Goal: Task Accomplishment & Management: Use online tool/utility

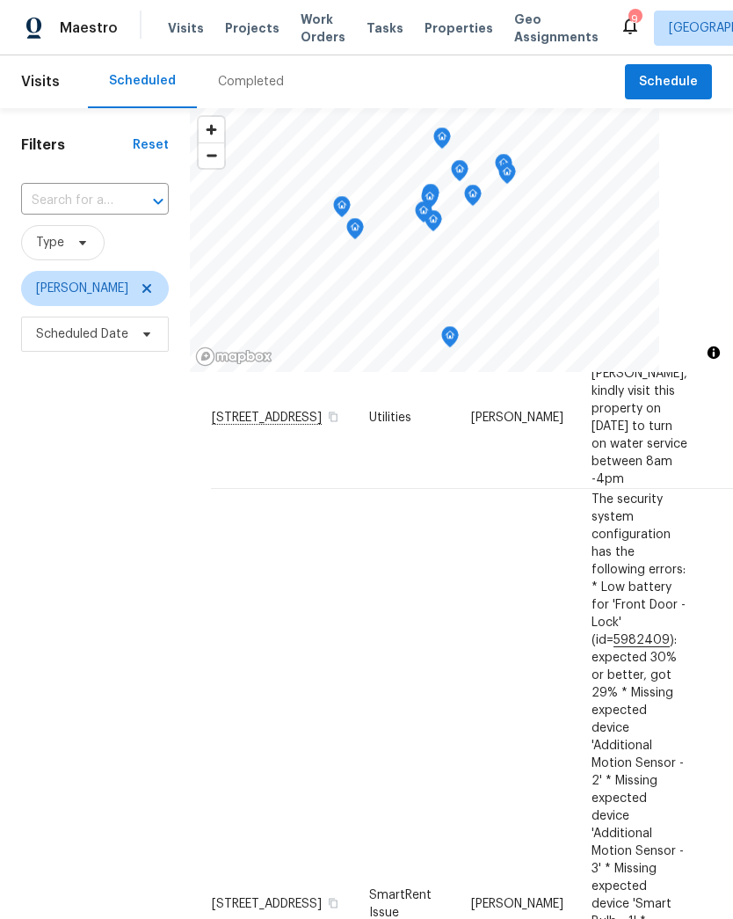
scroll to position [81, 0]
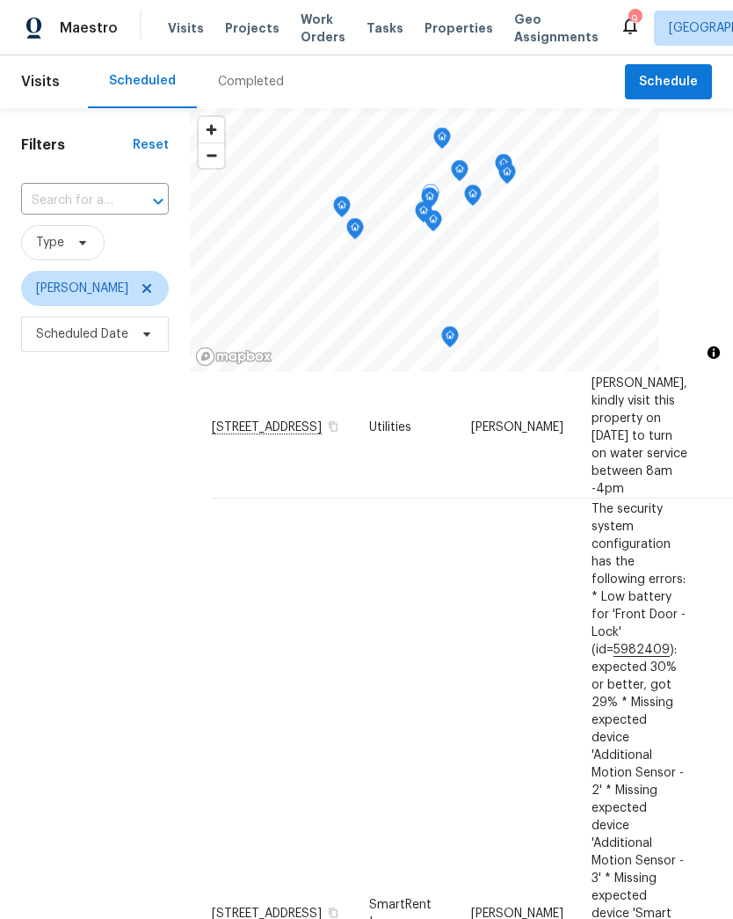
click at [702, 498] on td "[DATE]" at bounding box center [747, 426] width 90 height 143
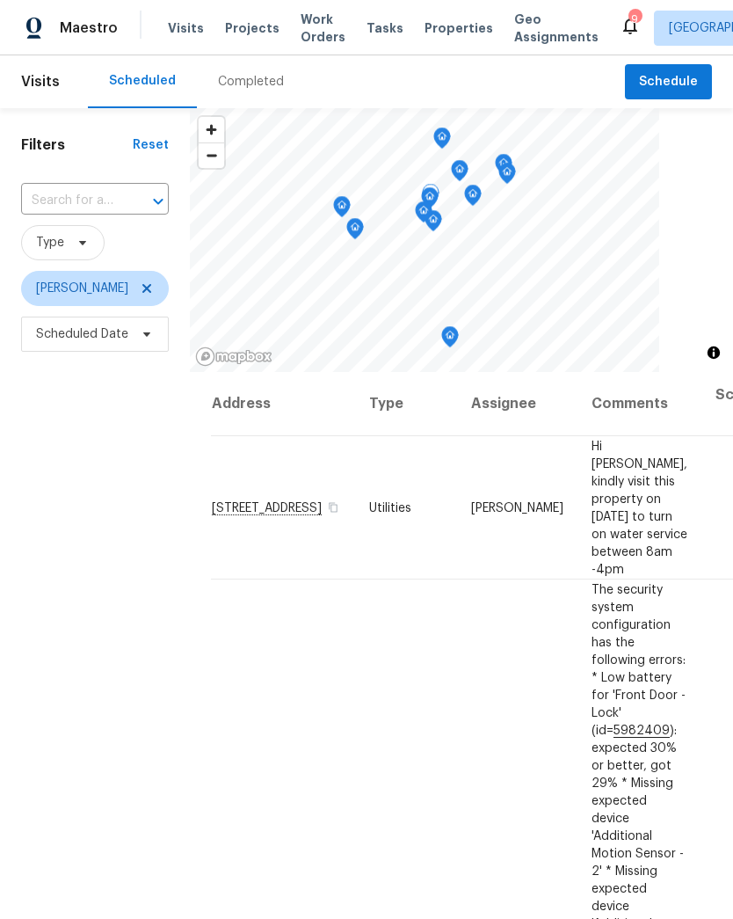
click at [0, 0] on icon at bounding box center [0, 0] width 0 height 0
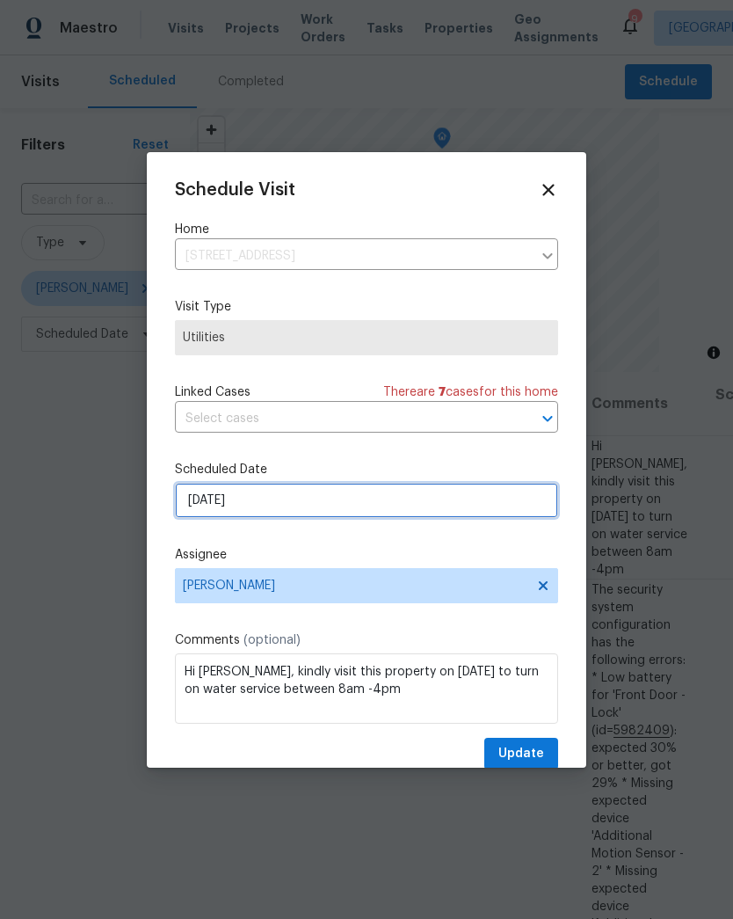
click at [193, 498] on input "8/14/2025" at bounding box center [366, 500] width 383 height 35
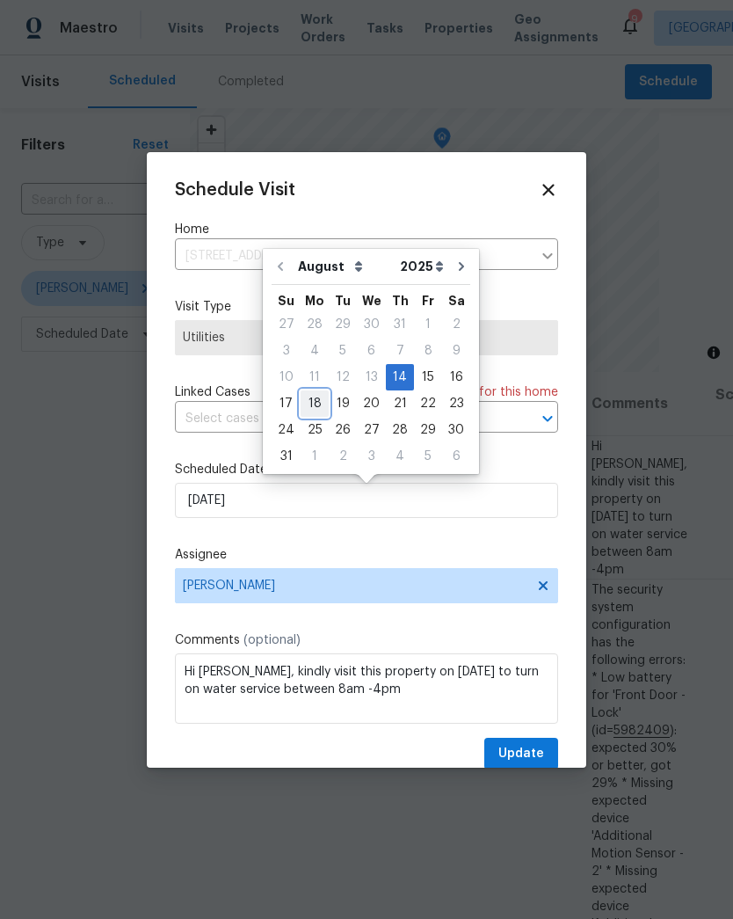
click at [310, 404] on div "18" at bounding box center [315, 403] width 28 height 25
type input "8/18/2025"
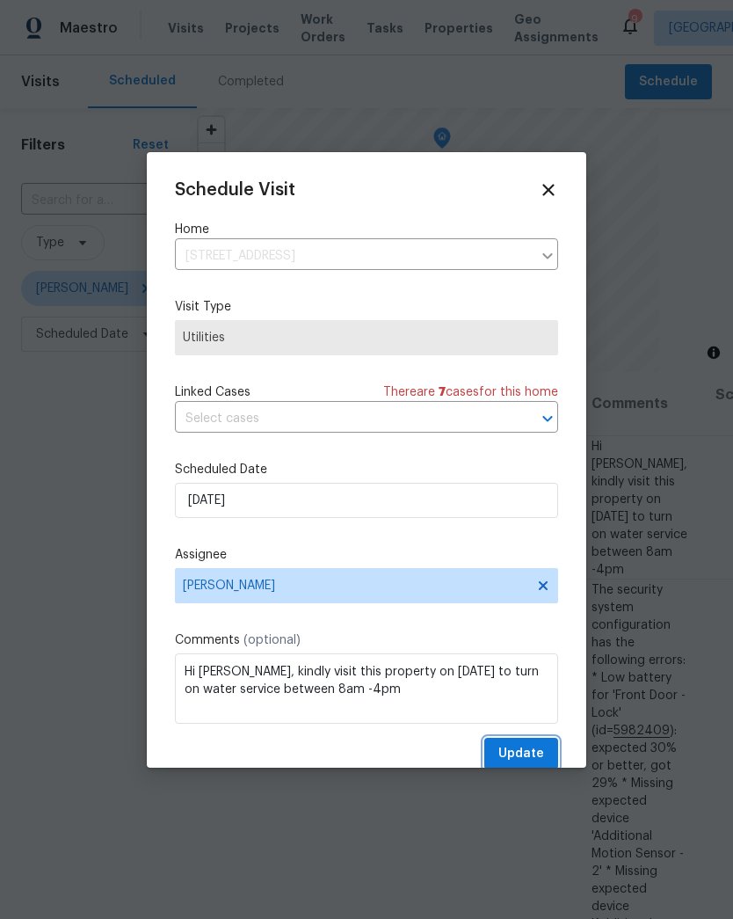
click at [533, 756] on span "Update" at bounding box center [521, 754] width 46 height 22
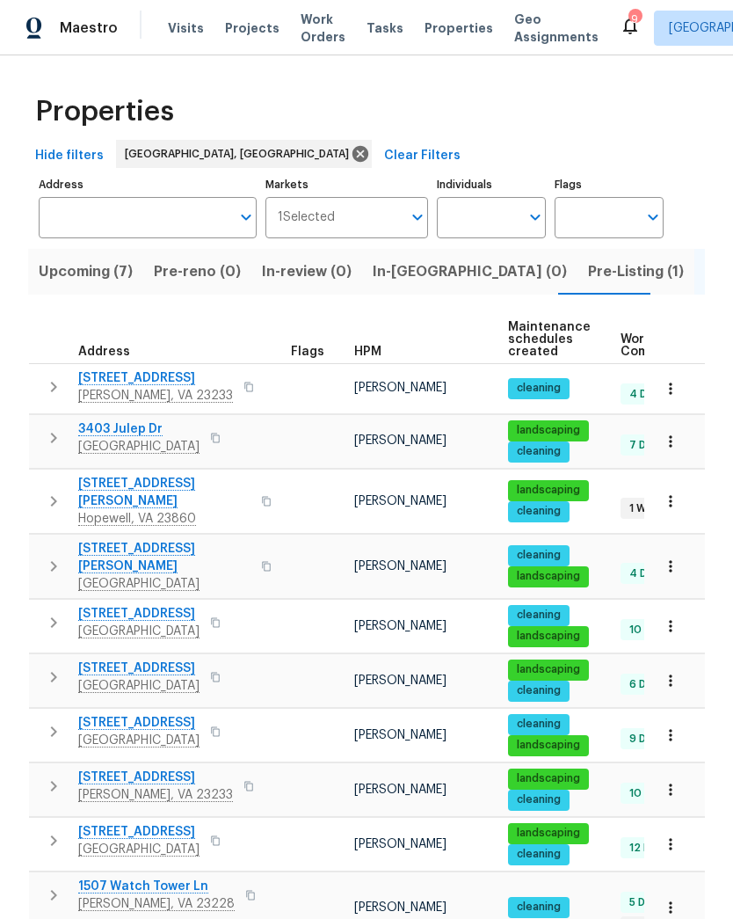
click at [79, 274] on span "Upcoming (7)" at bounding box center [86, 271] width 94 height 25
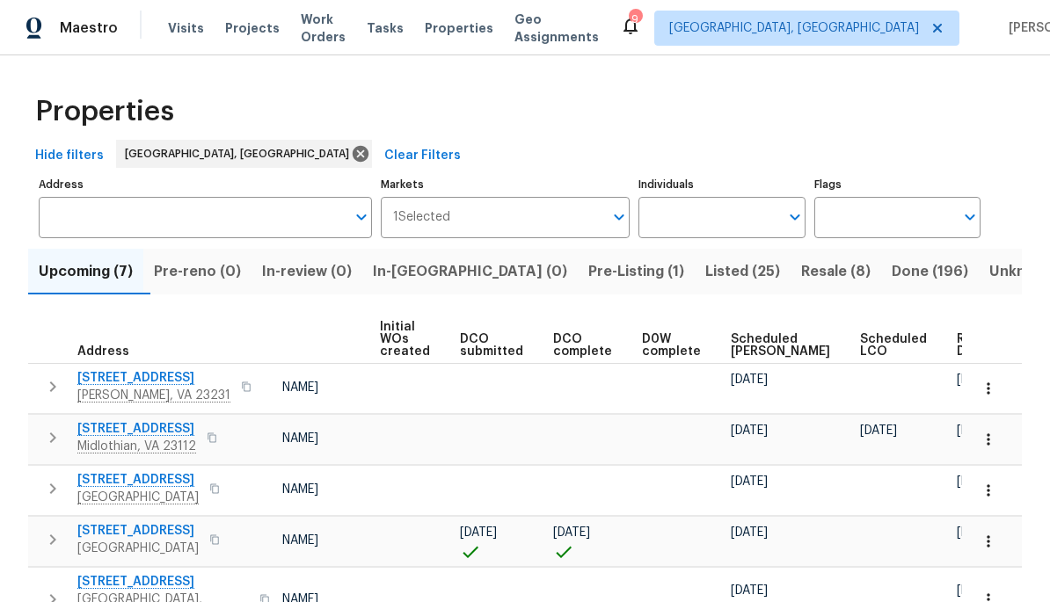
scroll to position [0, 126]
click at [957, 345] on span "Ready Date" at bounding box center [976, 345] width 39 height 25
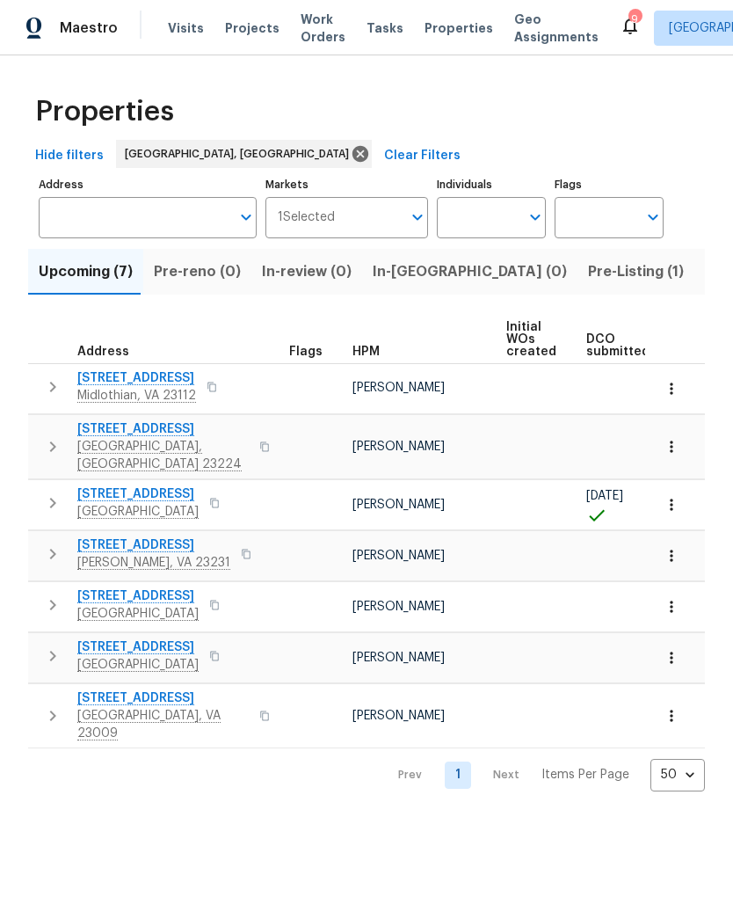
click at [578, 287] on button "Pre-Listing (1)" at bounding box center [636, 272] width 117 height 46
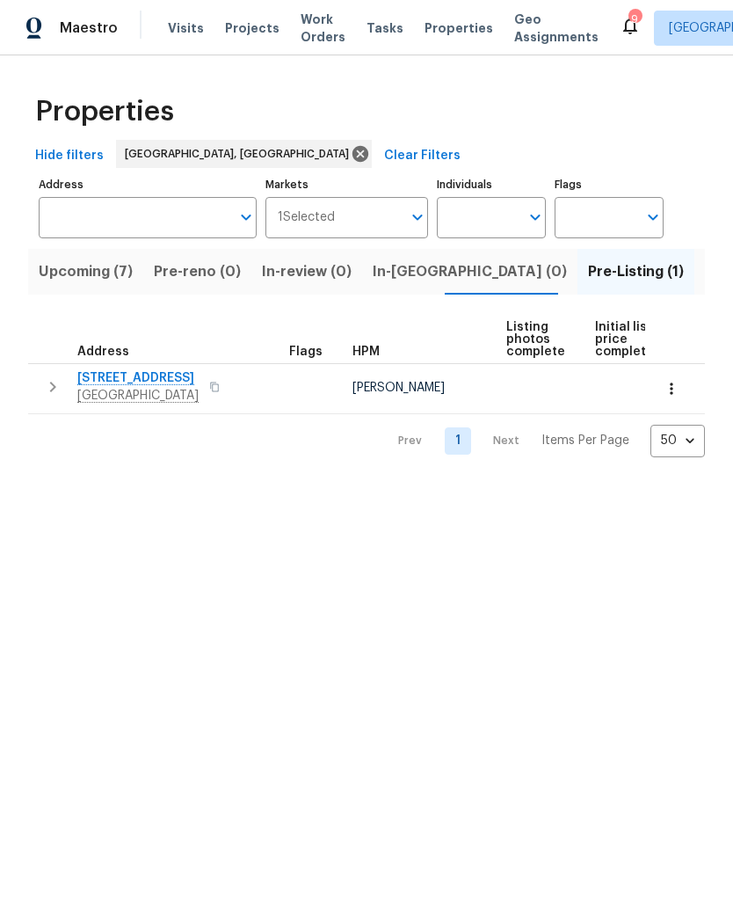
click at [115, 383] on span "1320 Brookland Pkwy" at bounding box center [137, 378] width 121 height 18
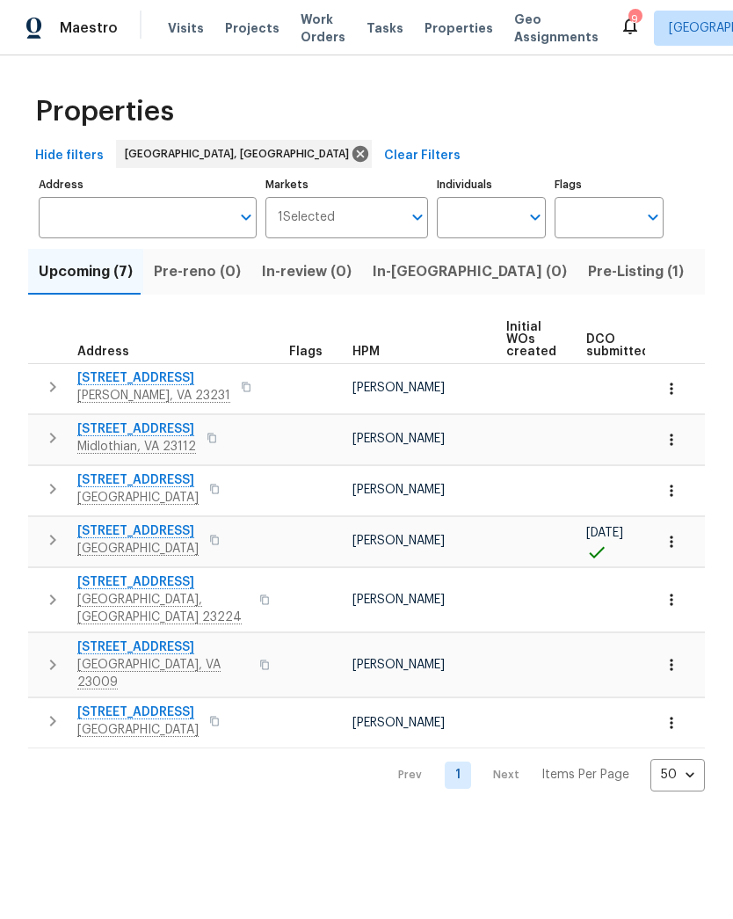
click at [302, 39] on span "Work Orders" at bounding box center [323, 28] width 45 height 35
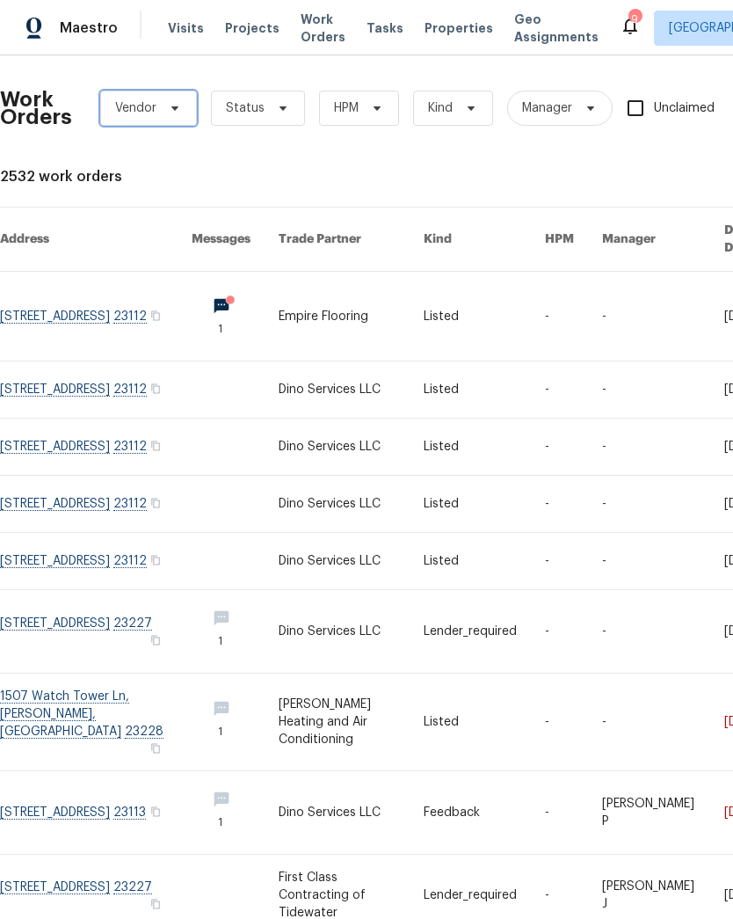
click at [176, 113] on icon at bounding box center [175, 108] width 14 height 14
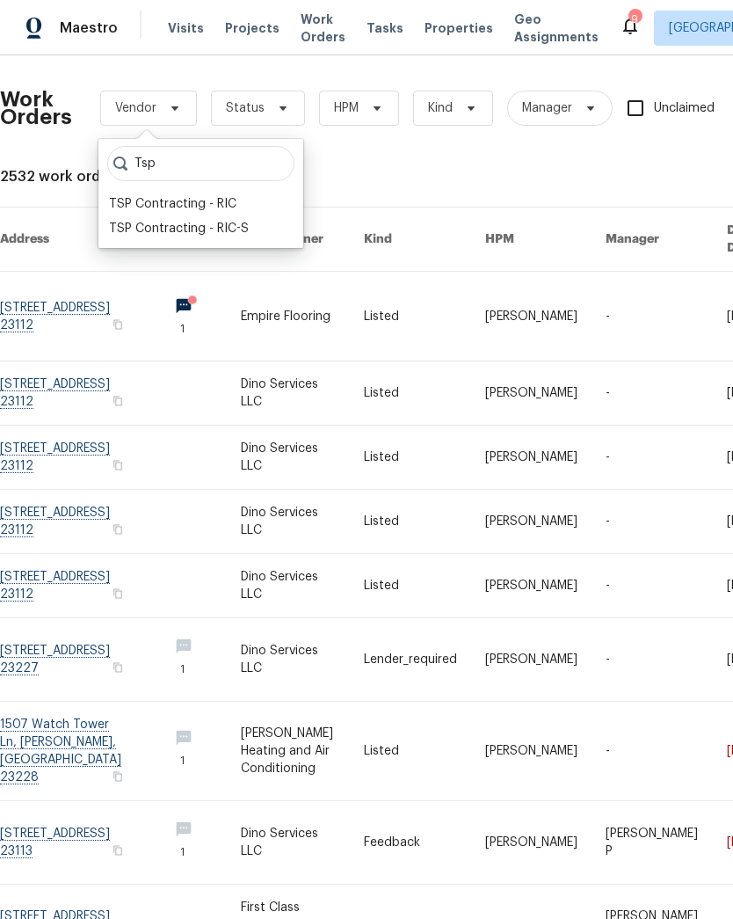
type input "Tsp"
click at [251, 204] on div "TSP Contracting - RIC" at bounding box center [201, 204] width 194 height 25
click at [197, 207] on div "TSP Contracting - RIC" at bounding box center [172, 204] width 127 height 18
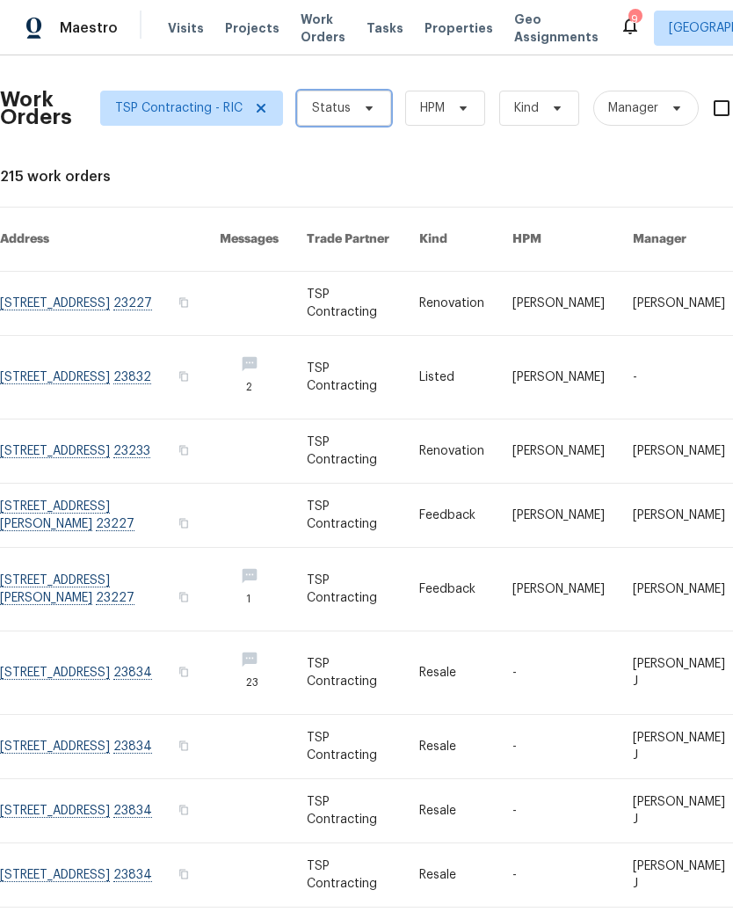
click at [367, 105] on icon at bounding box center [369, 108] width 14 height 14
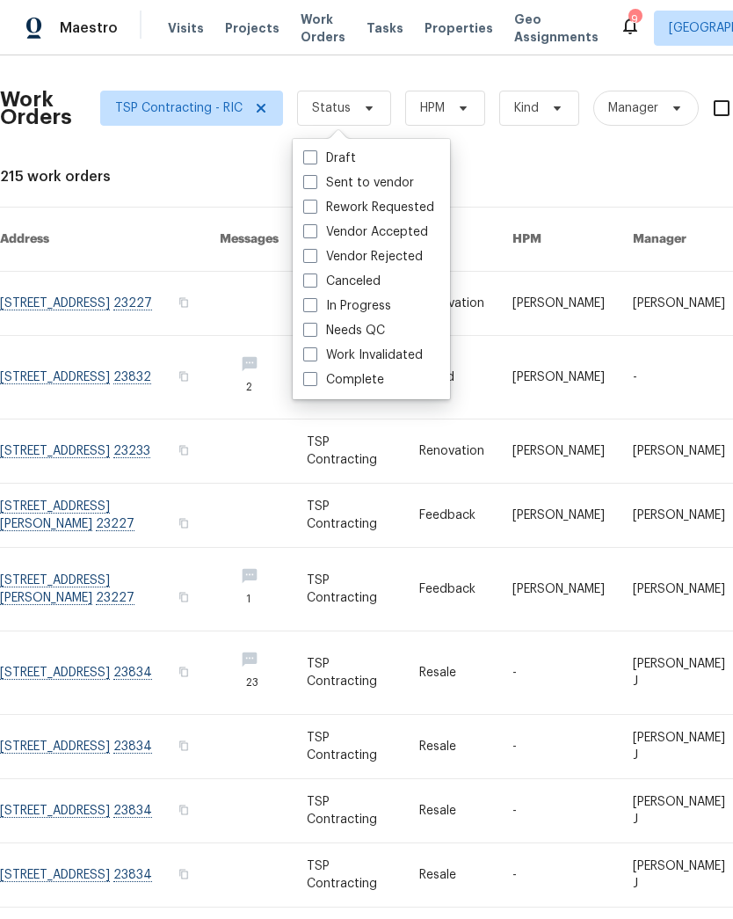
click at [533, 178] on div "215 work orders" at bounding box center [496, 177] width 993 height 18
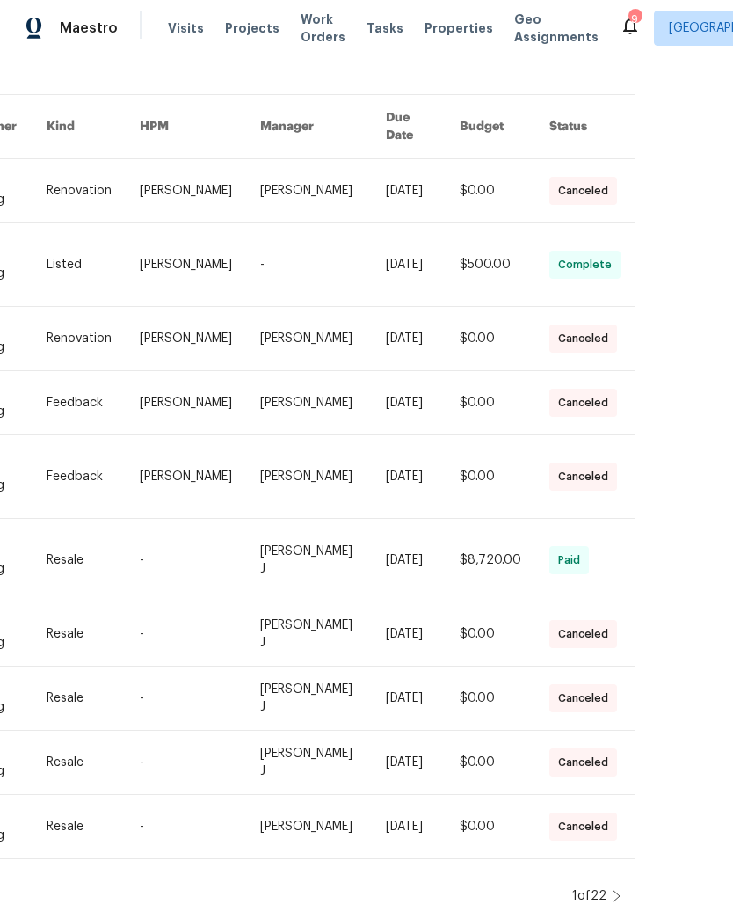
scroll to position [113, 372]
click at [615, 898] on icon at bounding box center [617, 896] width 9 height 14
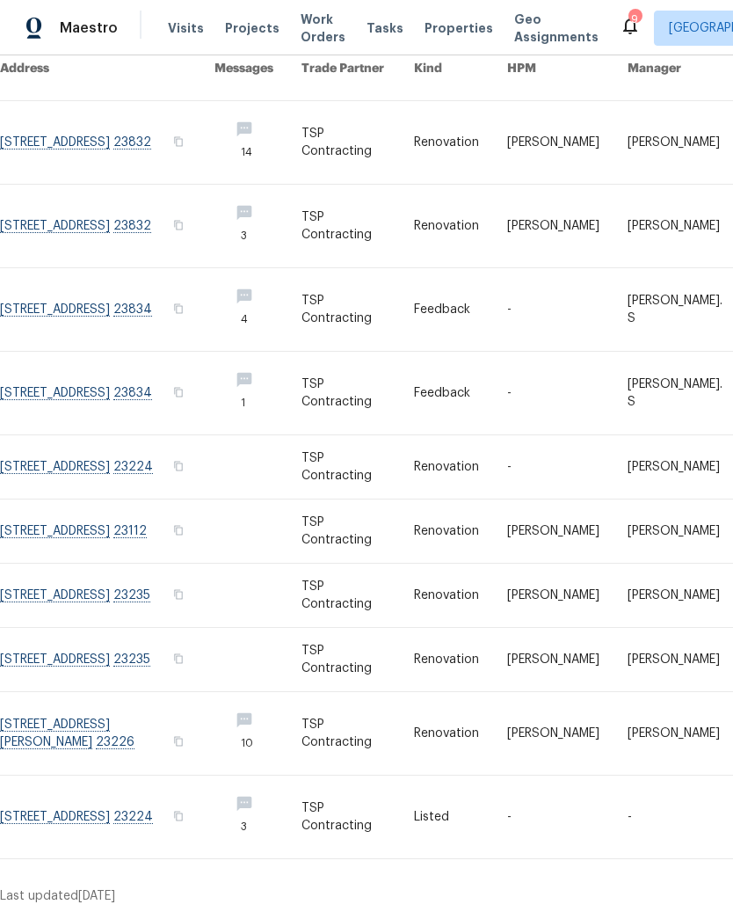
scroll to position [171, 0]
click at [153, 462] on link at bounding box center [107, 466] width 215 height 63
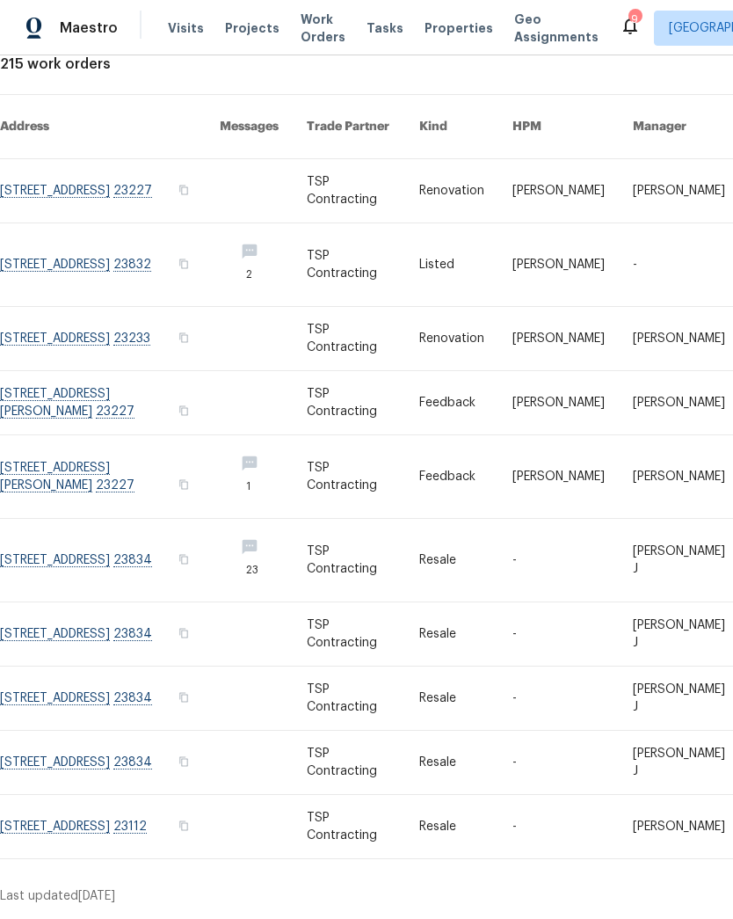
scroll to position [113, 0]
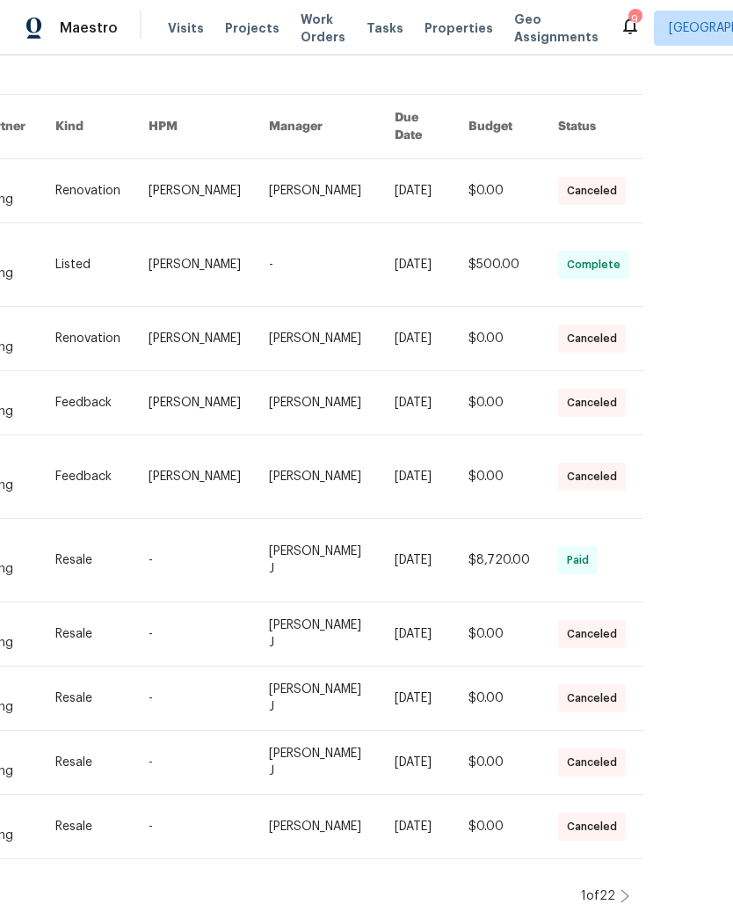
click at [628, 898] on icon at bounding box center [625, 896] width 9 height 14
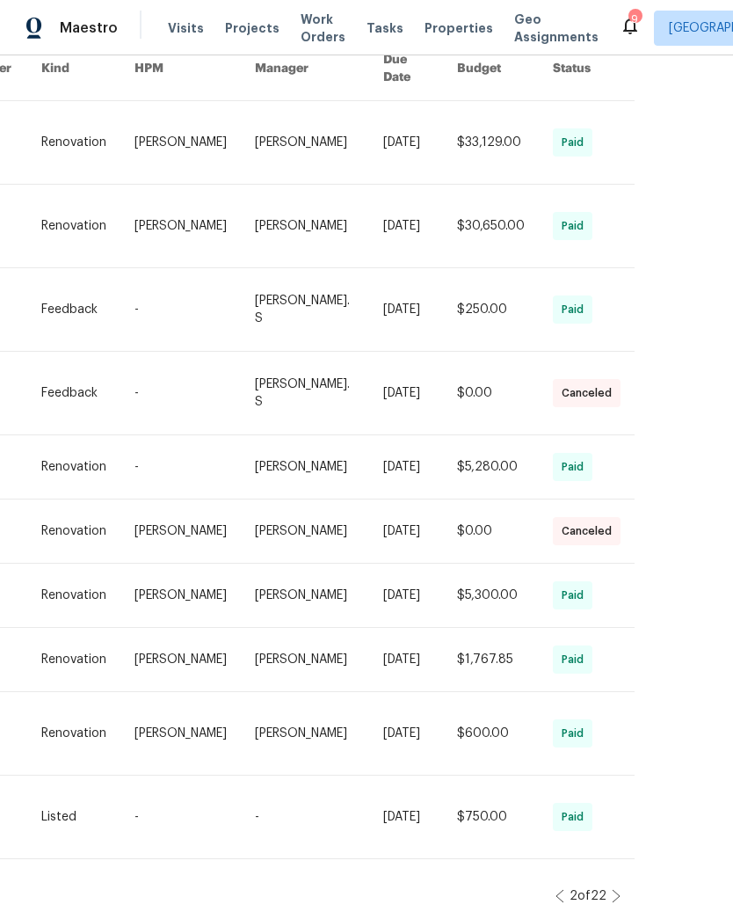
scroll to position [171, 372]
click at [621, 899] on icon at bounding box center [617, 896] width 9 height 14
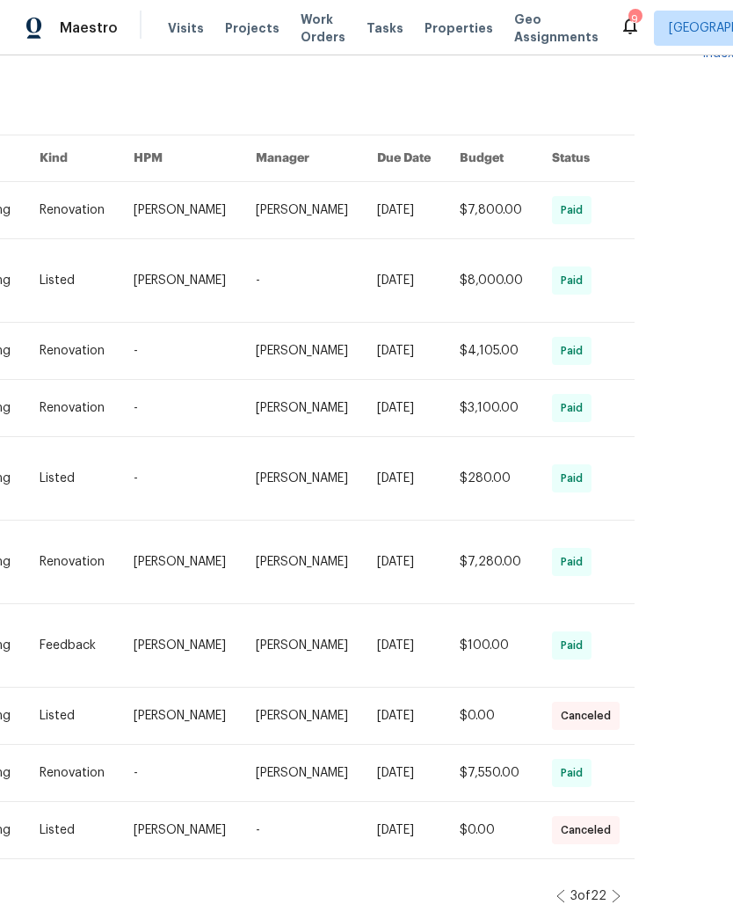
scroll to position [132, 372]
click at [619, 899] on icon at bounding box center [617, 896] width 9 height 14
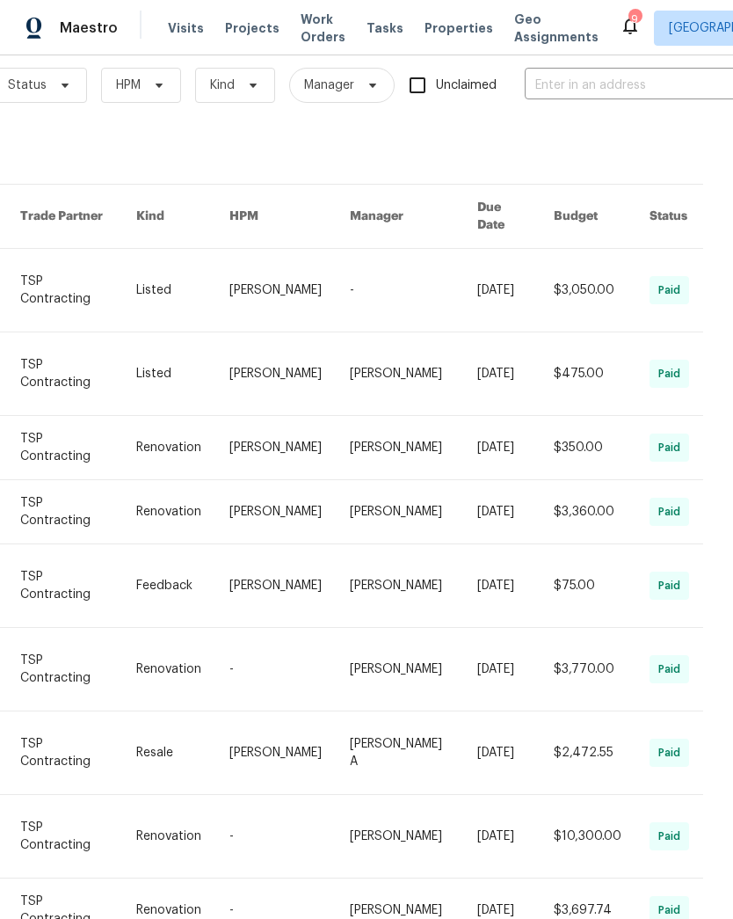
scroll to position [23, 84]
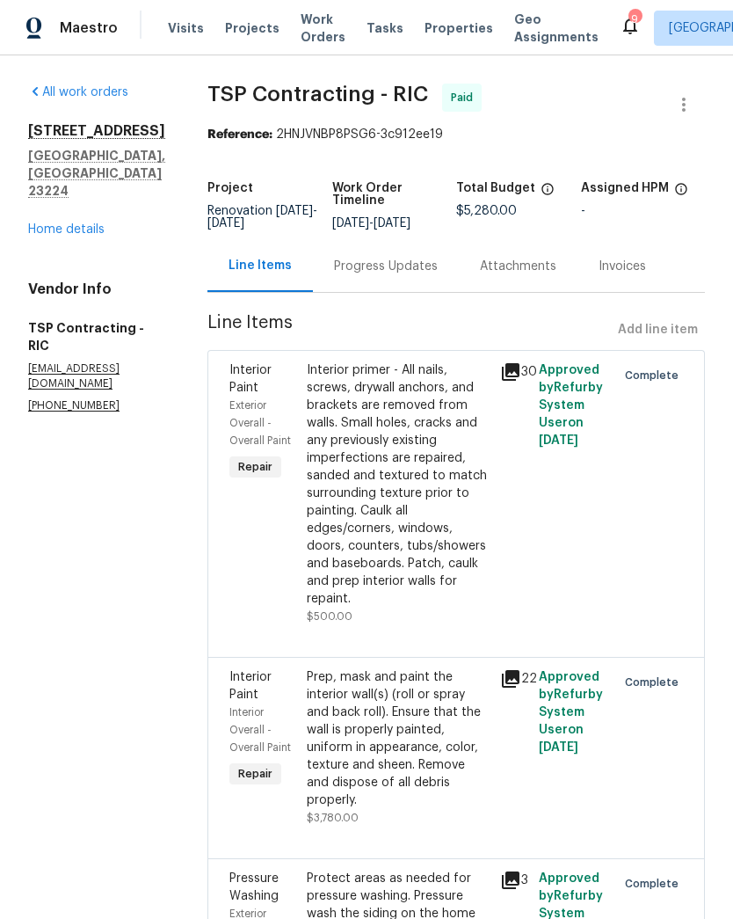
click at [681, 332] on div "Line Items Add line item" at bounding box center [456, 330] width 498 height 33
click at [50, 223] on link "Home details" at bounding box center [66, 229] width 76 height 12
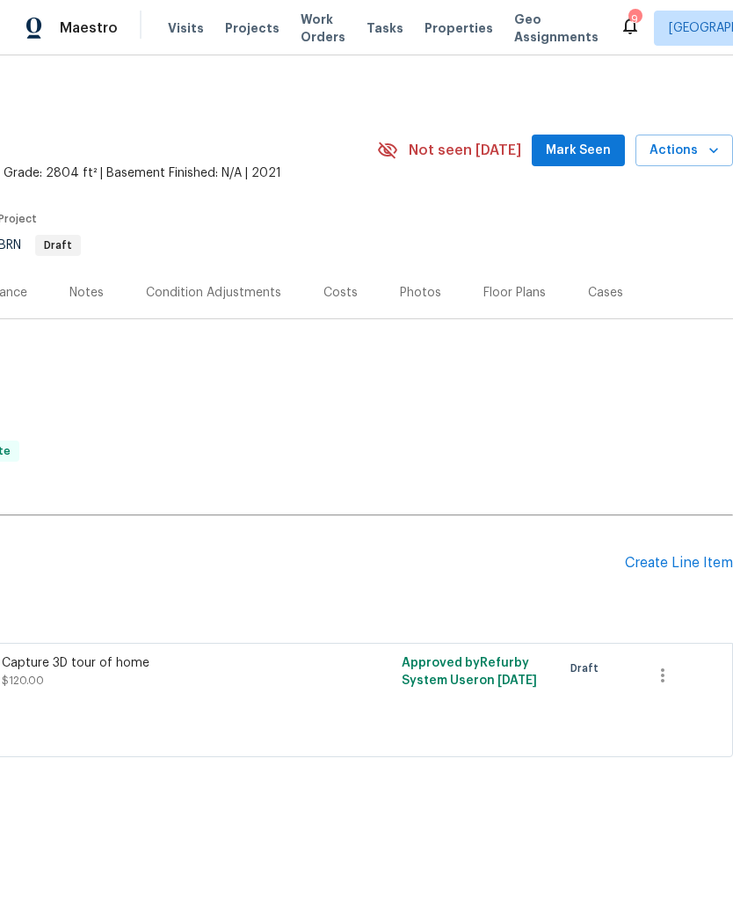
scroll to position [0, 260]
click at [689, 563] on div "Create Line Item" at bounding box center [679, 563] width 108 height 17
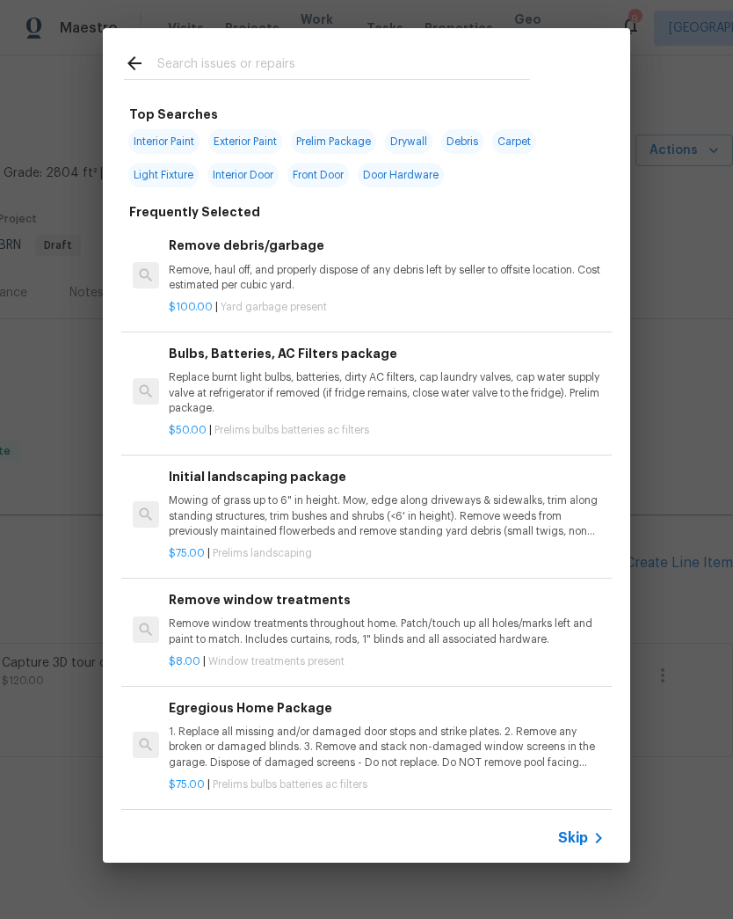
click at [465, 62] on input "text" at bounding box center [343, 66] width 373 height 26
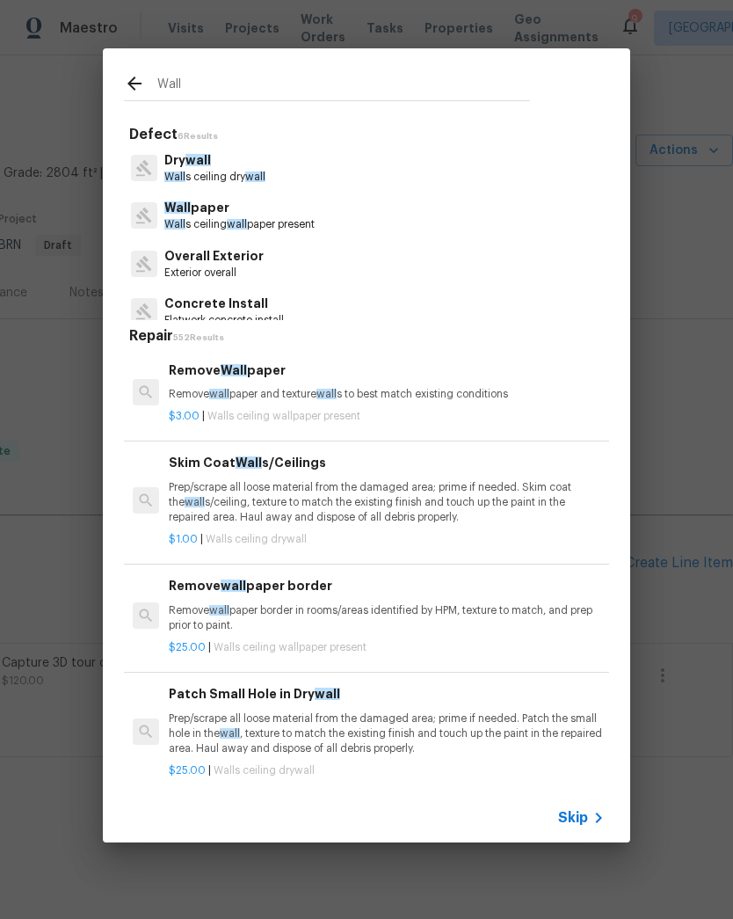
type input "Wall"
click at [143, 221] on icon at bounding box center [144, 216] width 18 height 18
click at [139, 218] on icon at bounding box center [144, 215] width 16 height 16
click at [166, 224] on span "Wall" at bounding box center [174, 224] width 21 height 11
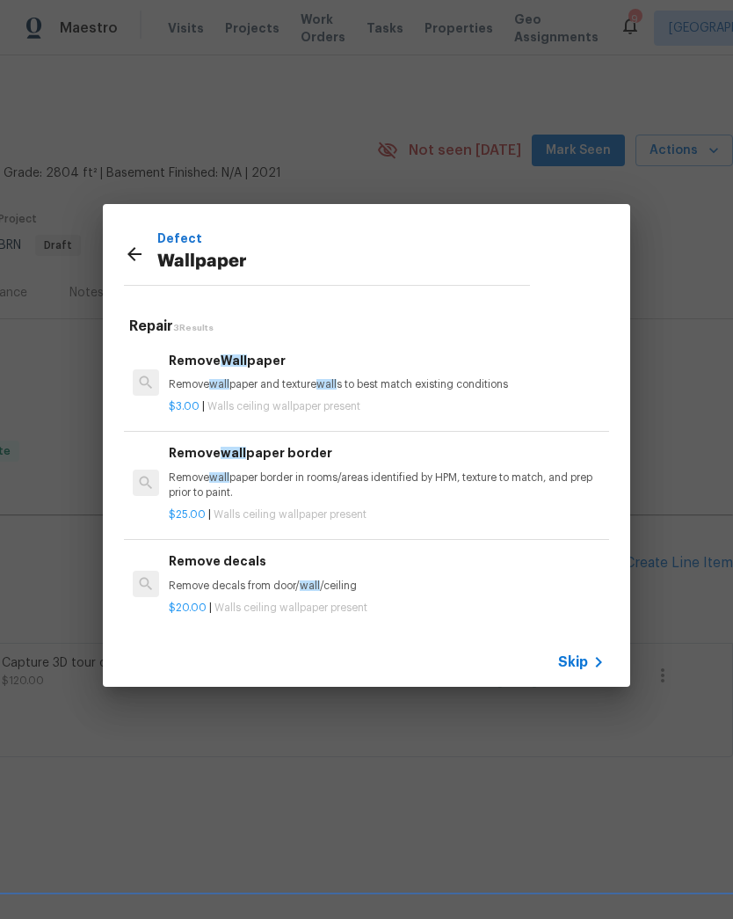
click at [174, 389] on p "Remove wall paper and texture wall s to best match existing conditions" at bounding box center [387, 384] width 436 height 15
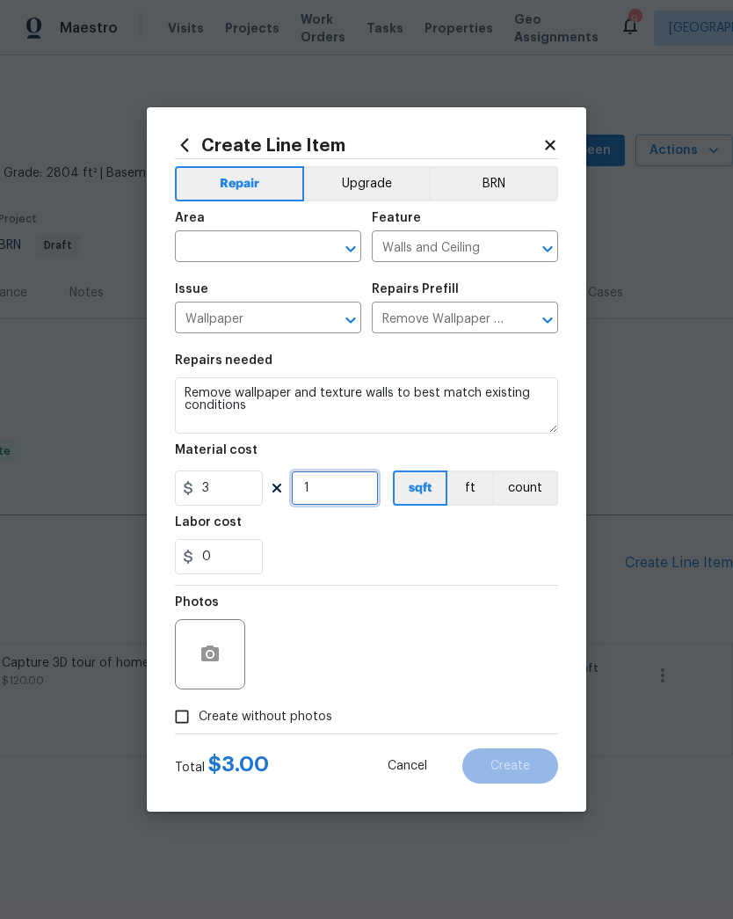
click at [316, 495] on input "1" at bounding box center [335, 487] width 88 height 35
type input "100"
click at [208, 231] on div "Area" at bounding box center [268, 223] width 186 height 23
click at [206, 236] on input "text" at bounding box center [243, 248] width 137 height 27
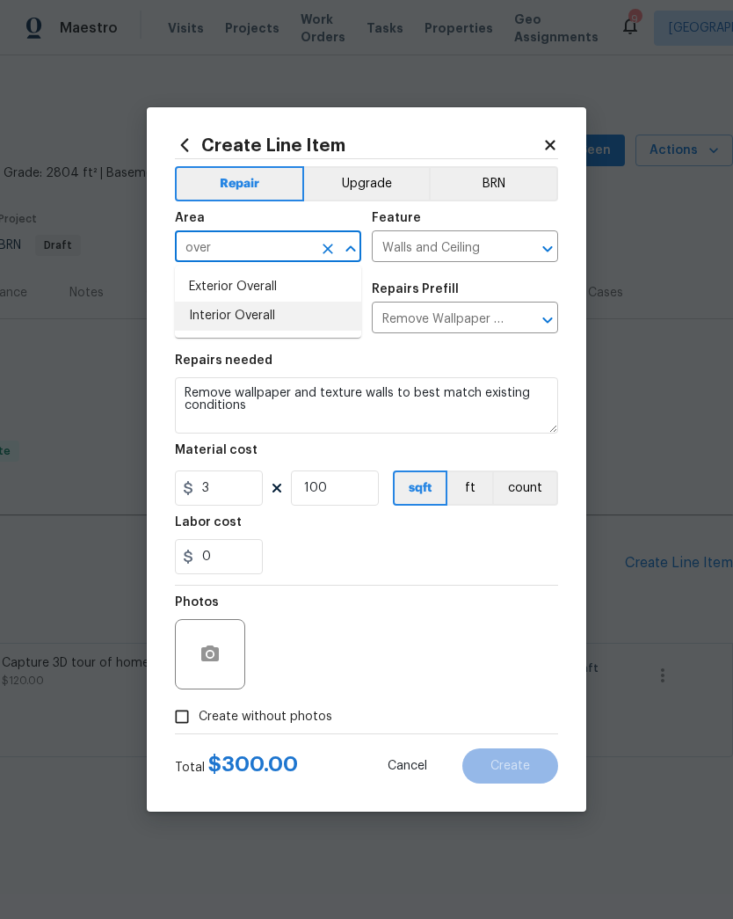
click at [205, 315] on li "Interior Overall" at bounding box center [268, 316] width 186 height 29
type input "Interior Overall"
click at [205, 314] on input "Wallpaper" at bounding box center [243, 319] width 137 height 27
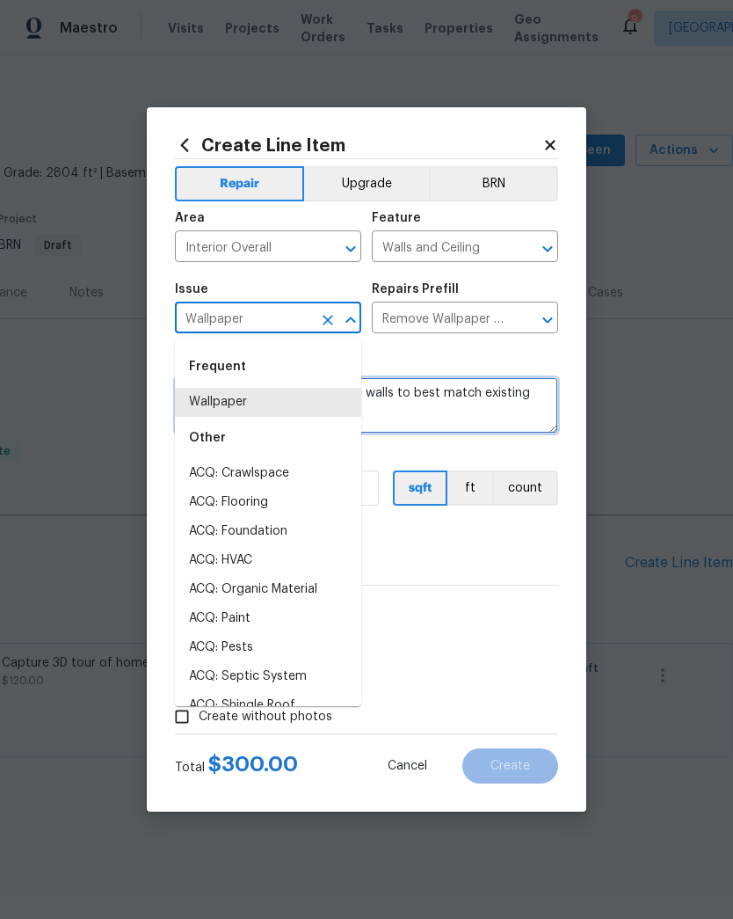
click at [505, 401] on textarea "Remove wallpaper and texture walls to best match existing conditions" at bounding box center [366, 405] width 383 height 56
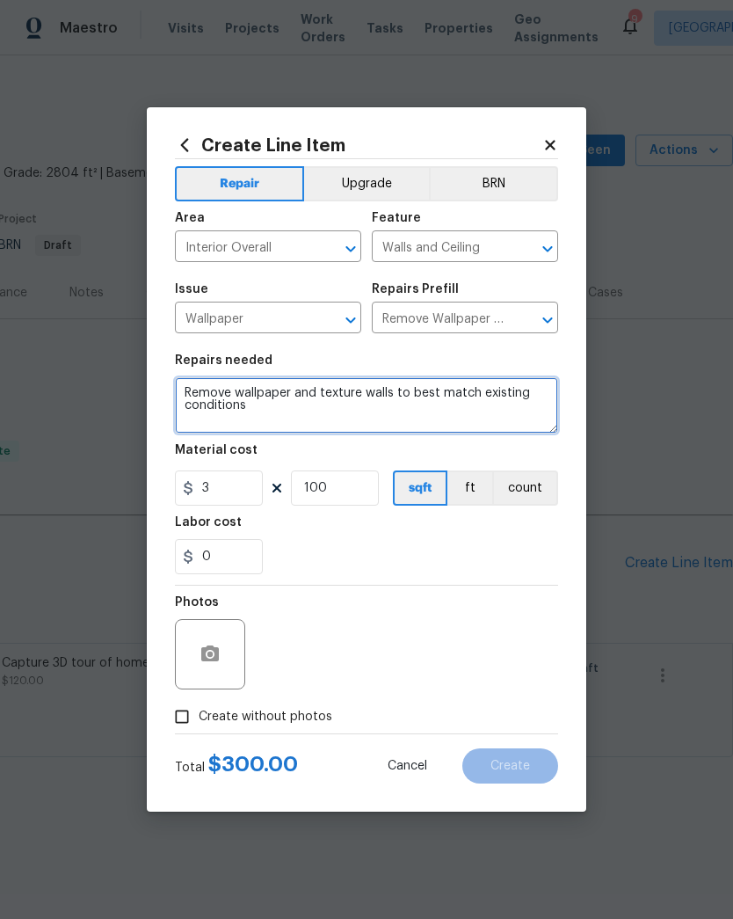
click at [494, 399] on textarea "Remove wallpaper and texture walls to best match existing conditions" at bounding box center [366, 405] width 383 height 56
click at [493, 399] on textarea "Remove wallpaper and texture walls to best match existing conditions" at bounding box center [366, 405] width 383 height 56
click at [496, 390] on textarea "Remove wallpaper and texture walls to best match existing conditions" at bounding box center [366, 405] width 383 height 56
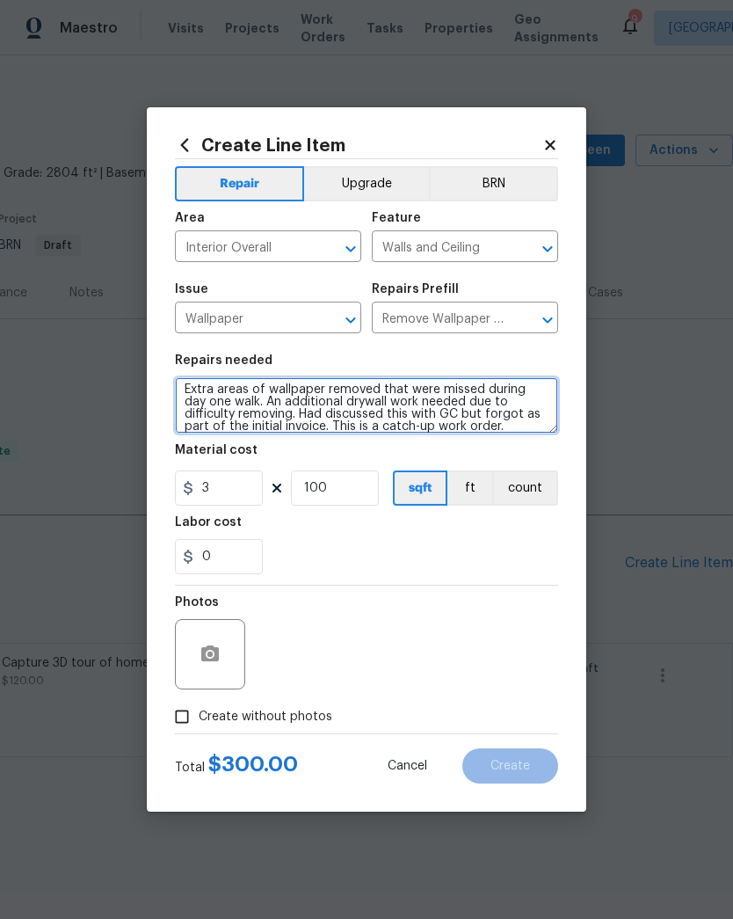
scroll to position [4, 0]
click at [319, 548] on div "0" at bounding box center [366, 556] width 383 height 35
click at [254, 401] on textarea "Extra areas of wallpaper removed that were missed during day one walk. An addit…" at bounding box center [366, 405] width 383 height 56
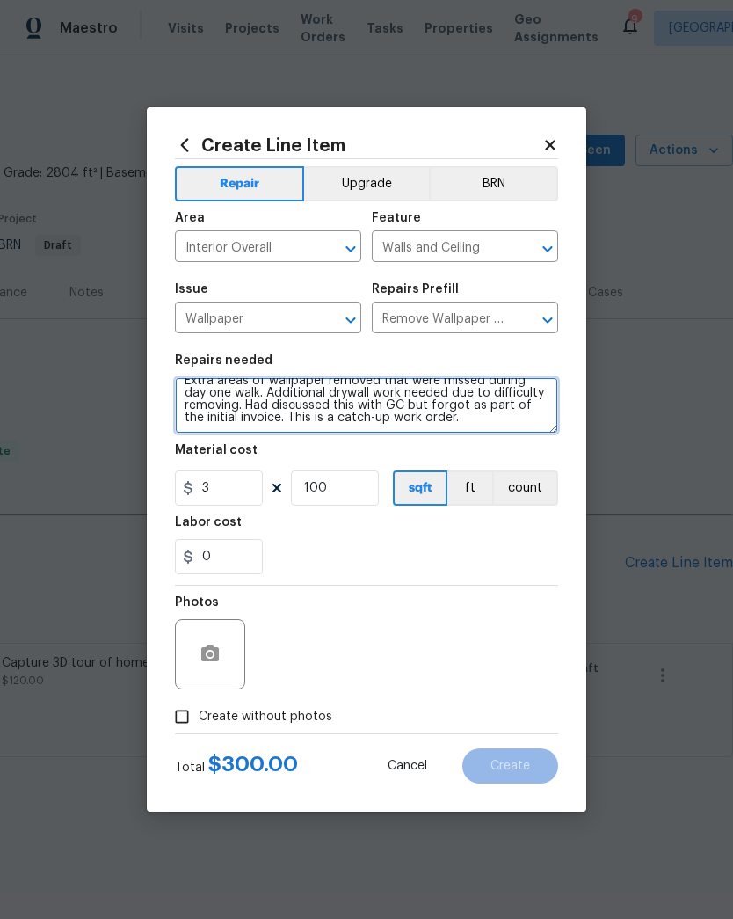
scroll to position [12, 0]
type textarea "Extra areas of wallpaper removed that were missed during day one walk. Addition…"
click at [518, 535] on div "Labor cost" at bounding box center [366, 527] width 383 height 23
click at [177, 710] on input "Create without photos" at bounding box center [181, 716] width 33 height 33
checkbox input "true"
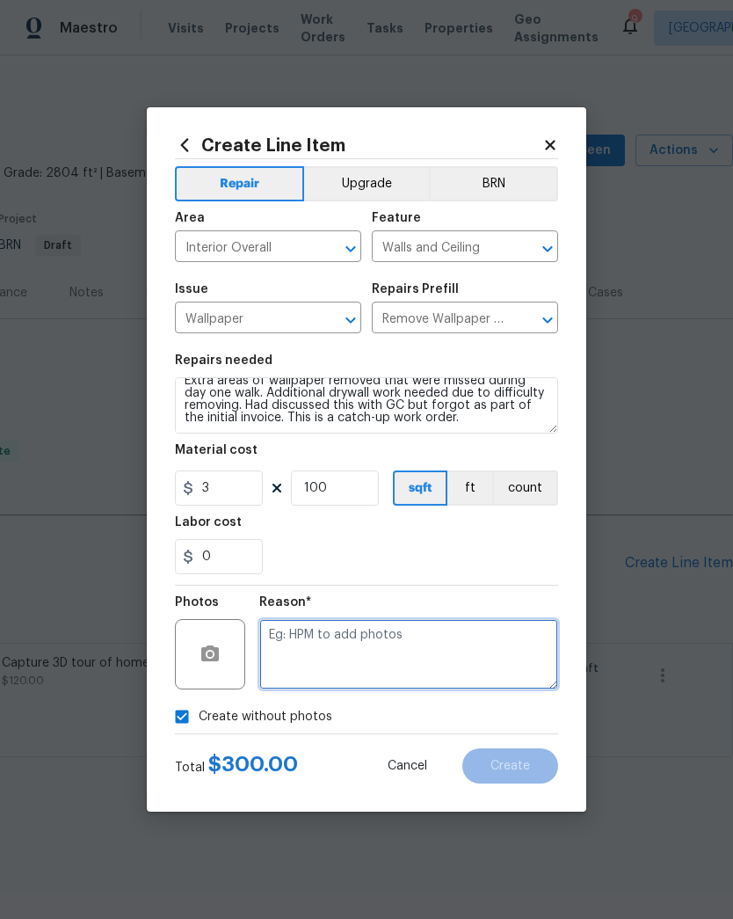
click at [503, 648] on textarea at bounding box center [408, 654] width 299 height 70
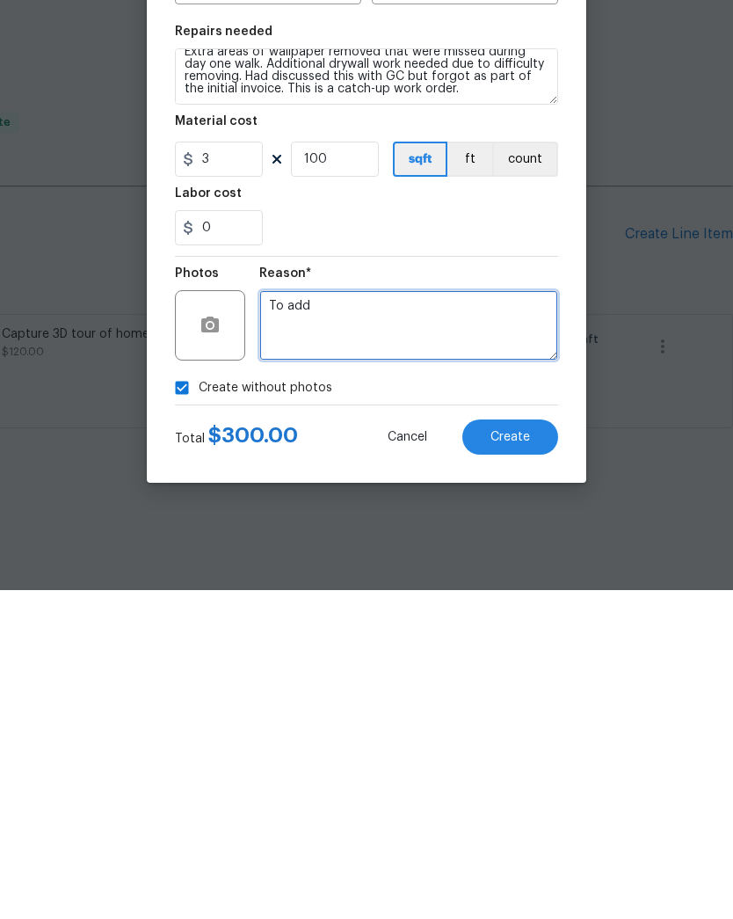
type textarea "To add"
click at [513, 760] on span "Create" at bounding box center [511, 766] width 40 height 13
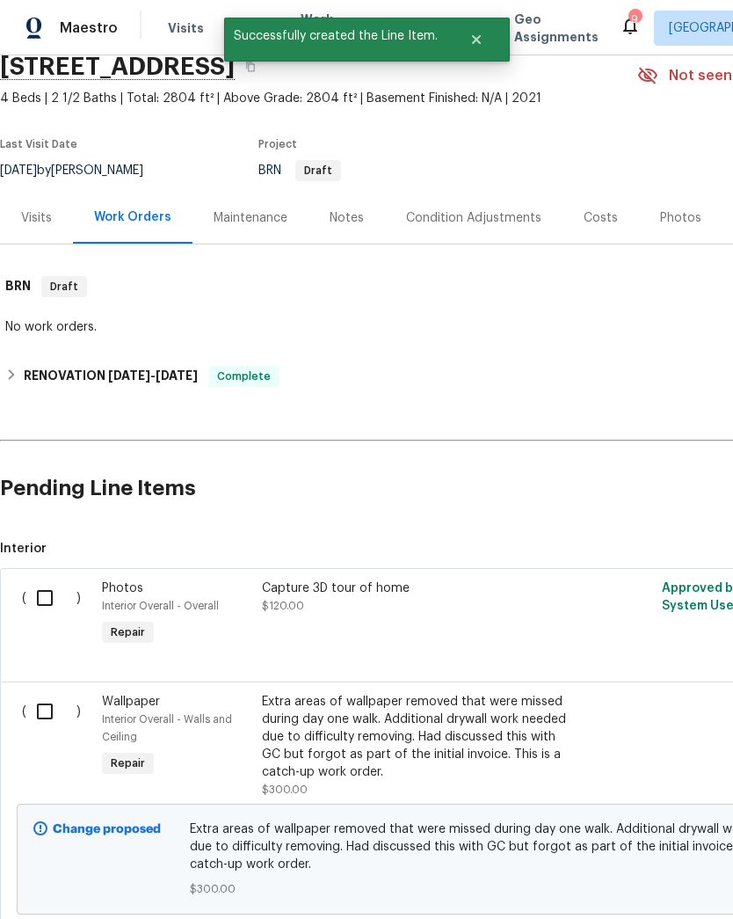
scroll to position [75, 0]
click at [46, 693] on input "checkbox" at bounding box center [51, 711] width 50 height 37
checkbox input "true"
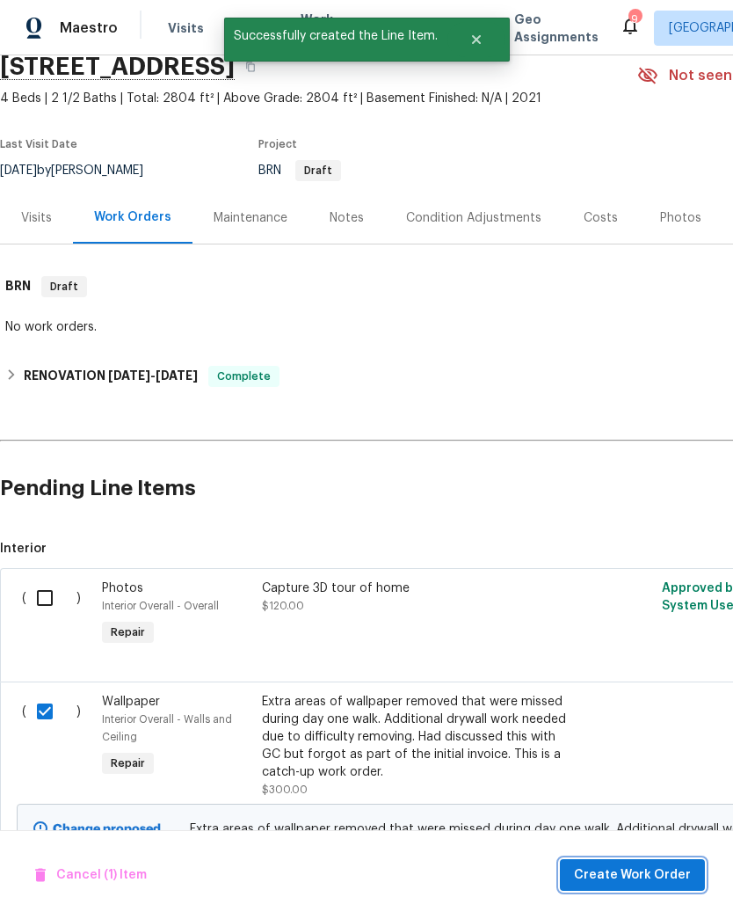
click at [646, 877] on span "Create Work Order" at bounding box center [632, 875] width 117 height 22
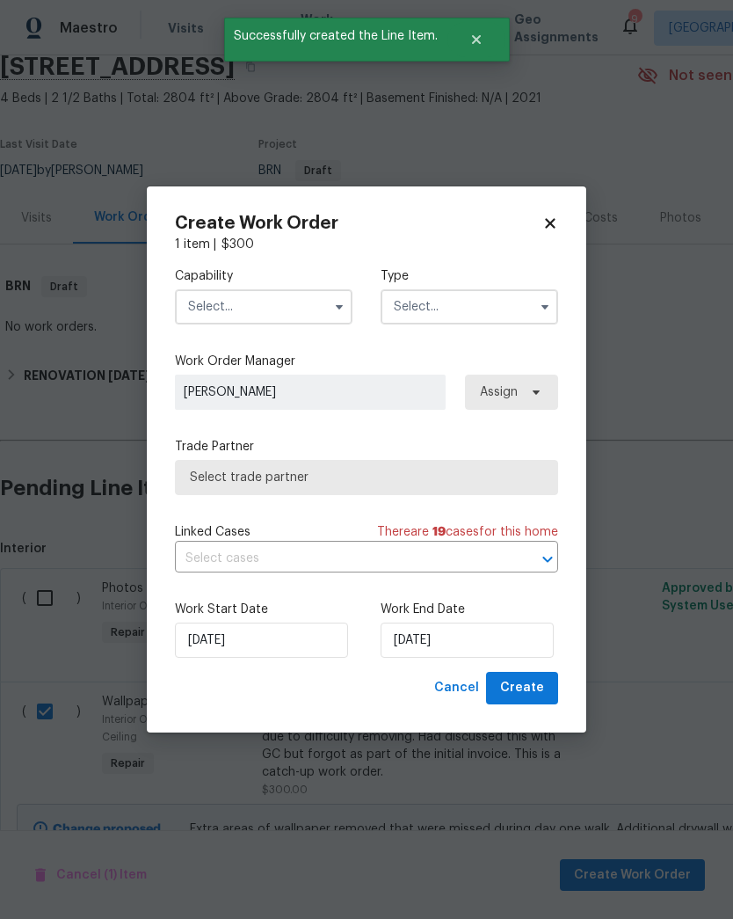
click at [333, 306] on icon "button" at bounding box center [339, 307] width 14 height 14
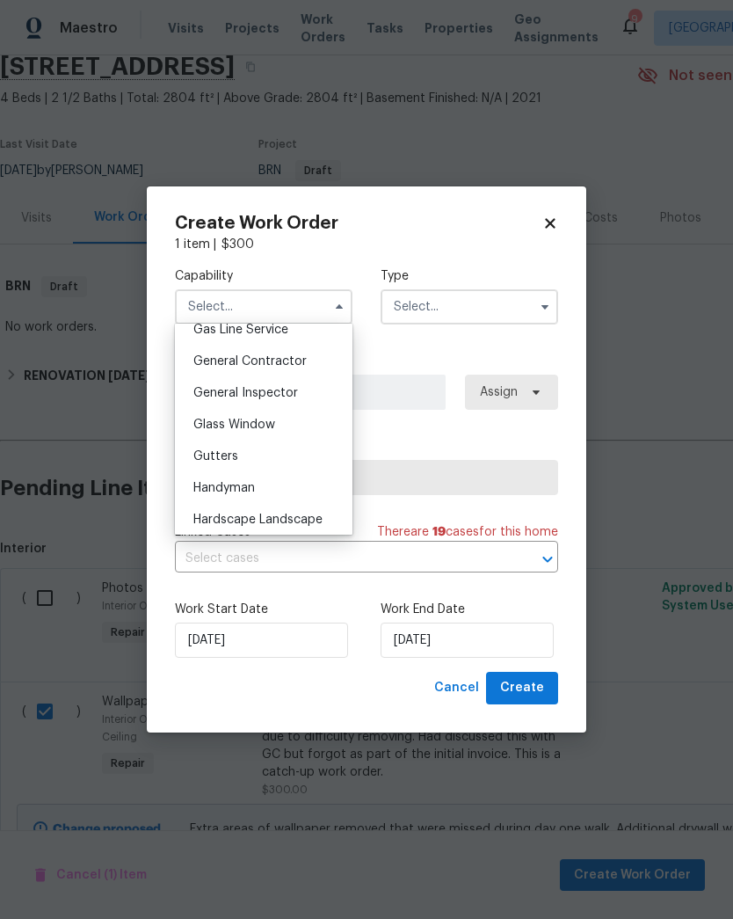
scroll to position [823, 0]
click at [310, 366] on div "General Contractor" at bounding box center [263, 362] width 169 height 32
type input "General Contractor"
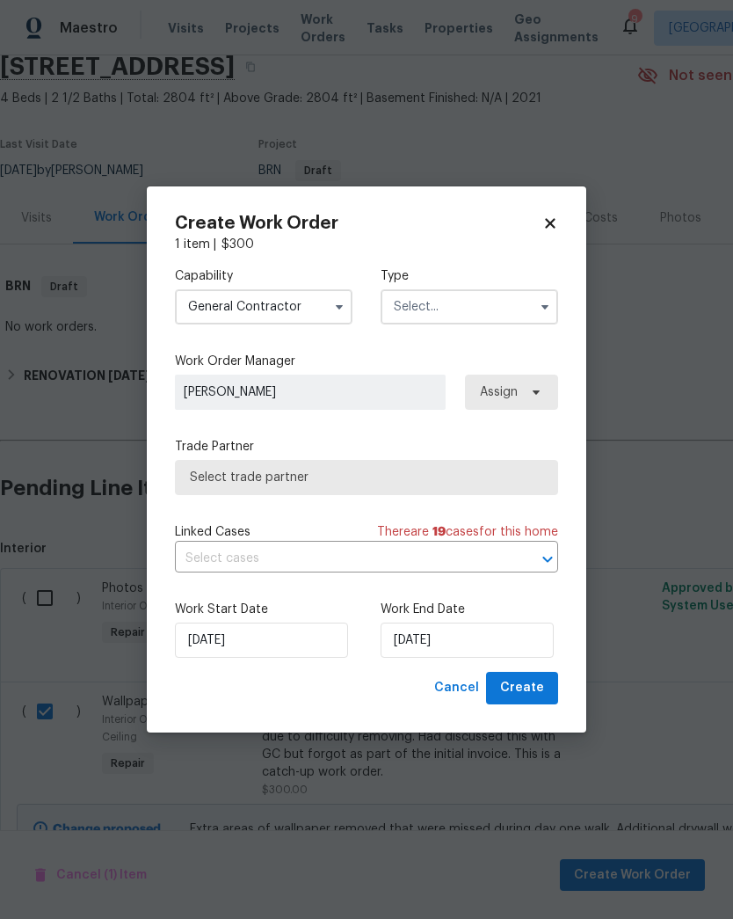
click at [500, 308] on input "text" at bounding box center [470, 306] width 178 height 35
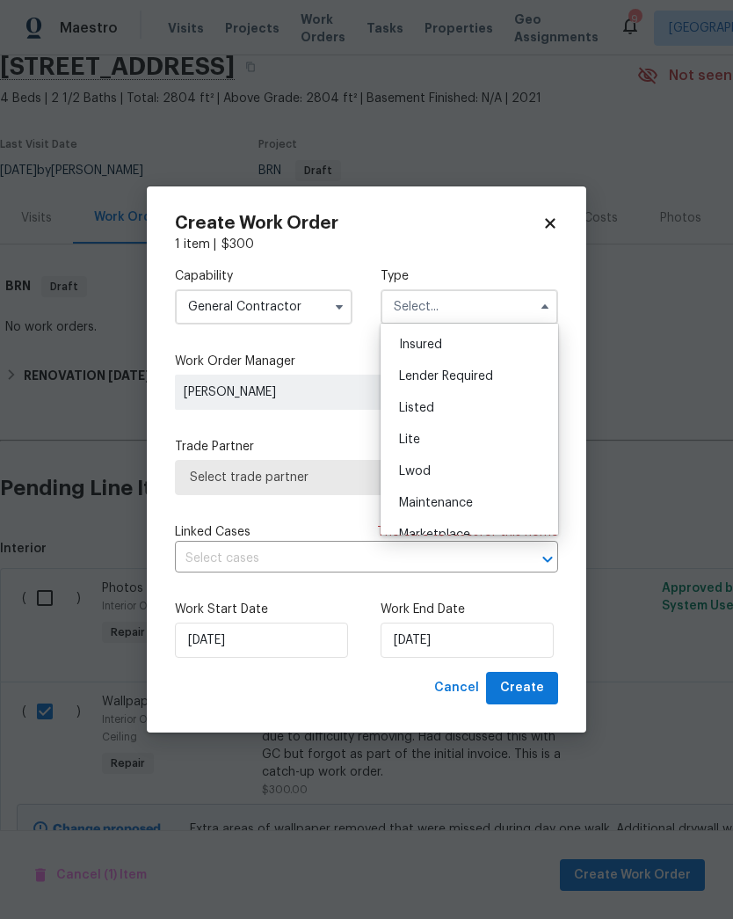
scroll to position [124, 0]
click at [511, 405] on div "Listed" at bounding box center [469, 410] width 169 height 32
type input "Listed"
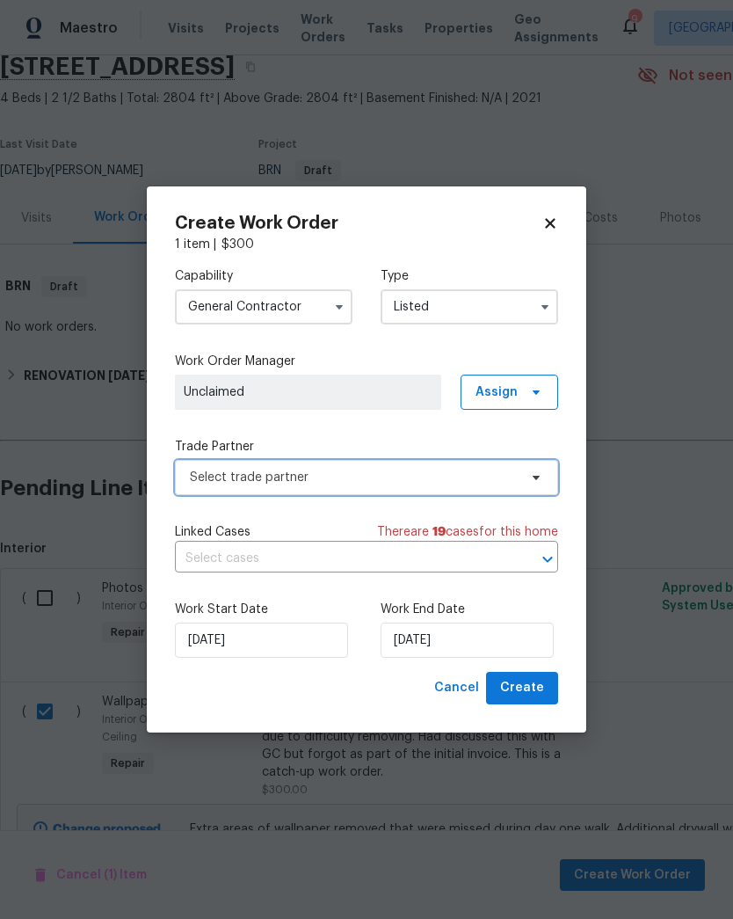
click at [537, 482] on icon at bounding box center [536, 477] width 14 height 14
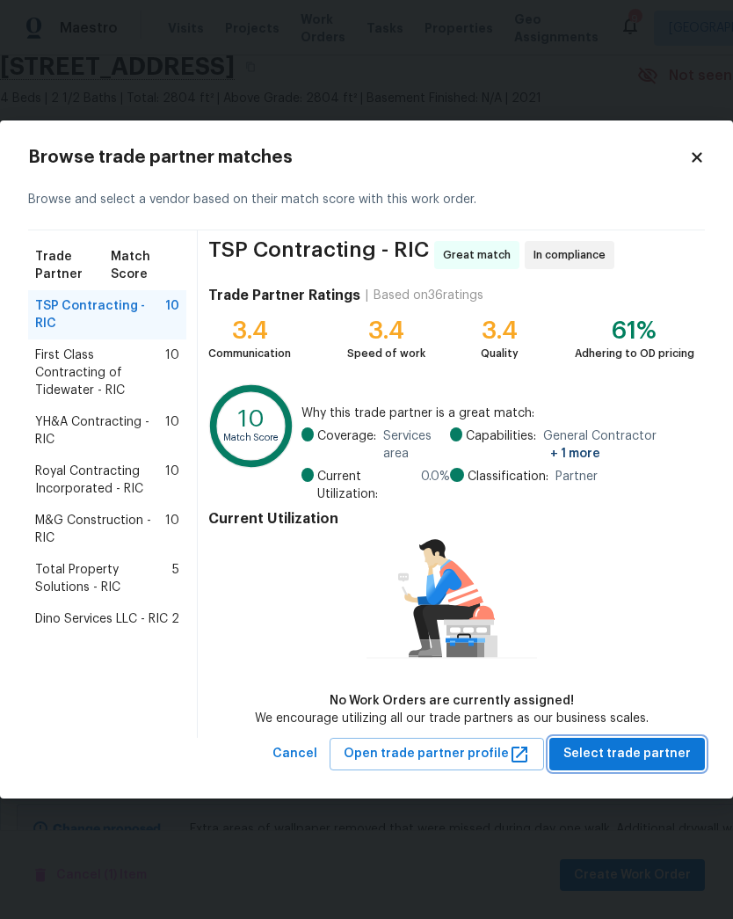
click at [656, 759] on span "Select trade partner" at bounding box center [627, 754] width 127 height 22
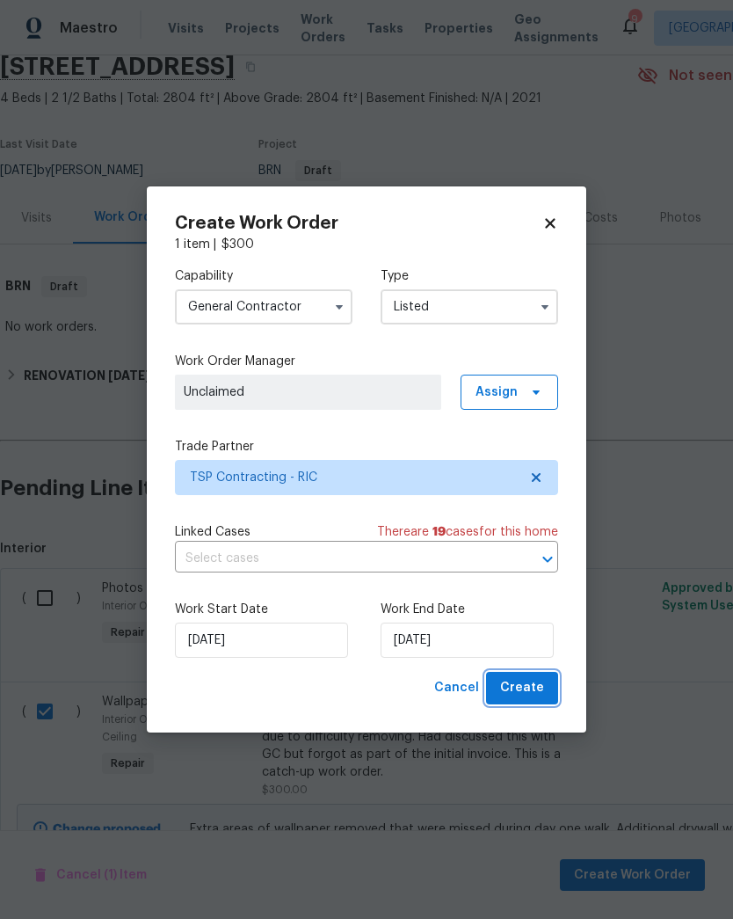
click at [538, 688] on span "Create" at bounding box center [522, 688] width 44 height 22
checkbox input "false"
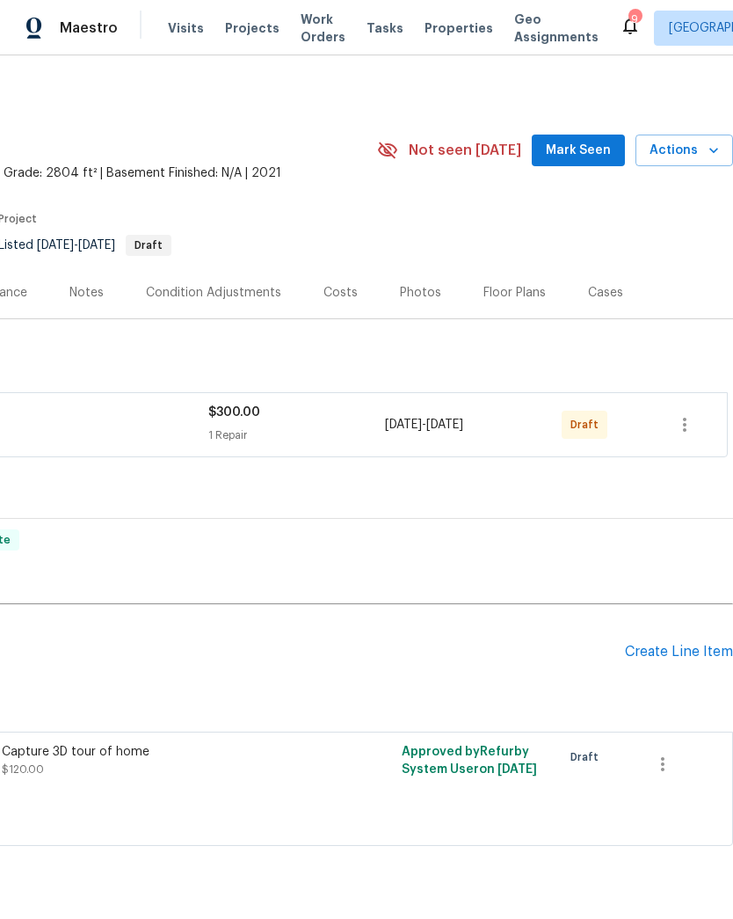
scroll to position [0, 260]
click at [688, 423] on icon "button" at bounding box center [684, 424] width 21 height 21
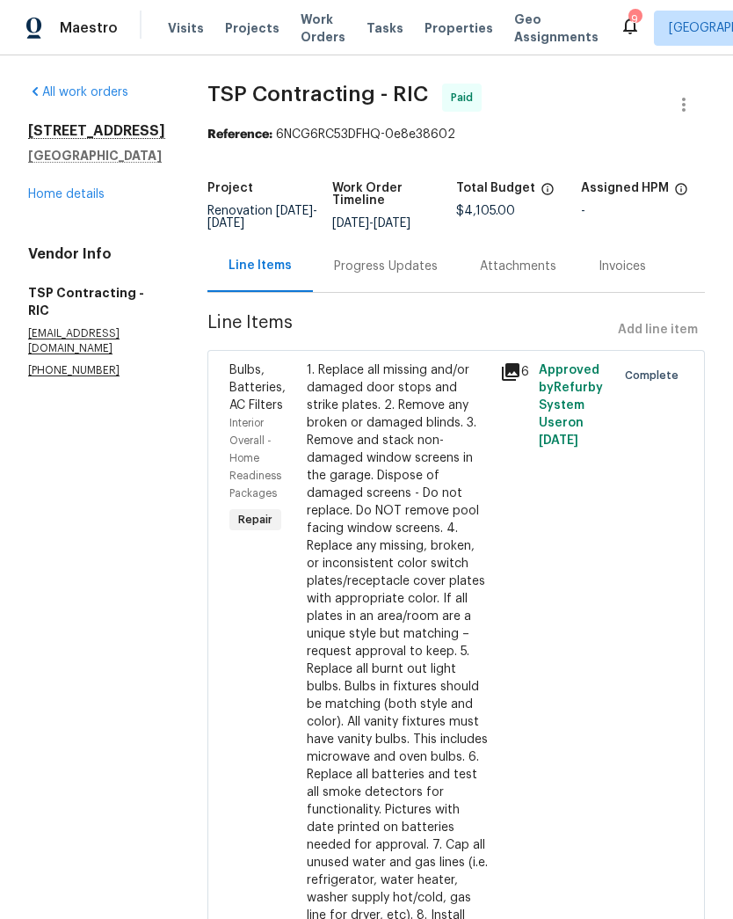
click at [81, 200] on link "Home details" at bounding box center [66, 194] width 76 height 12
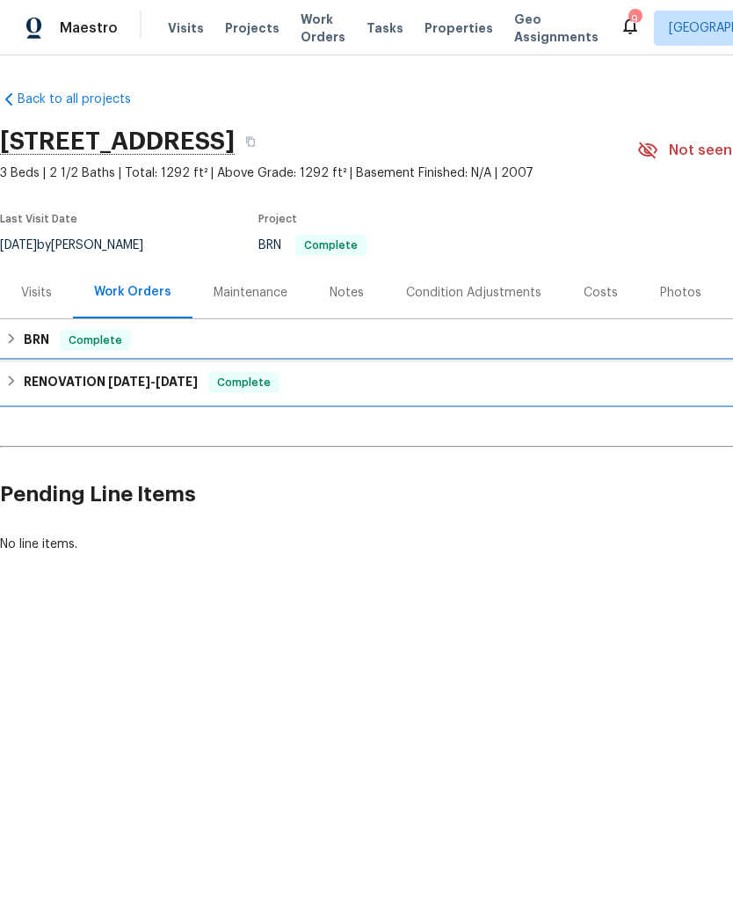
click at [131, 390] on h6 "RENOVATION [DATE] - [DATE]" at bounding box center [111, 382] width 174 height 21
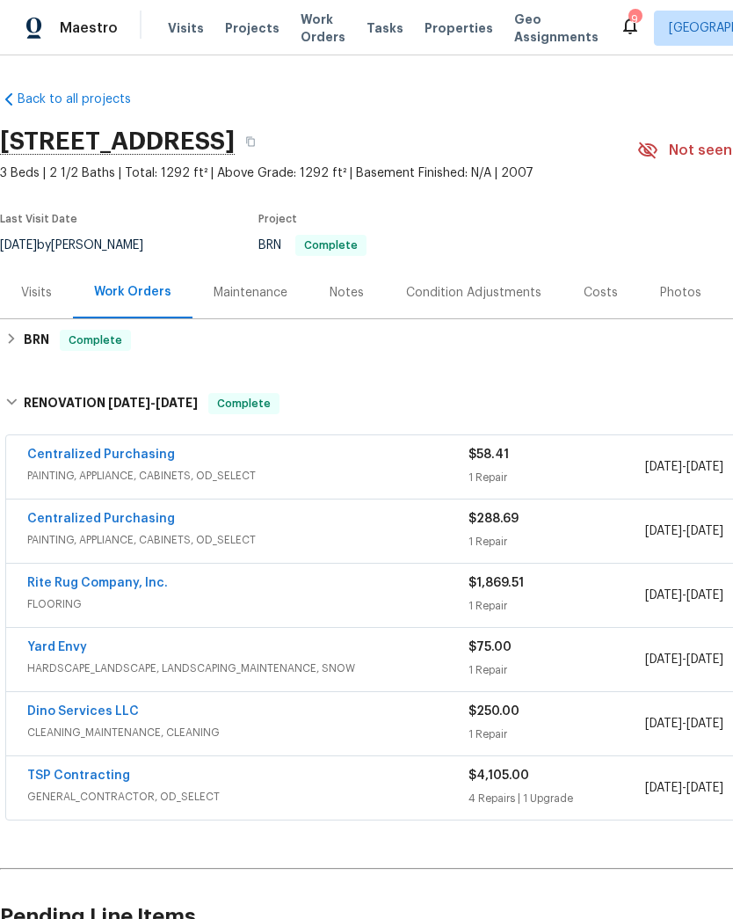
click at [107, 770] on link "TSP Contracting" at bounding box center [78, 775] width 103 height 12
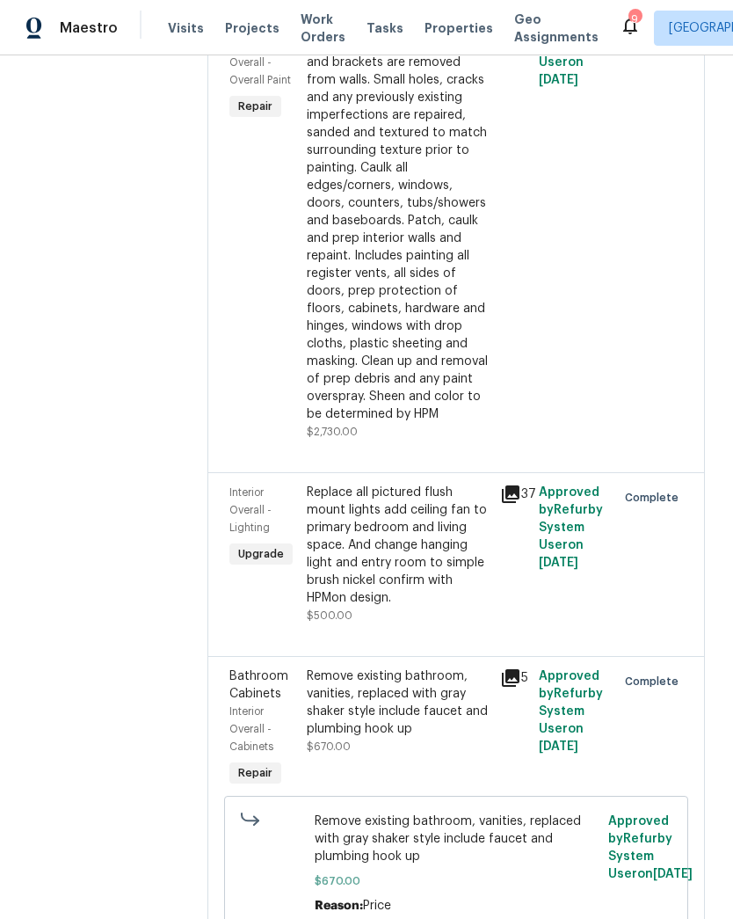
scroll to position [1002, 0]
click at [404, 673] on div "Remove existing bathroom, vanities, replaced with gray shaker style include fau…" at bounding box center [398, 701] width 183 height 70
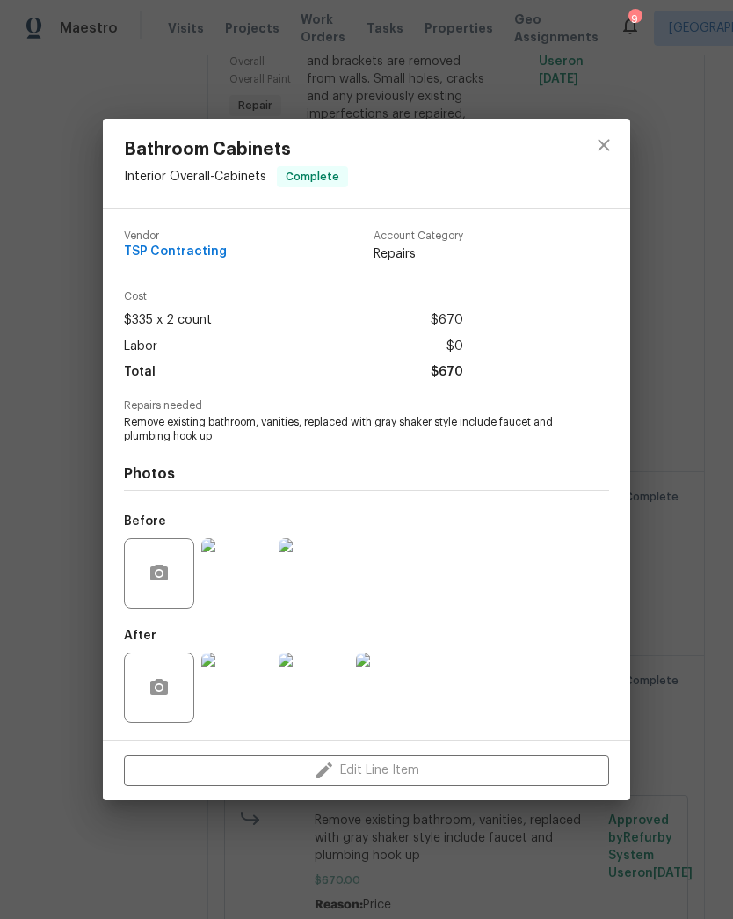
click at [673, 637] on div "Bathroom Cabinets Interior Overall - Cabinets Complete Vendor TSP Contracting A…" at bounding box center [366, 459] width 733 height 919
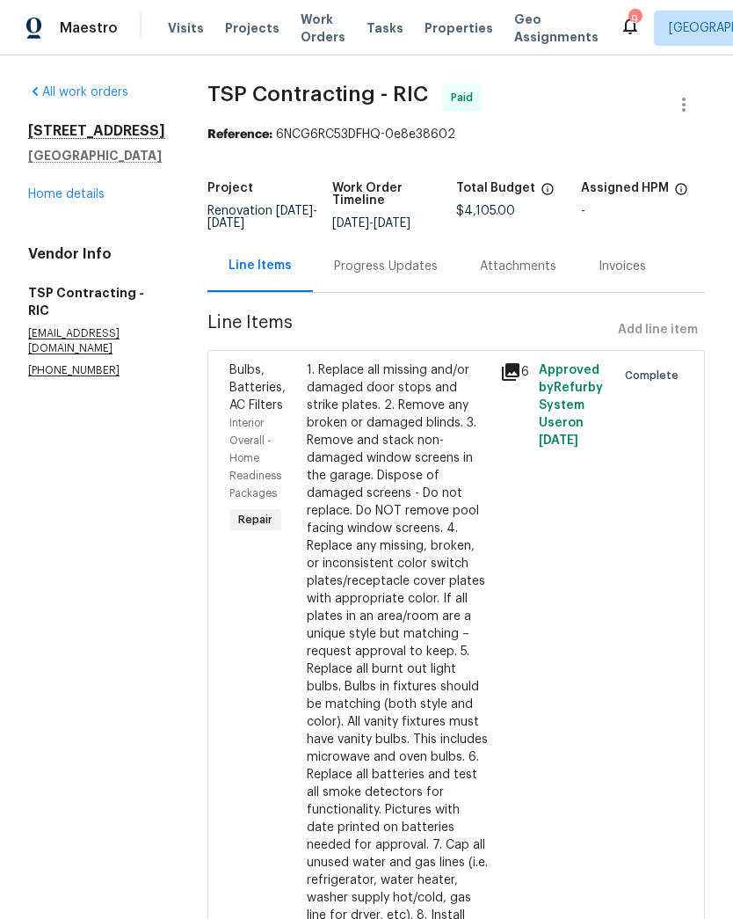
scroll to position [0, 0]
click at [55, 200] on link "Home details" at bounding box center [66, 194] width 76 height 12
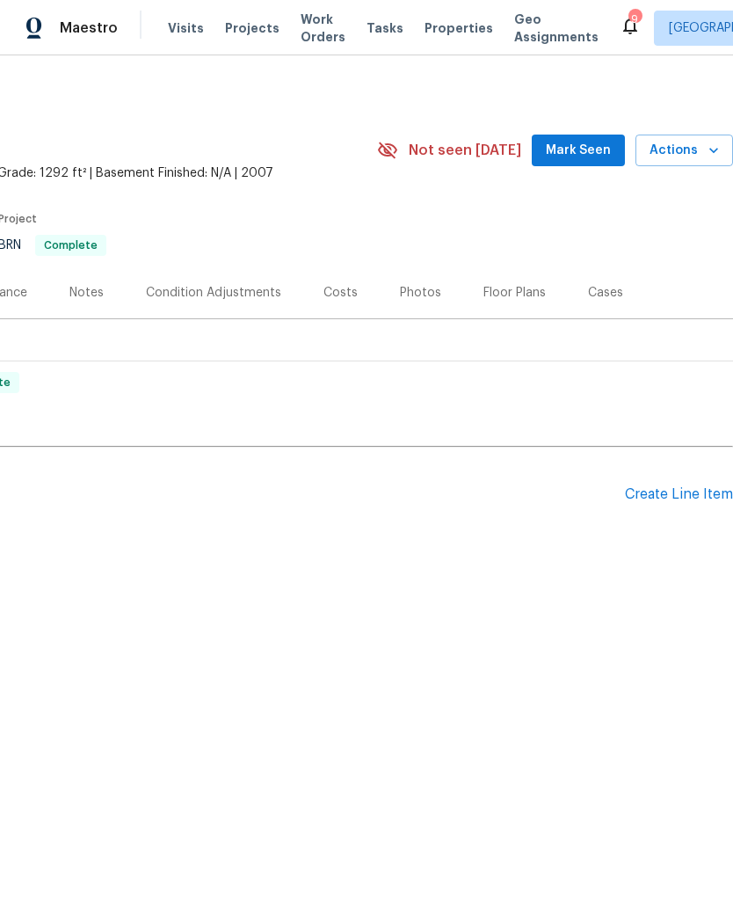
scroll to position [0, 260]
click at [678, 498] on div "Create Line Item" at bounding box center [679, 494] width 108 height 17
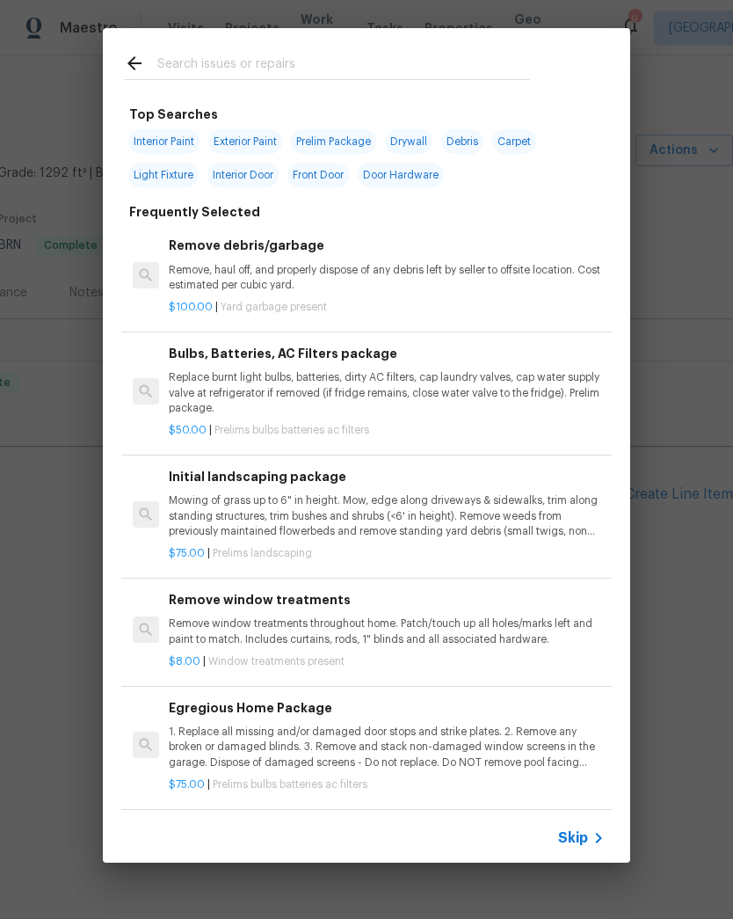
click at [484, 53] on input "text" at bounding box center [343, 66] width 373 height 26
type input "Plumbing"
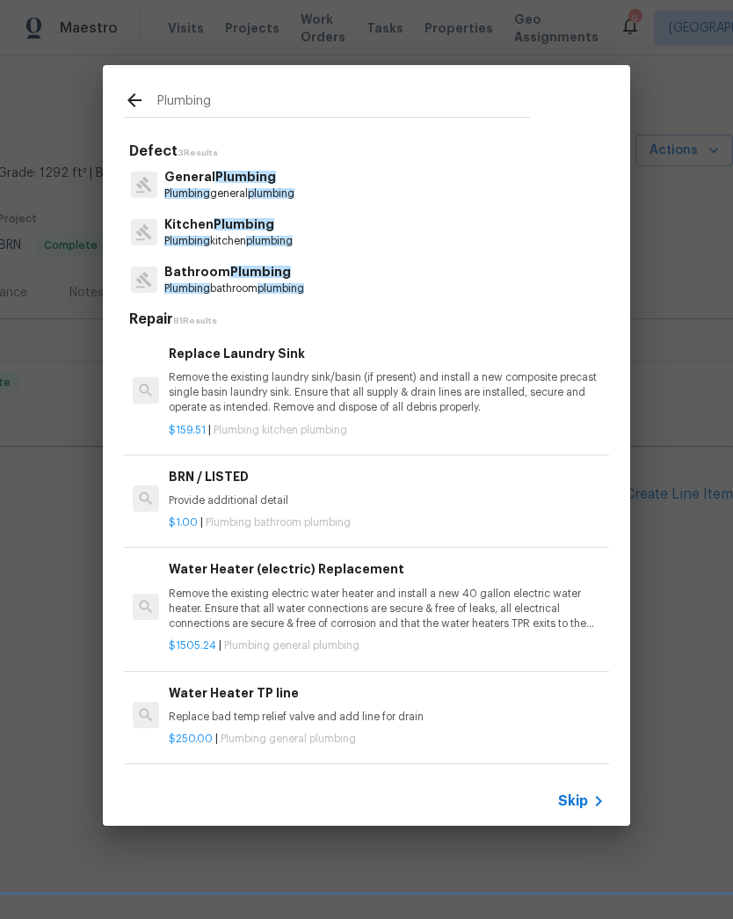
click at [170, 285] on span "Plumbing" at bounding box center [187, 288] width 46 height 11
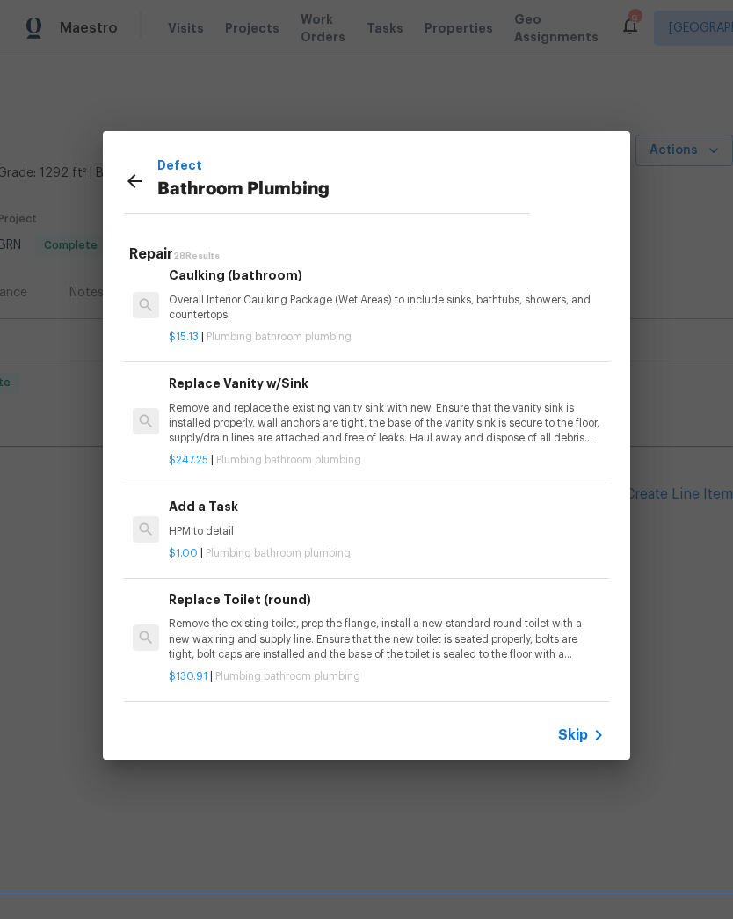
scroll to position [2554, 0]
click at [195, 524] on p "HPM to detail" at bounding box center [387, 531] width 436 height 15
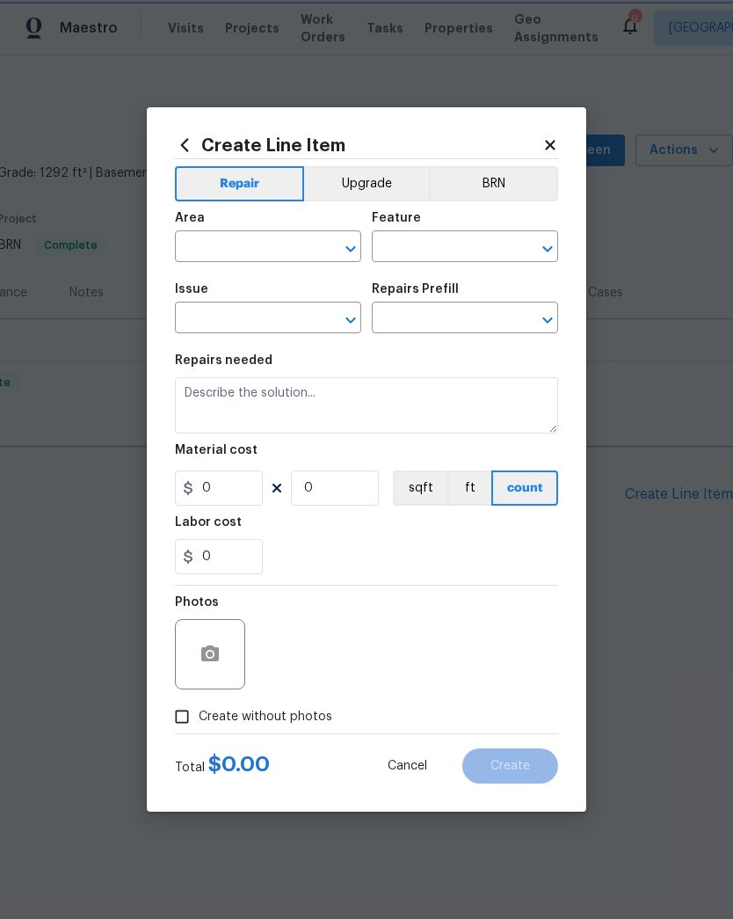
type input "Plumbing"
type input "Bathroom Plumbing"
type textarea "HPM to detail"
type input "1"
type input "Add a Task $1.00"
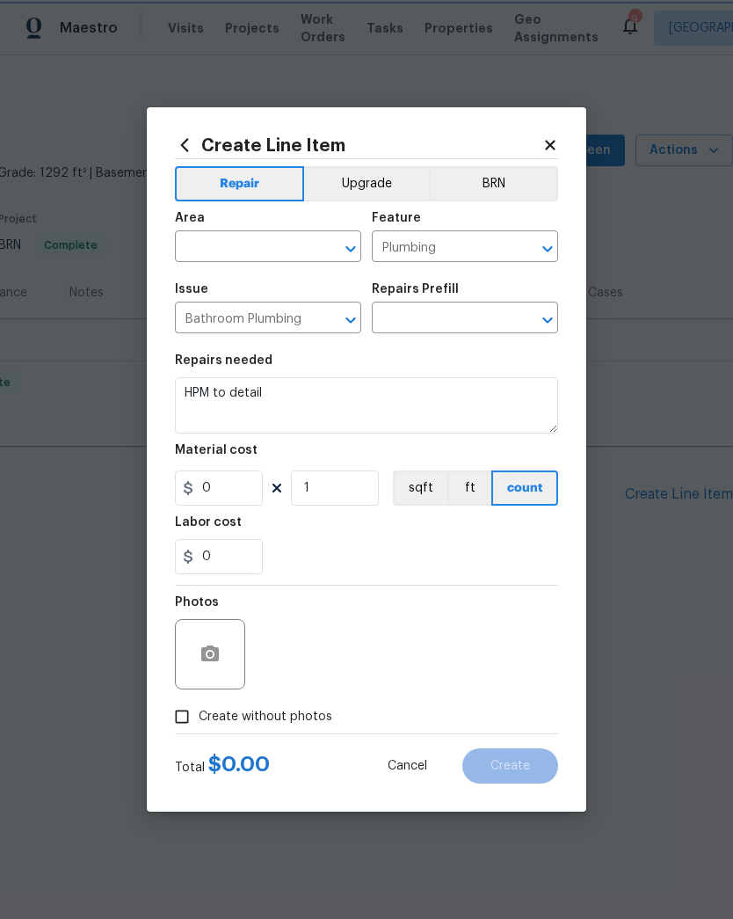
type input "1"
click at [195, 505] on input "1" at bounding box center [219, 487] width 88 height 35
click at [203, 239] on input "text" at bounding box center [243, 248] width 137 height 27
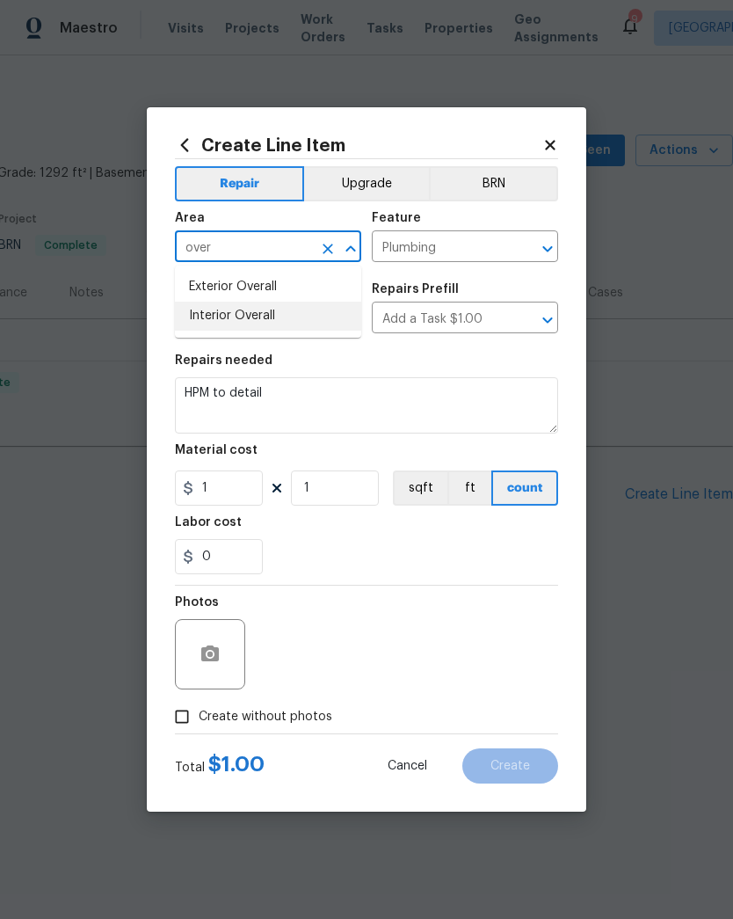
click at [209, 321] on li "Interior Overall" at bounding box center [268, 316] width 186 height 29
type input "Interior Overall"
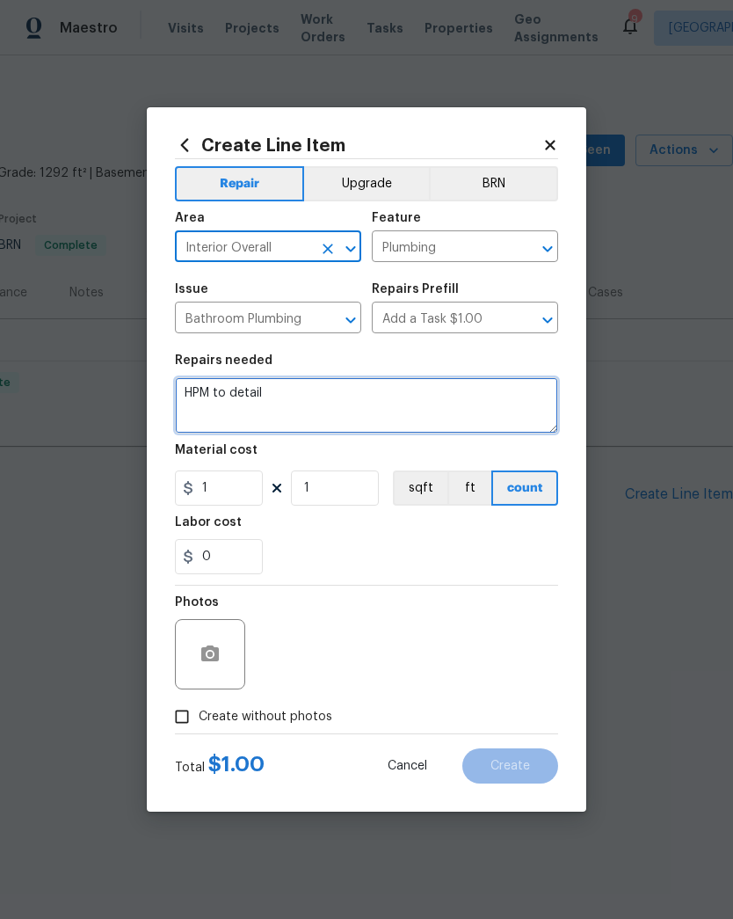
click at [198, 402] on textarea "HPM to detail" at bounding box center [366, 405] width 383 height 56
click at [197, 402] on textarea "HPM to detail" at bounding box center [366, 405] width 383 height 56
click at [192, 391] on textarea "HPM to detail" at bounding box center [366, 405] width 383 height 56
click at [215, 397] on textarea "HPM to detail" at bounding box center [366, 405] width 383 height 56
click at [214, 396] on textarea "HPM to detail" at bounding box center [366, 405] width 383 height 56
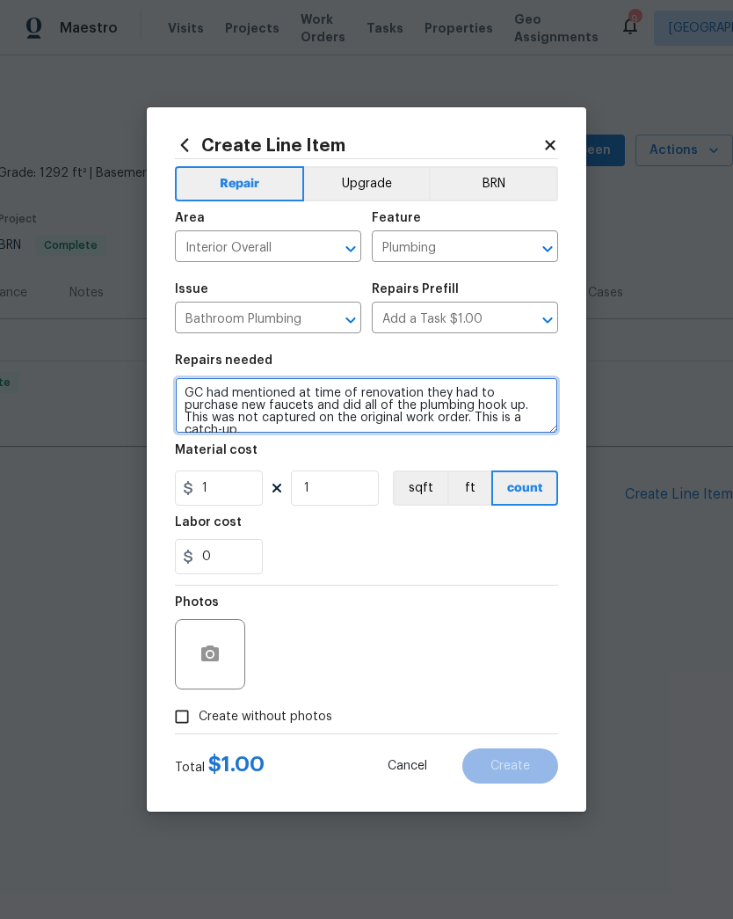
type textarea "GC had mentioned at time of renovation they had to purchase new faucets and did…"
click at [542, 545] on div "0" at bounding box center [366, 556] width 383 height 35
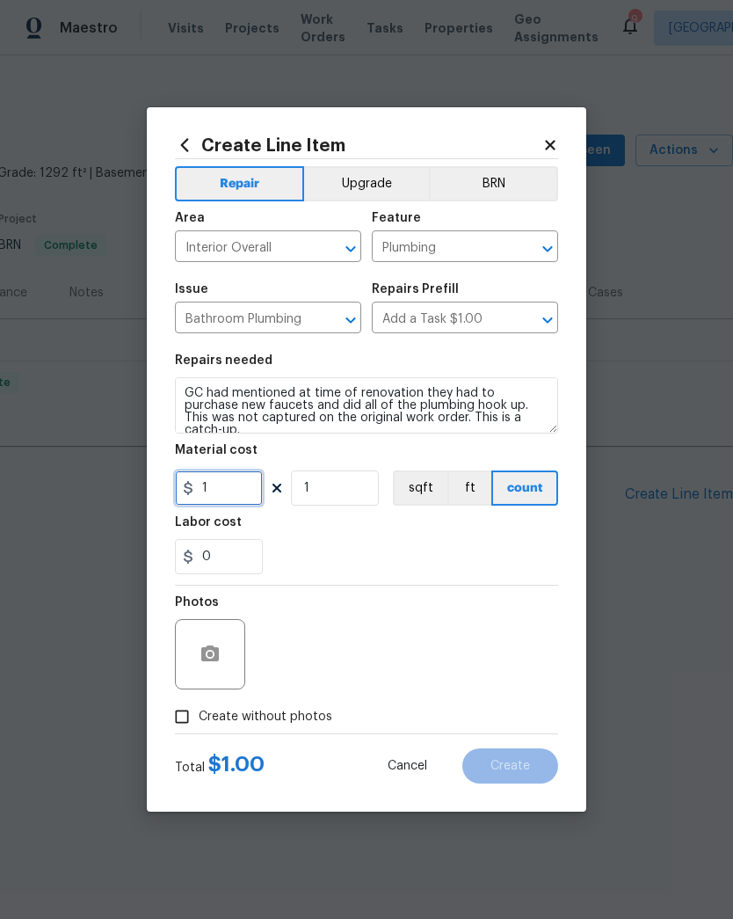
click at [214, 486] on input "1" at bounding box center [219, 487] width 88 height 35
type input "250"
click at [519, 555] on div "0" at bounding box center [366, 556] width 383 height 35
click at [176, 713] on input "Create without photos" at bounding box center [181, 716] width 33 height 33
checkbox input "true"
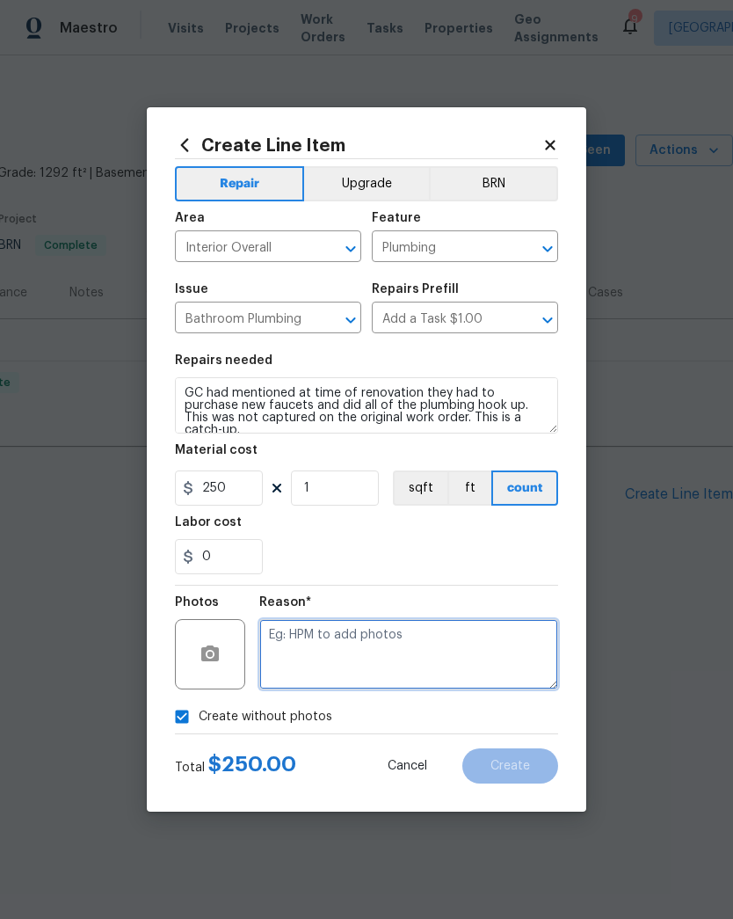
click at [512, 658] on textarea at bounding box center [408, 654] width 299 height 70
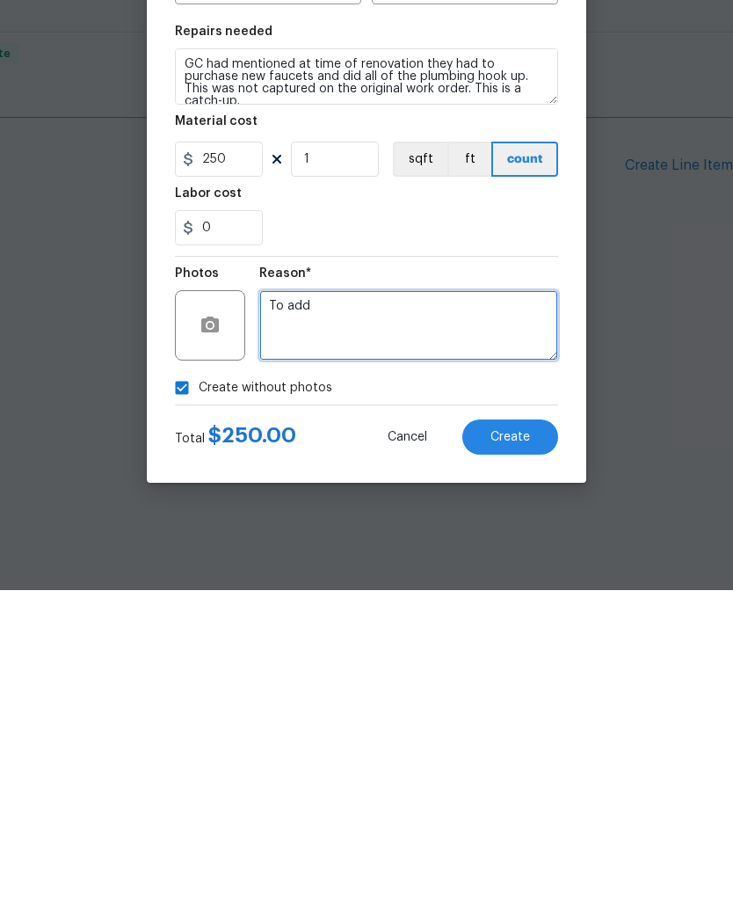
type textarea "To add"
click at [524, 748] on button "Create" at bounding box center [510, 765] width 96 height 35
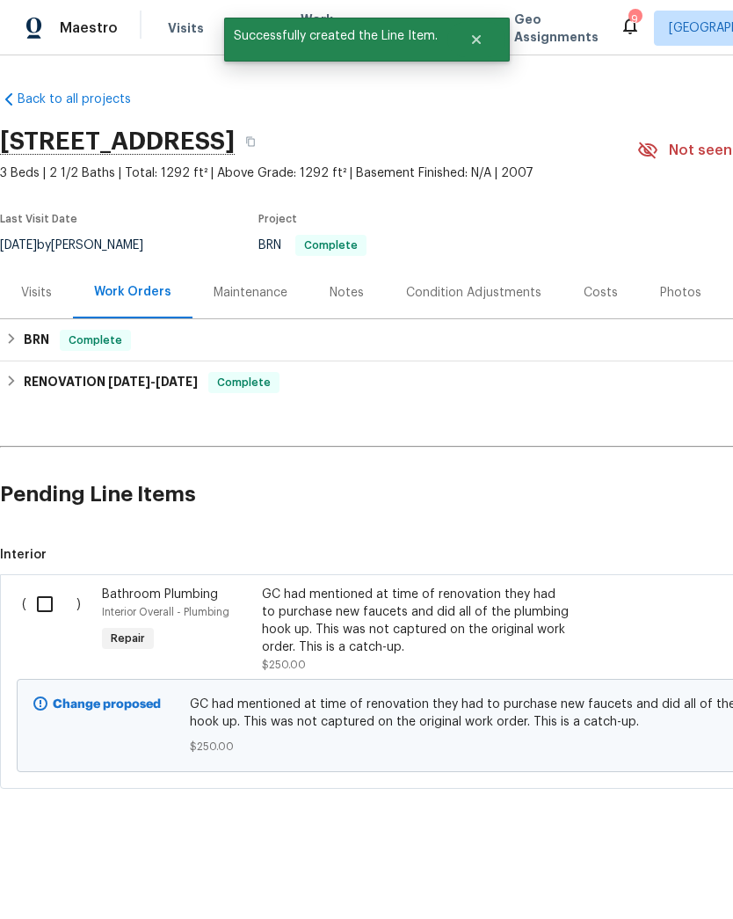
scroll to position [0, 0]
click at [42, 601] on input "checkbox" at bounding box center [51, 604] width 50 height 37
checkbox input "true"
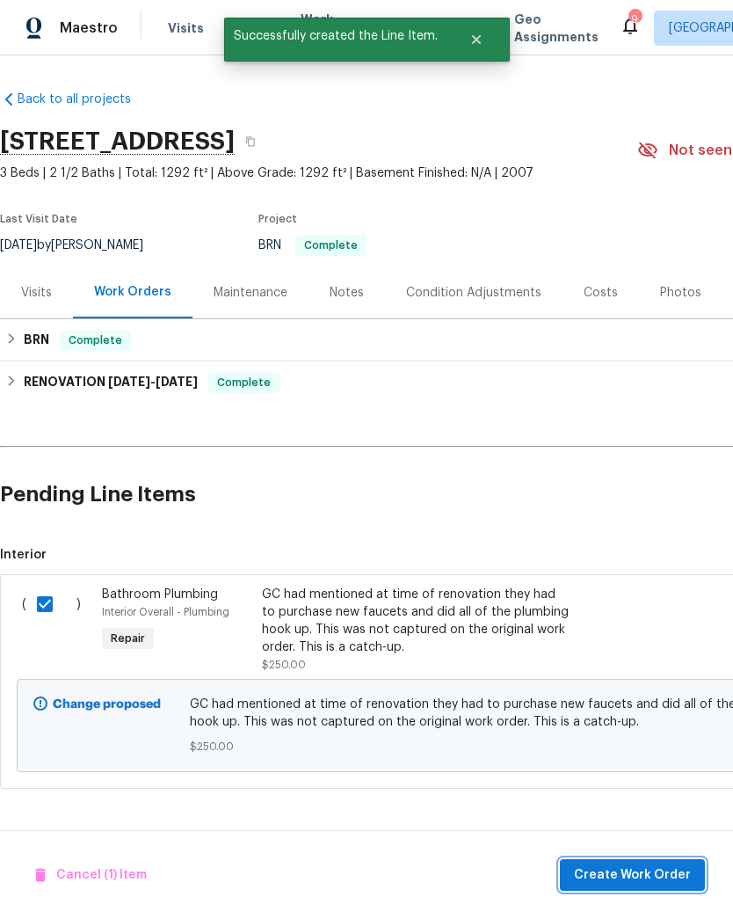
click at [652, 882] on span "Create Work Order" at bounding box center [632, 875] width 117 height 22
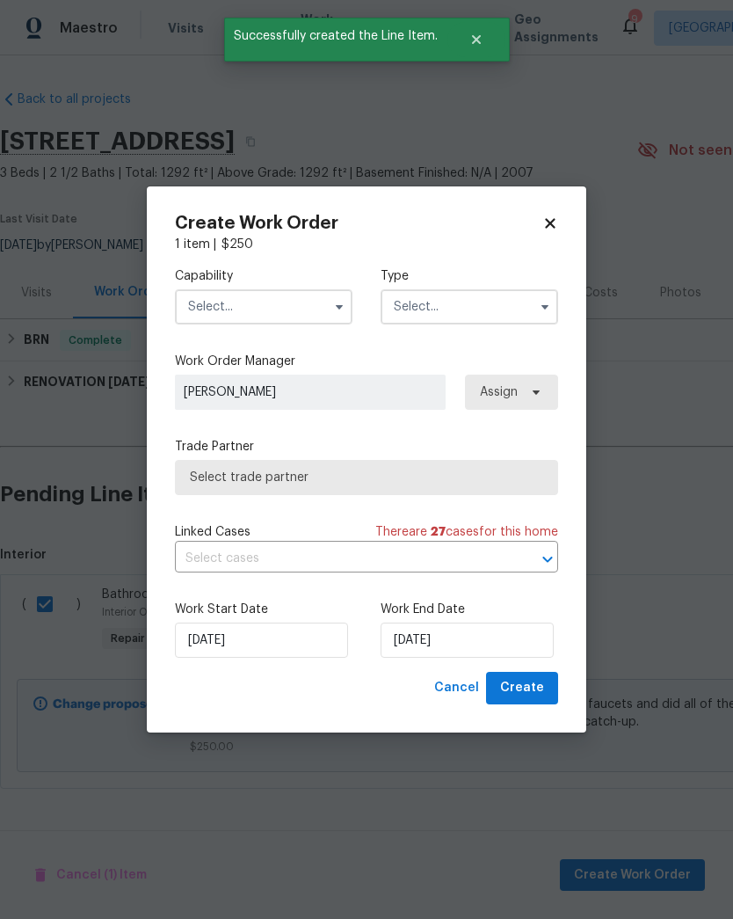
click at [213, 311] on input "text" at bounding box center [264, 306] width 178 height 35
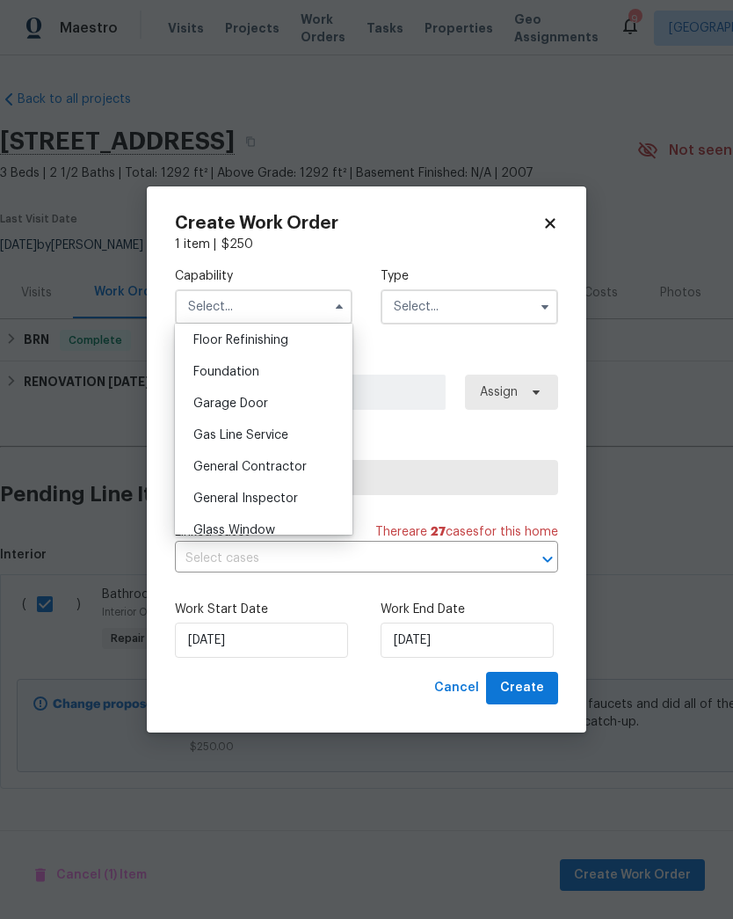
scroll to position [729, 0]
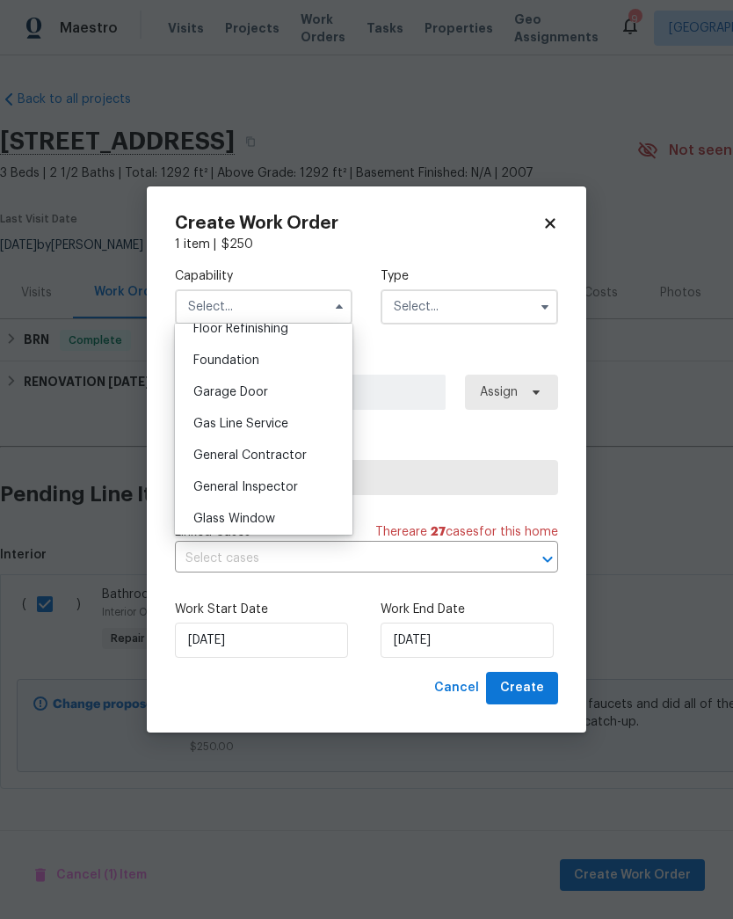
click at [202, 457] on span "General Contractor" at bounding box center [249, 455] width 113 height 12
type input "General Contractor"
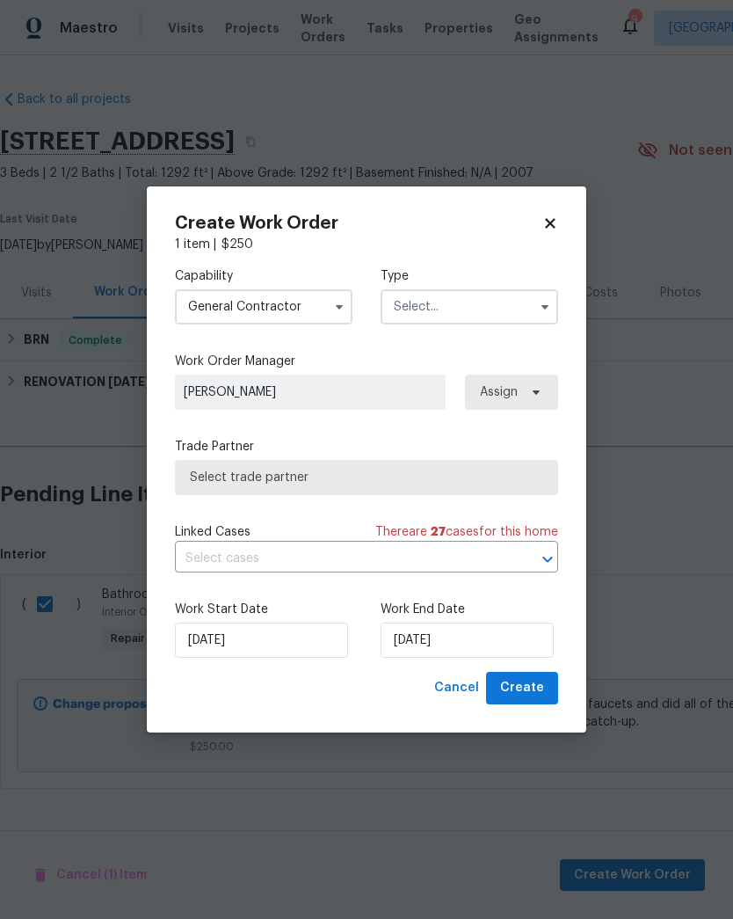
click at [541, 313] on button "button" at bounding box center [545, 306] width 21 height 21
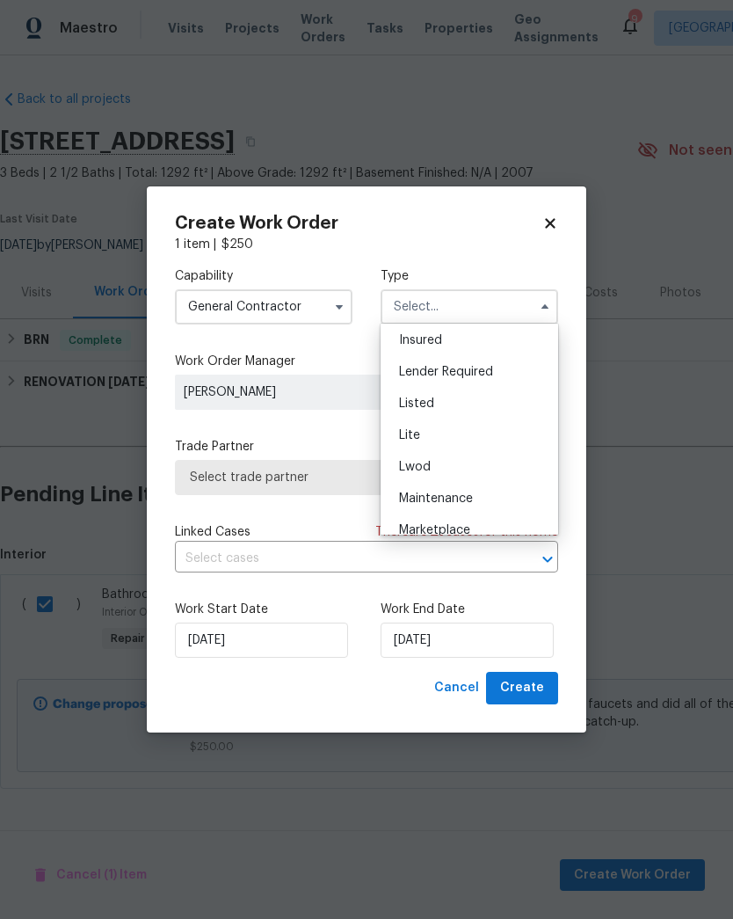
scroll to position [128, 0]
click at [518, 400] on div "Listed" at bounding box center [469, 405] width 169 height 32
type input "Listed"
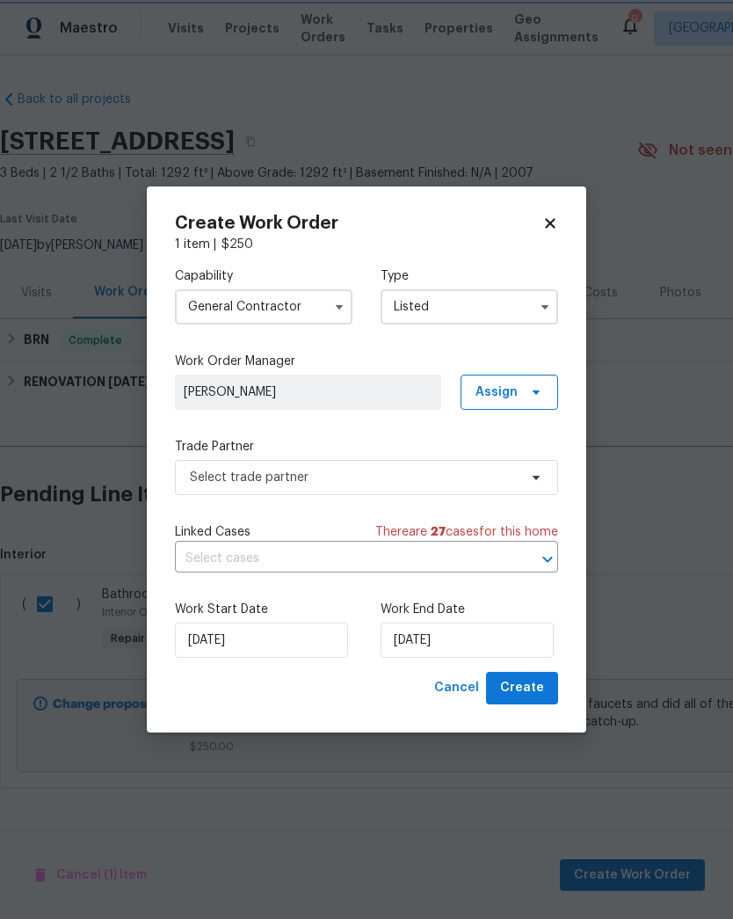
scroll to position [0, 0]
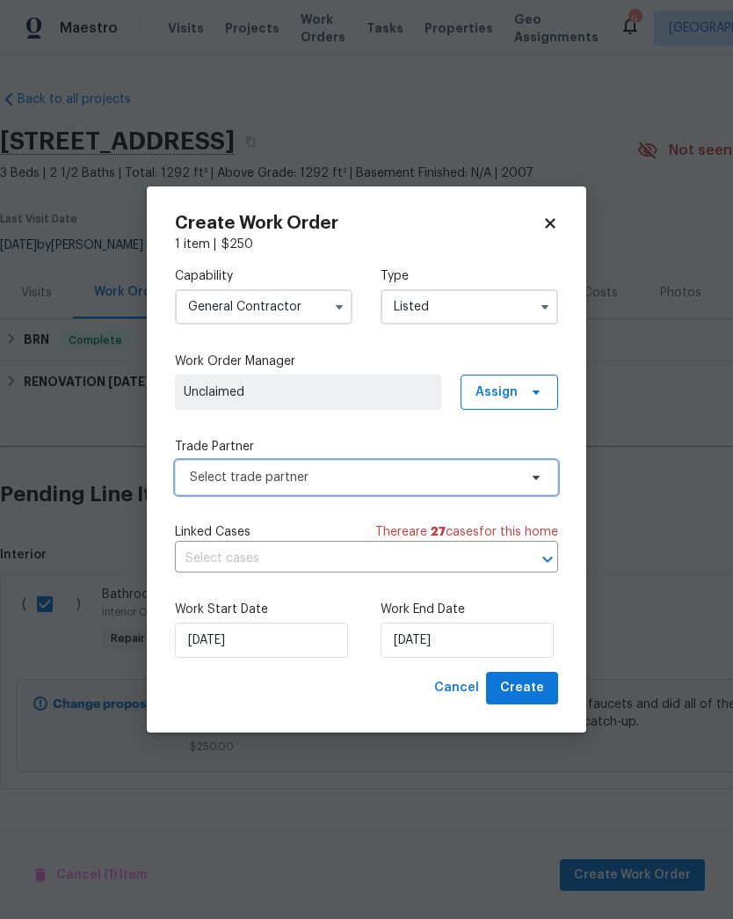
click at [542, 482] on icon at bounding box center [536, 477] width 14 height 14
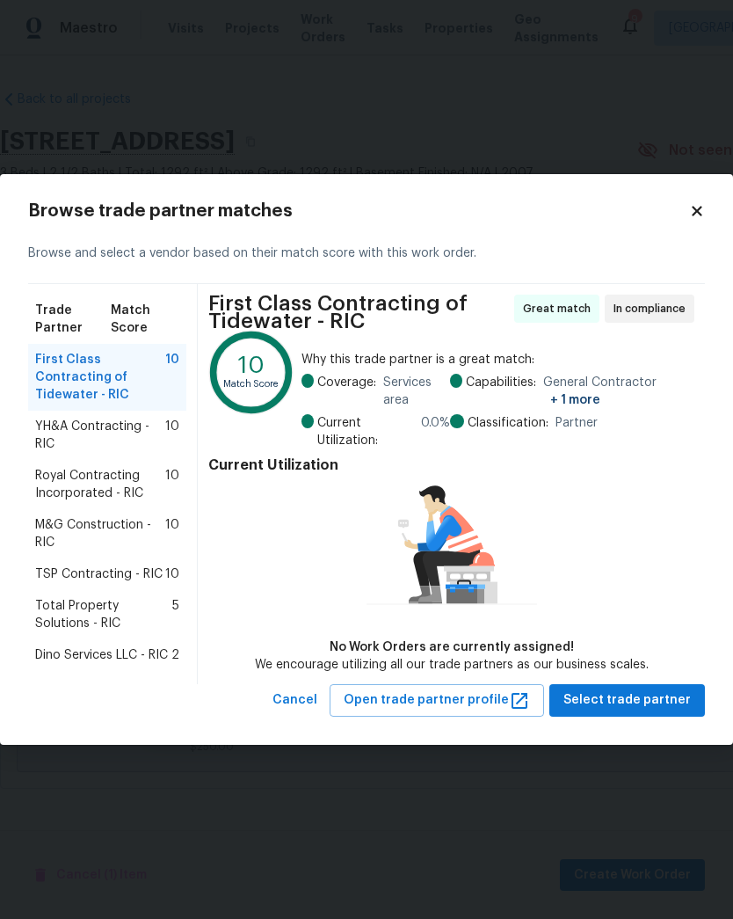
click at [62, 578] on span "TSP Contracting - RIC" at bounding box center [98, 574] width 127 height 18
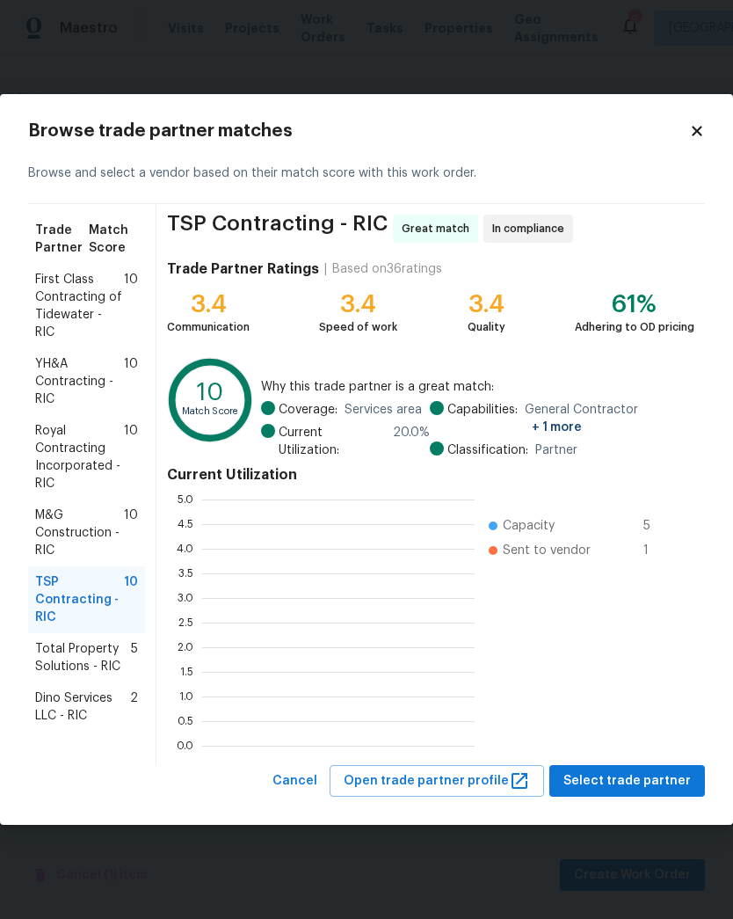
scroll to position [2, 2]
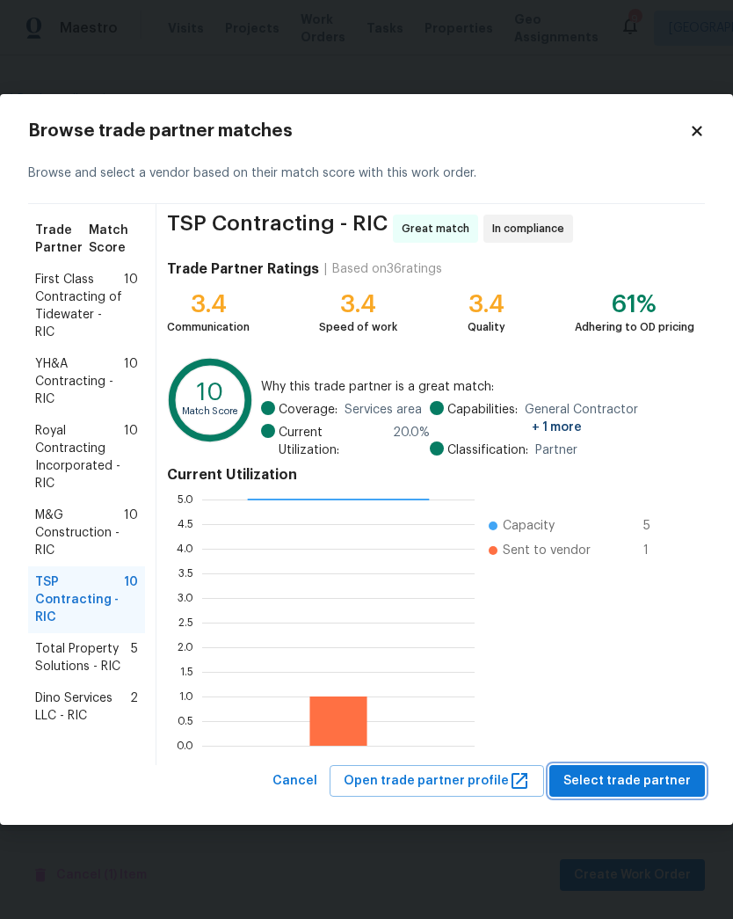
click at [640, 776] on span "Select trade partner" at bounding box center [627, 781] width 127 height 22
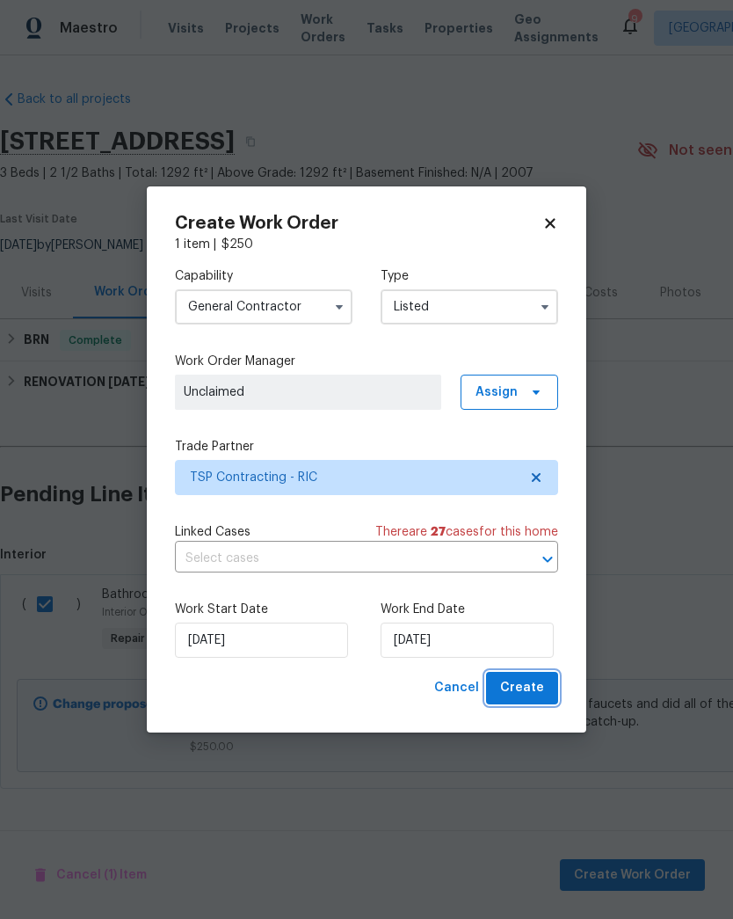
click at [524, 688] on span "Create" at bounding box center [522, 688] width 44 height 22
checkbox input "false"
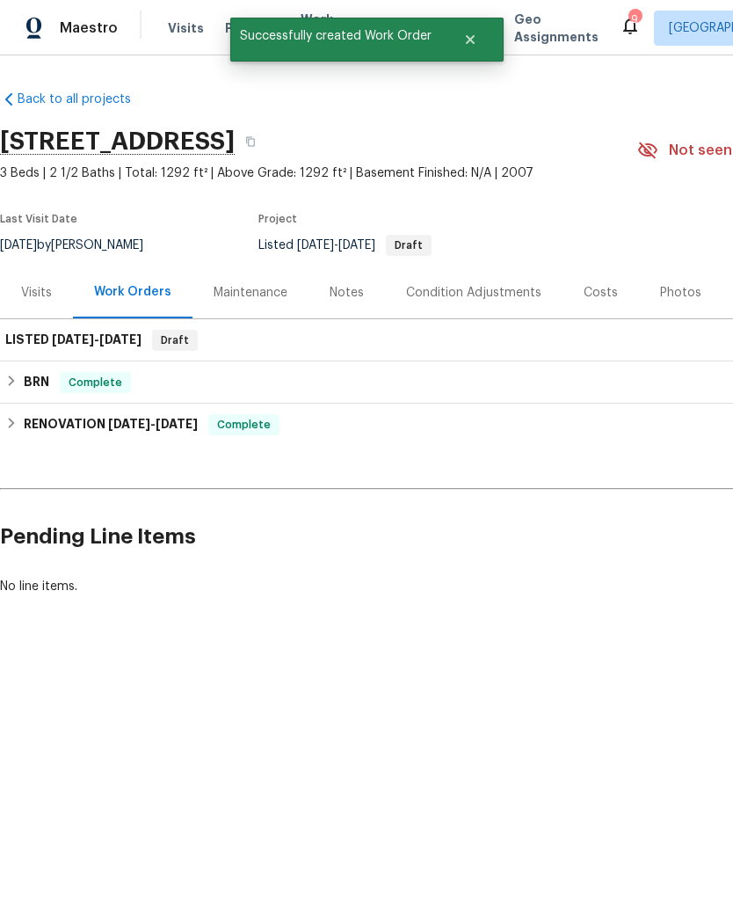
scroll to position [0, 0]
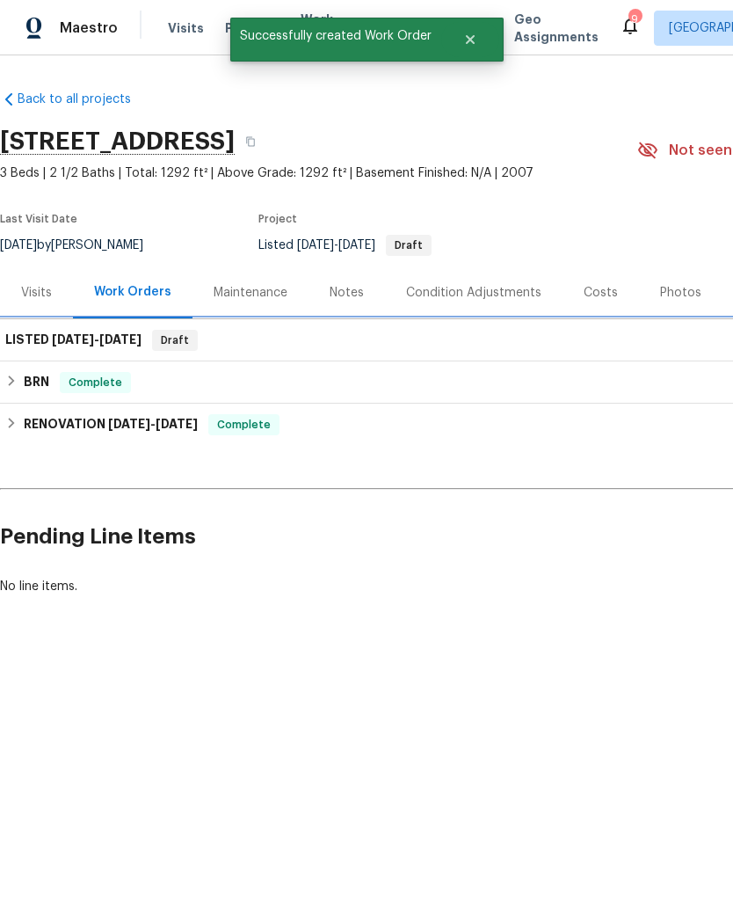
click at [42, 344] on h6 "LISTED 8/14/25 - 8/14/25" at bounding box center [73, 340] width 136 height 21
click at [40, 342] on h6 "LISTED 8/14/25 - 8/14/25" at bounding box center [73, 340] width 136 height 21
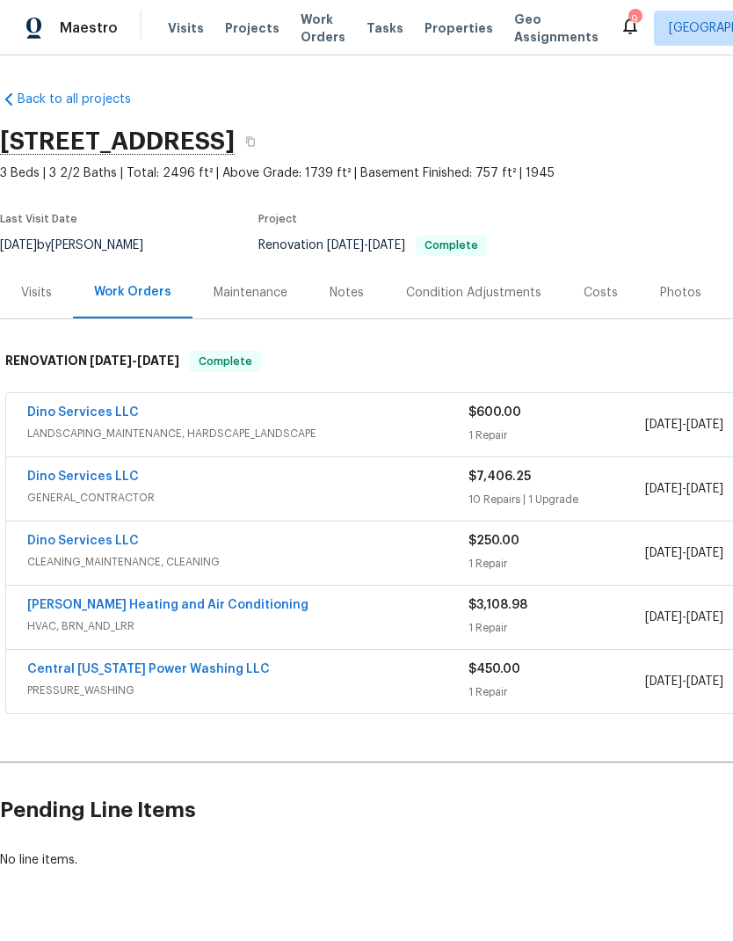
click at [686, 291] on div "Photos" at bounding box center [680, 293] width 41 height 18
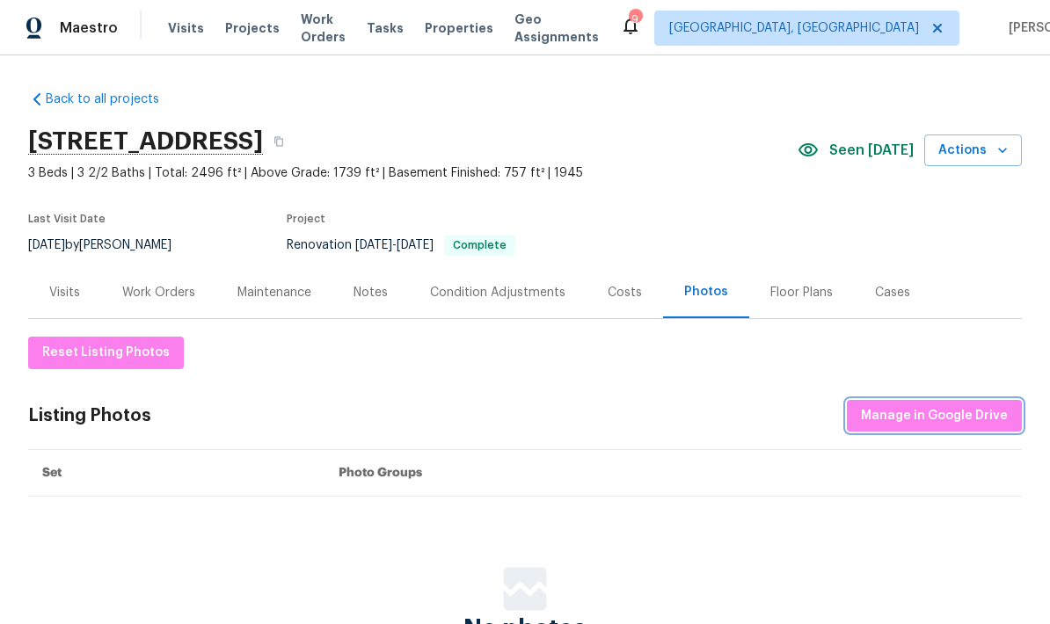
click at [732, 422] on span "Manage in Google Drive" at bounding box center [934, 416] width 147 height 22
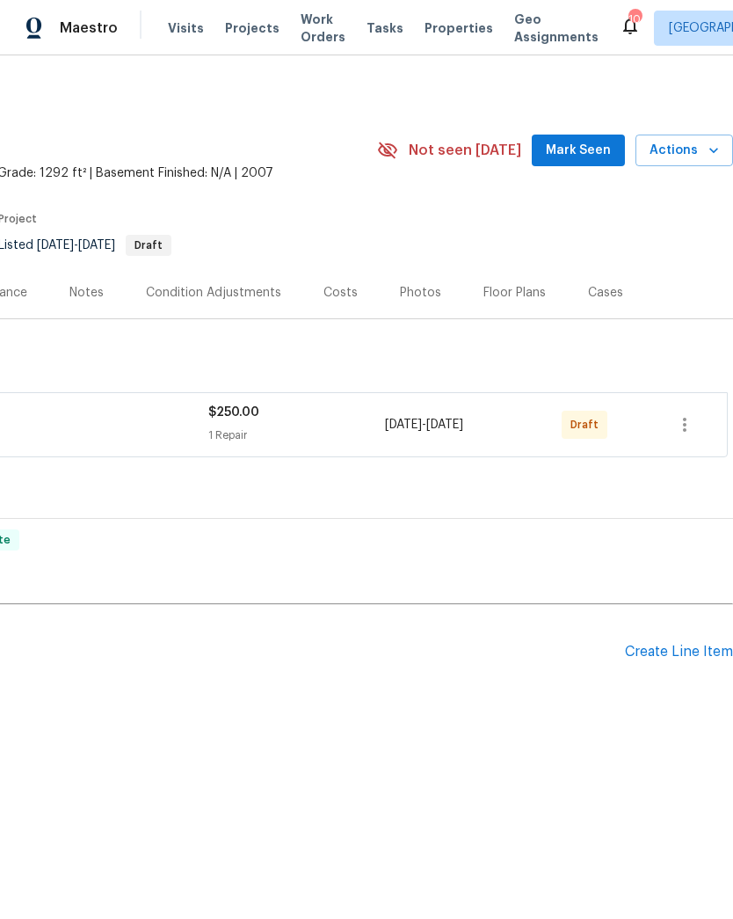
scroll to position [0, 260]
click at [684, 417] on icon "button" at bounding box center [684, 424] width 21 height 21
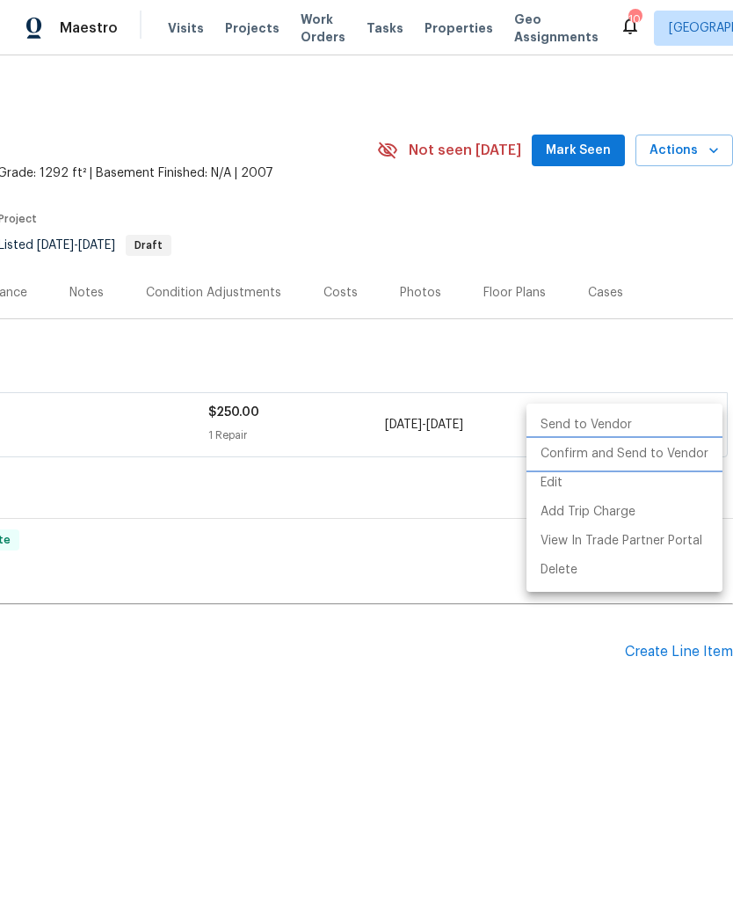
click at [677, 457] on li "Confirm and Send to Vendor" at bounding box center [625, 454] width 196 height 29
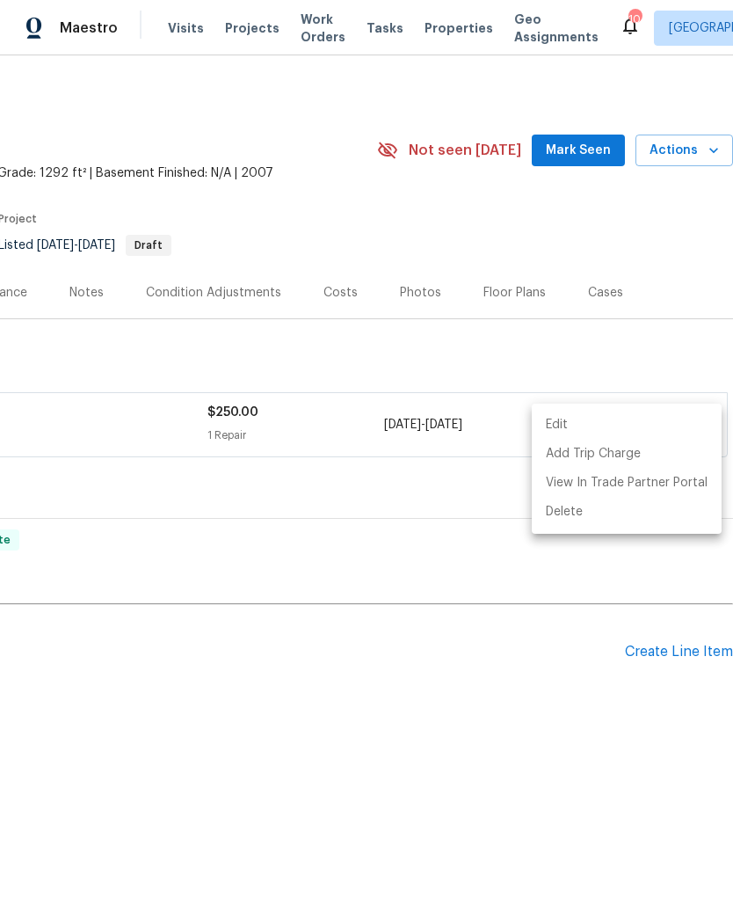
click at [519, 566] on div at bounding box center [366, 459] width 733 height 919
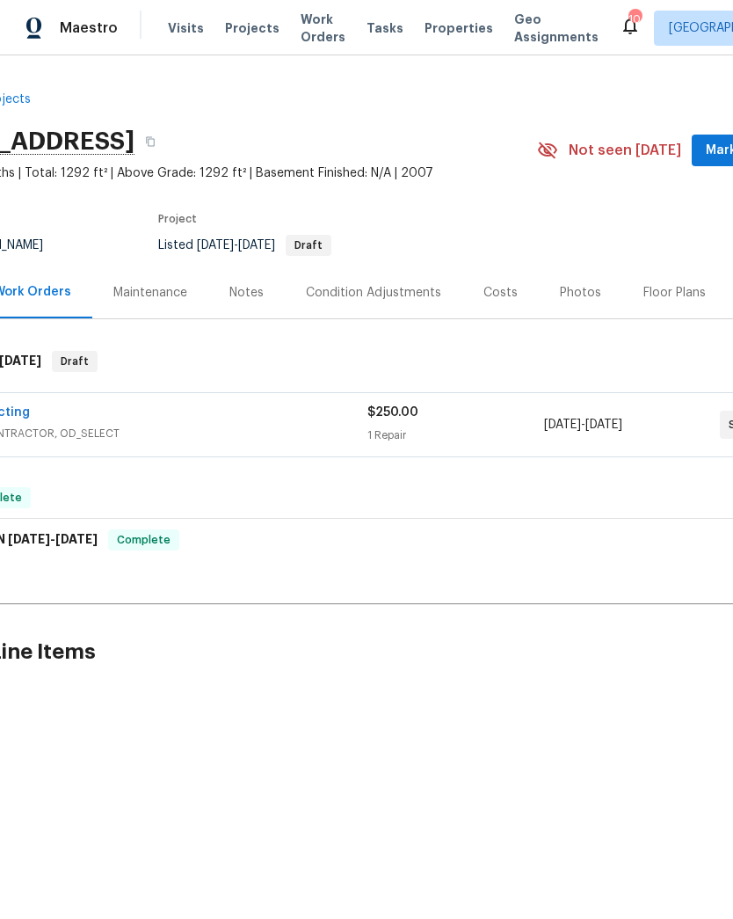
scroll to position [0, -44]
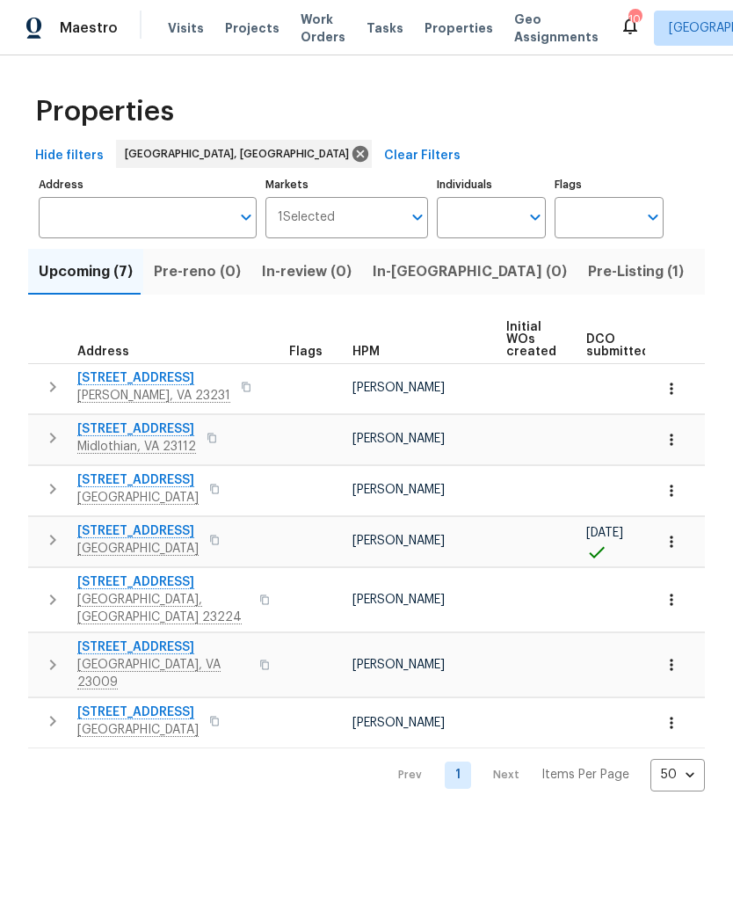
click at [314, 30] on span "Work Orders" at bounding box center [323, 28] width 45 height 35
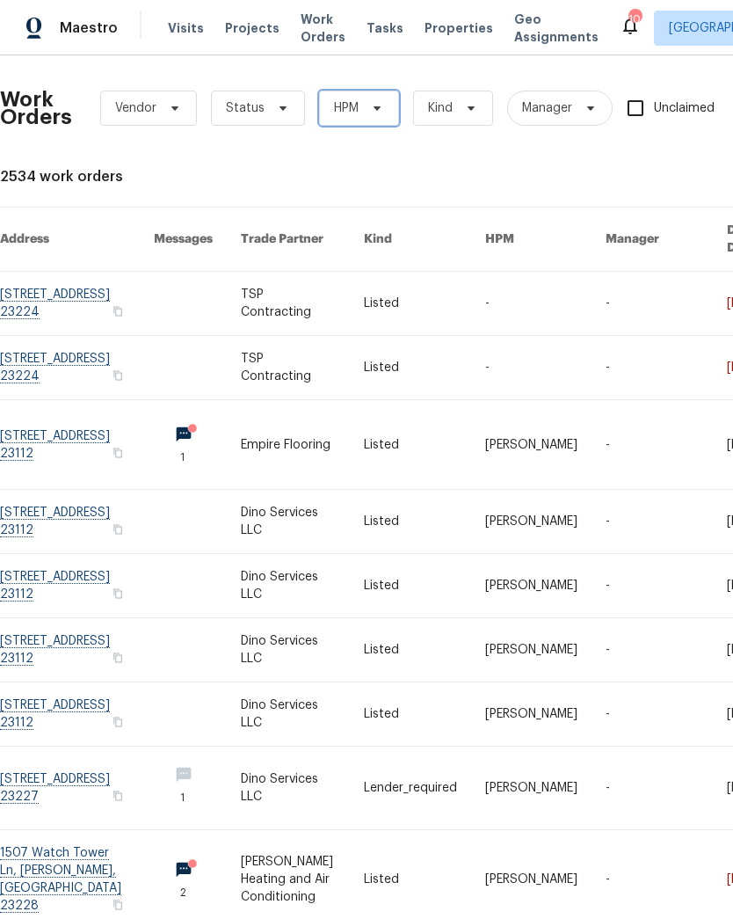
click at [365, 120] on span "HPM" at bounding box center [359, 108] width 80 height 35
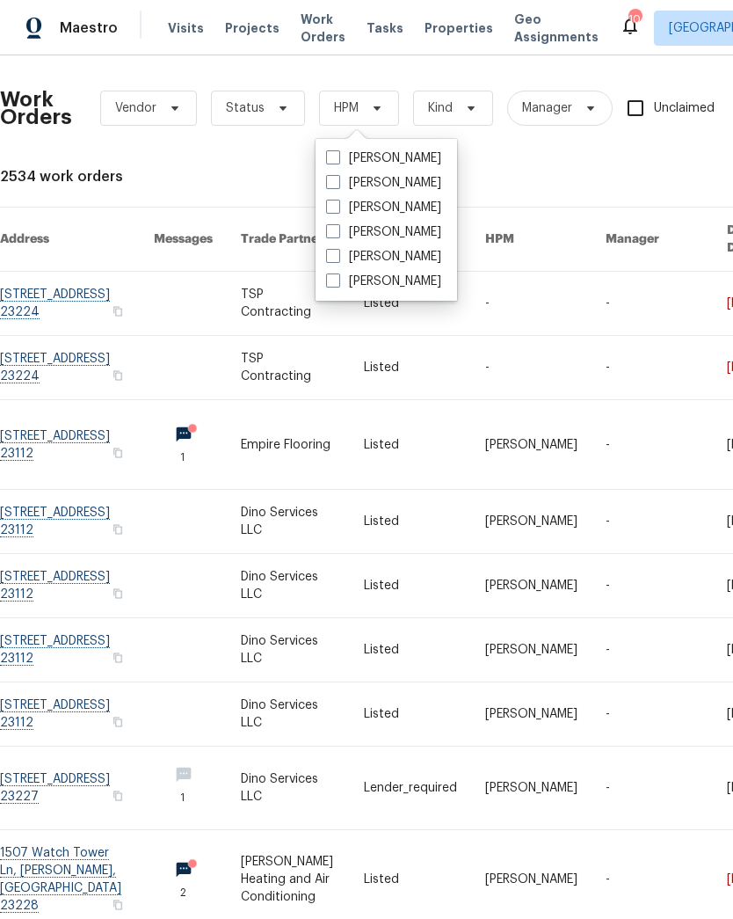
click at [440, 164] on label "[PERSON_NAME]" at bounding box center [383, 158] width 115 height 18
click at [338, 161] on input "[PERSON_NAME]" at bounding box center [331, 154] width 11 height 11
checkbox input "true"
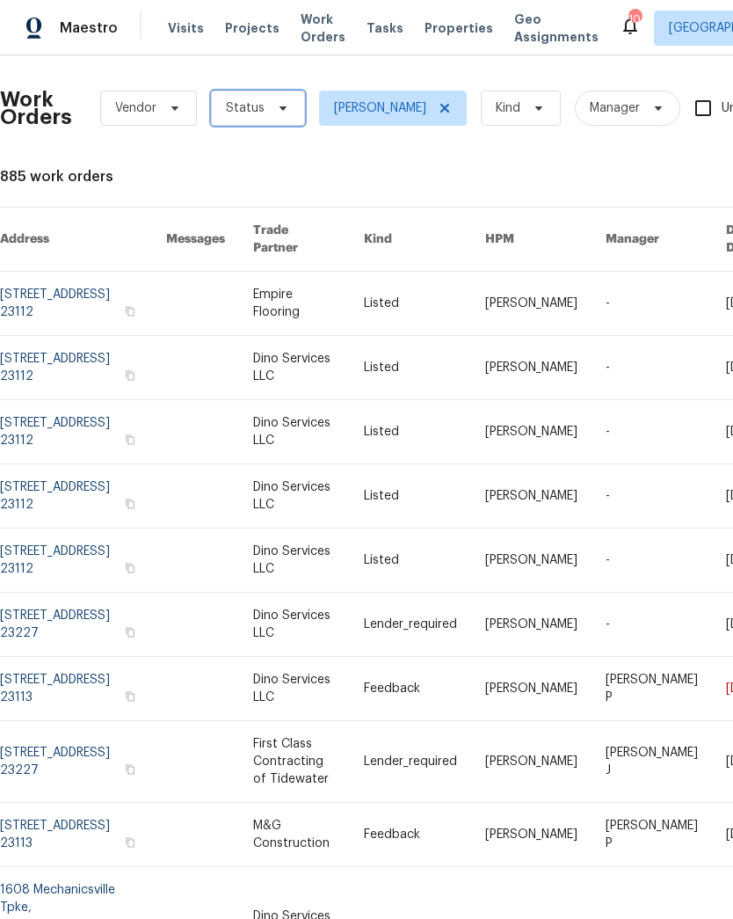
click at [281, 108] on icon at bounding box center [283, 108] width 7 height 4
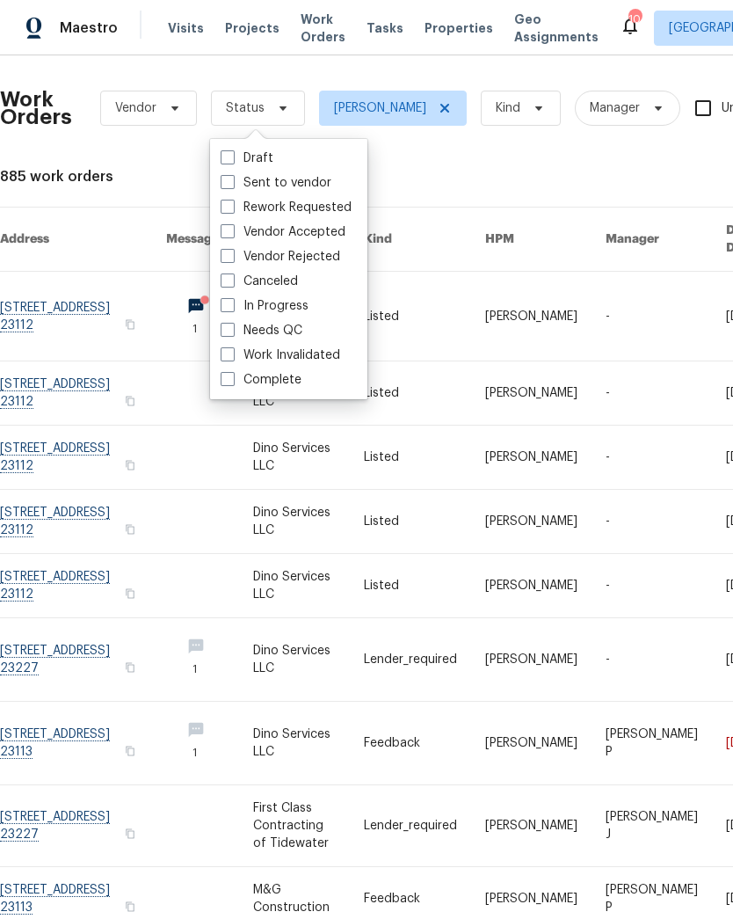
click at [297, 337] on label "Needs QC" at bounding box center [262, 331] width 82 height 18
click at [232, 333] on input "Needs QC" at bounding box center [226, 327] width 11 height 11
checkbox input "true"
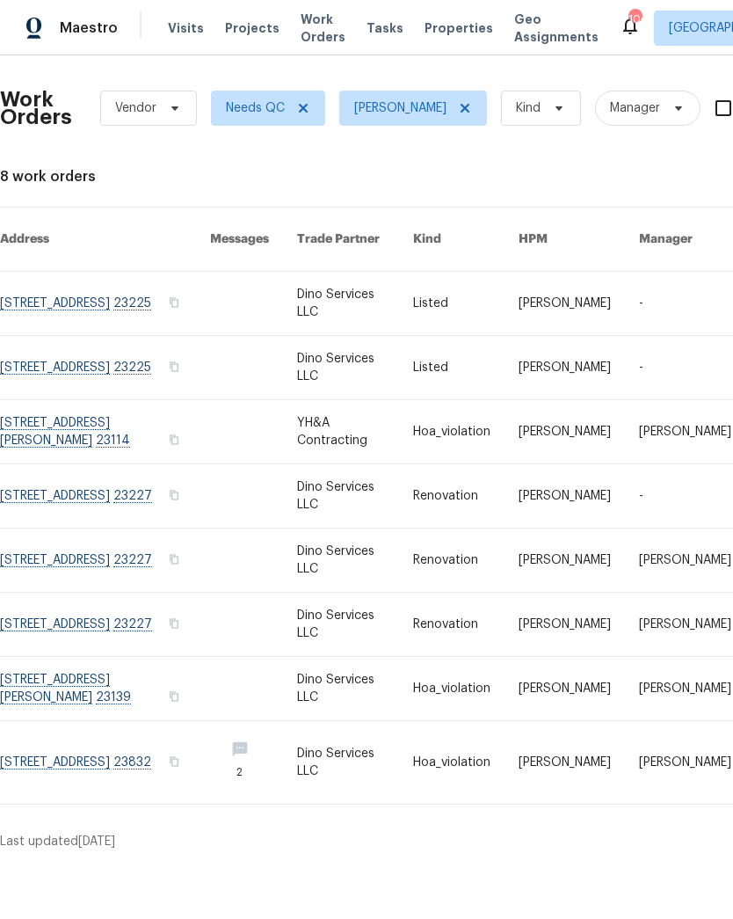
click at [47, 299] on link at bounding box center [105, 303] width 210 height 63
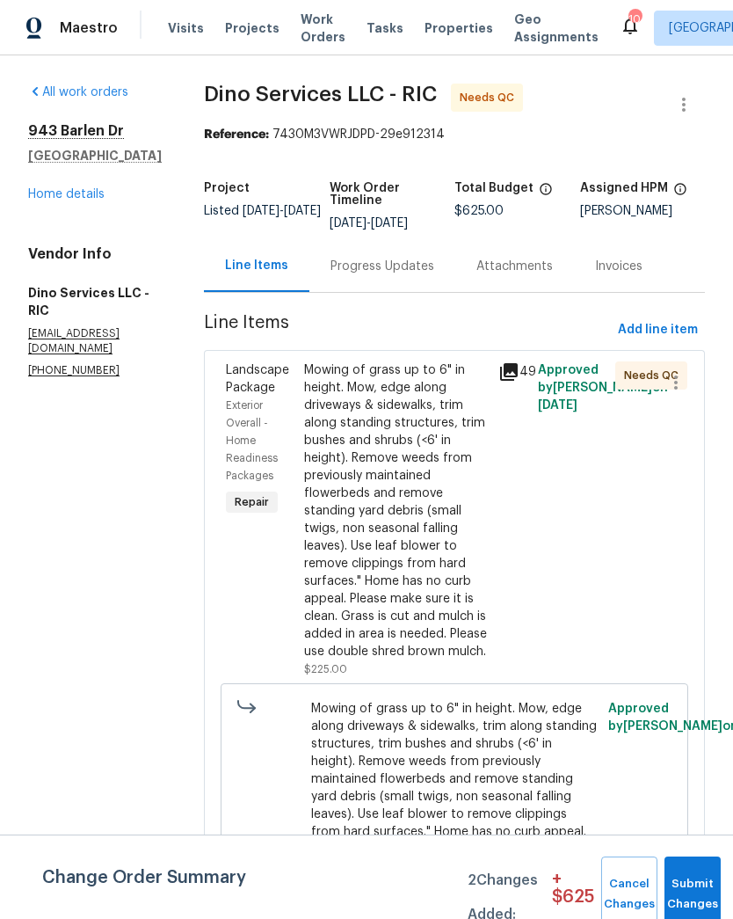
click at [509, 381] on icon at bounding box center [509, 372] width 18 height 18
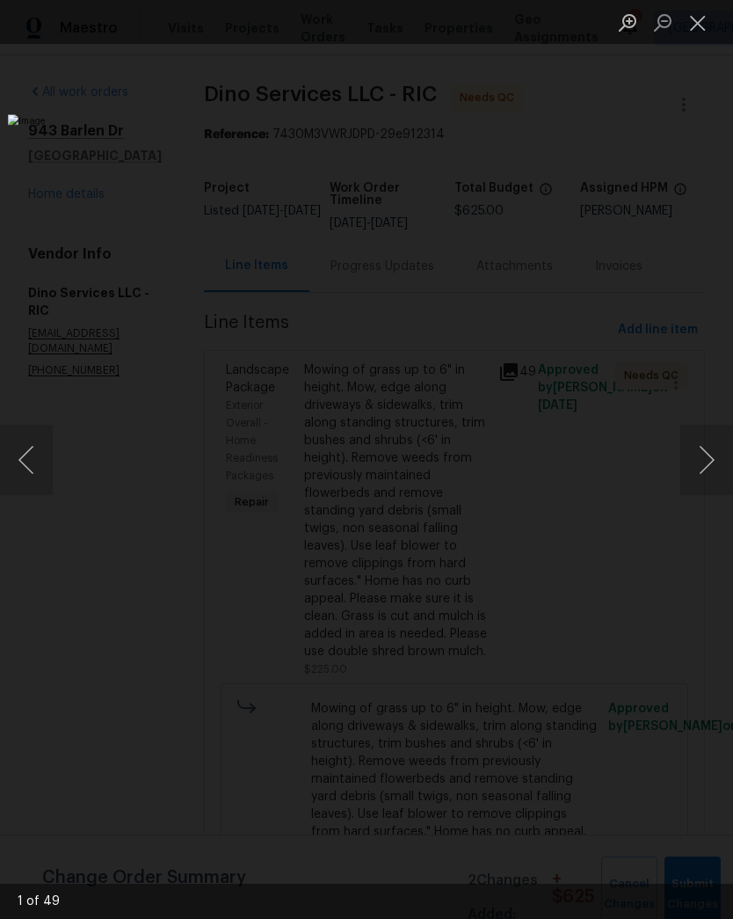
click at [693, 463] on button "Next image" at bounding box center [706, 460] width 53 height 70
click at [699, 469] on button "Next image" at bounding box center [706, 460] width 53 height 70
click at [702, 469] on button "Next image" at bounding box center [706, 460] width 53 height 70
click at [701, 479] on button "Next image" at bounding box center [706, 460] width 53 height 70
click at [698, 24] on button "Close lightbox" at bounding box center [697, 22] width 35 height 31
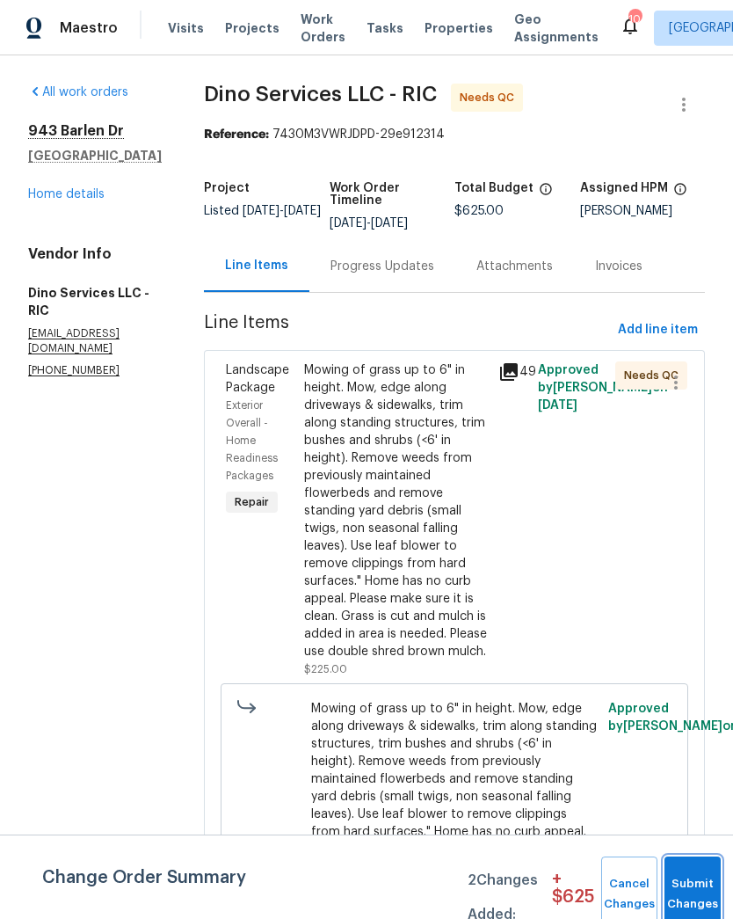
click at [680, 898] on span "Submit Changes" at bounding box center [692, 894] width 39 height 40
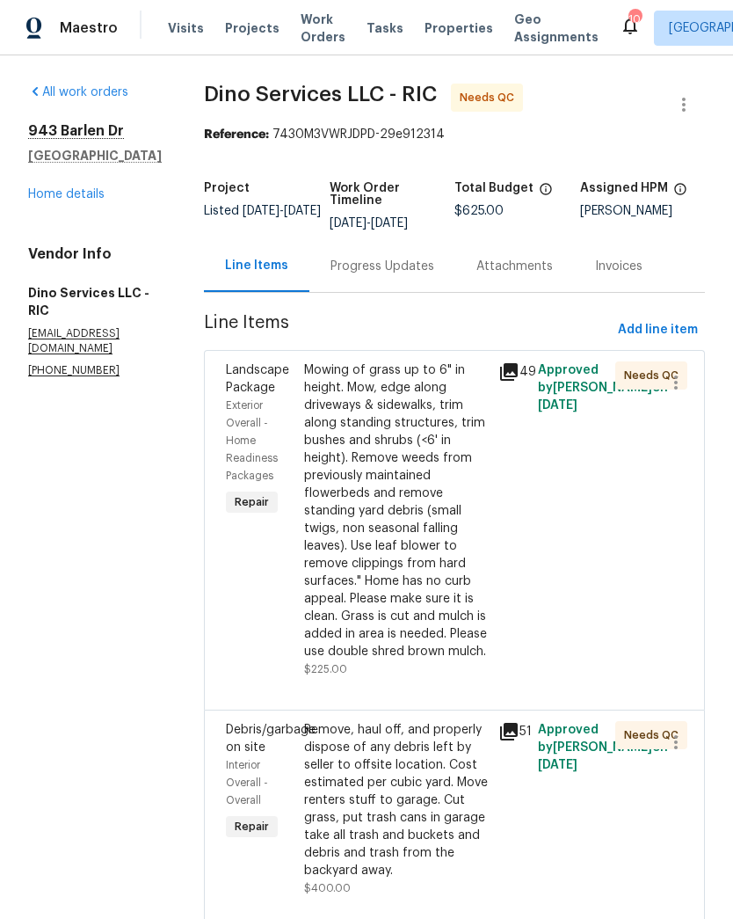
click at [441, 556] on div "Mowing of grass up to 6" in height. Mow, edge along driveways & sidewalks, trim…" at bounding box center [396, 510] width 185 height 299
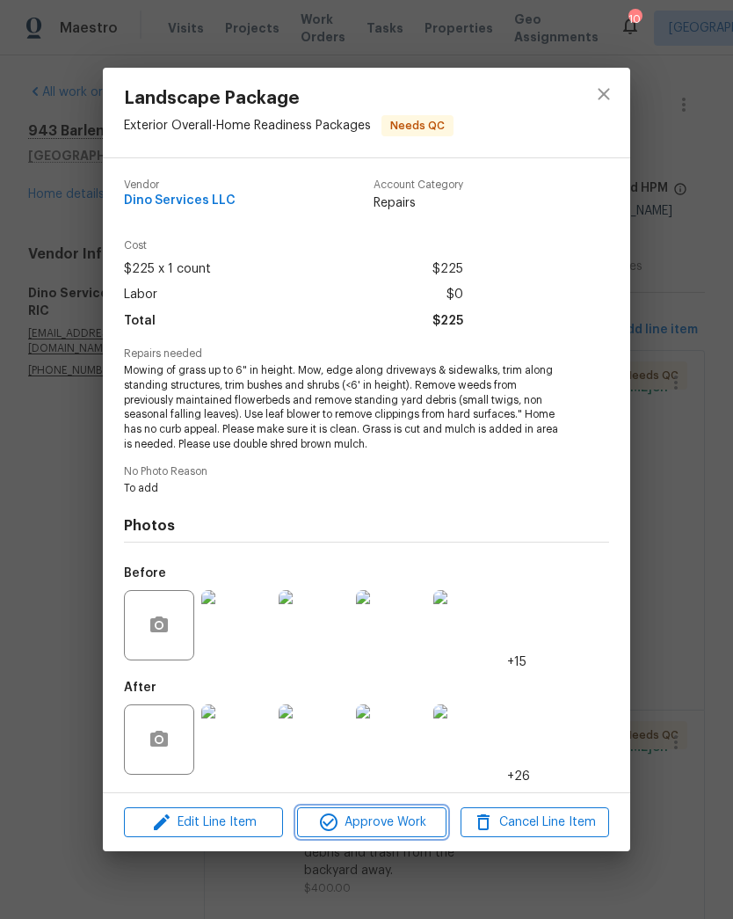
click at [417, 826] on span "Approve Work" at bounding box center [371, 822] width 138 height 22
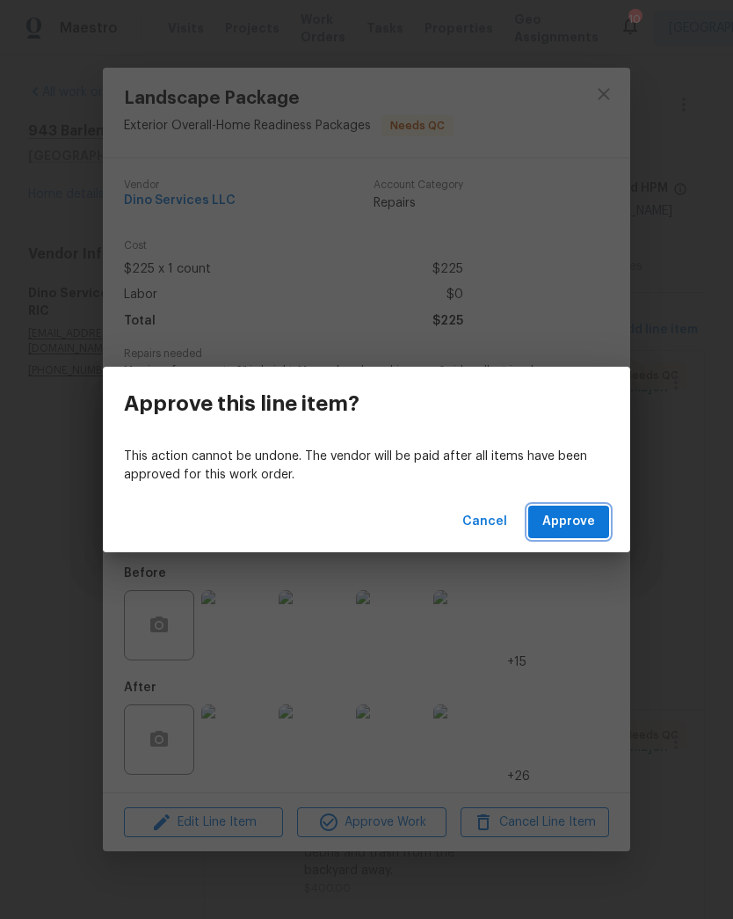
click at [586, 529] on span "Approve" at bounding box center [568, 522] width 53 height 22
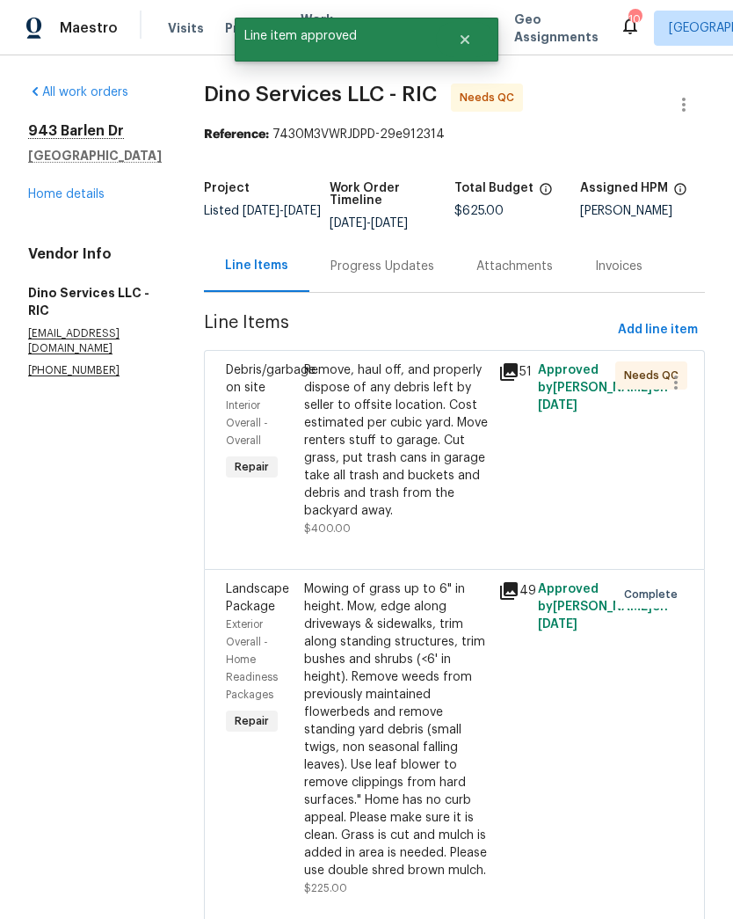
click at [405, 750] on div "Mowing of grass up to 6" in height. Mow, edge along driveways & sidewalks, trim…" at bounding box center [396, 729] width 185 height 299
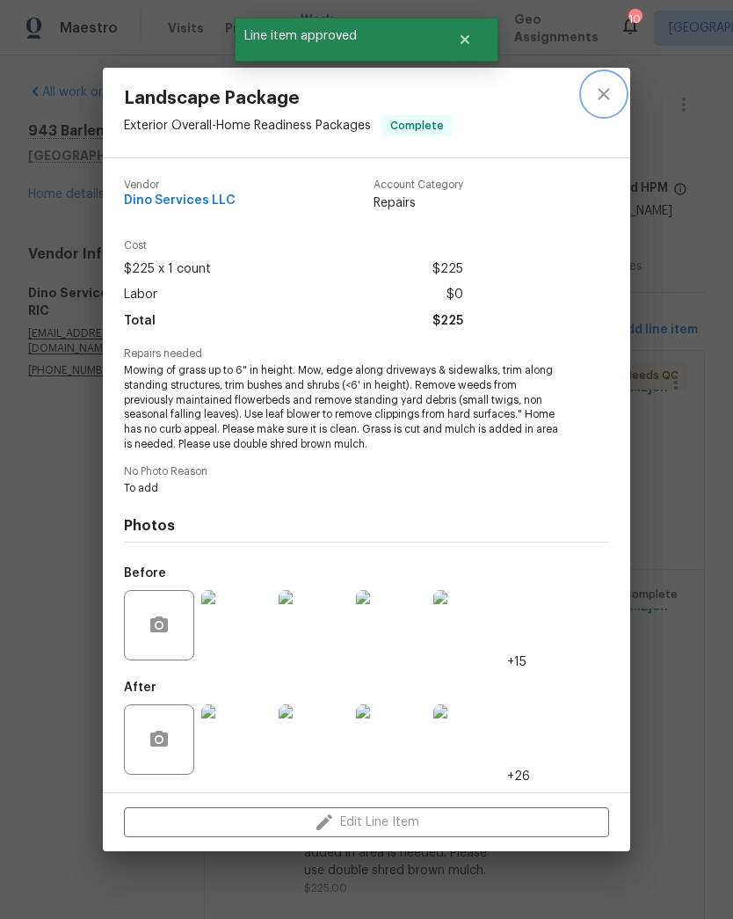
click at [607, 91] on icon "close" at bounding box center [603, 93] width 11 height 11
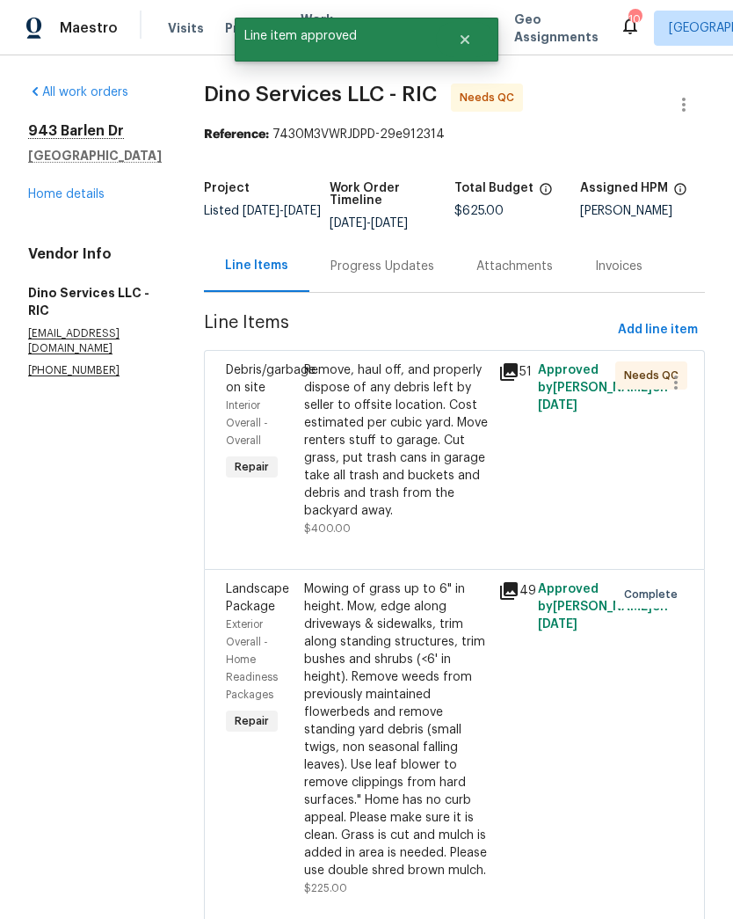
click at [406, 489] on div "Remove, haul off, and properly dispose of any debris left by seller to offsite …" at bounding box center [396, 440] width 185 height 158
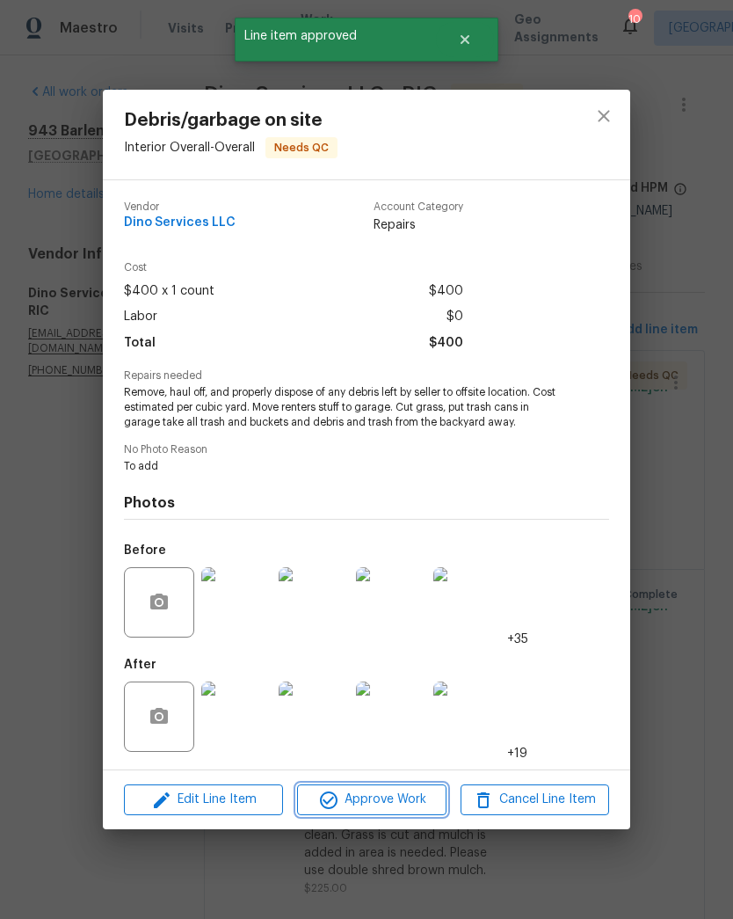
click at [427, 802] on span "Approve Work" at bounding box center [371, 800] width 138 height 22
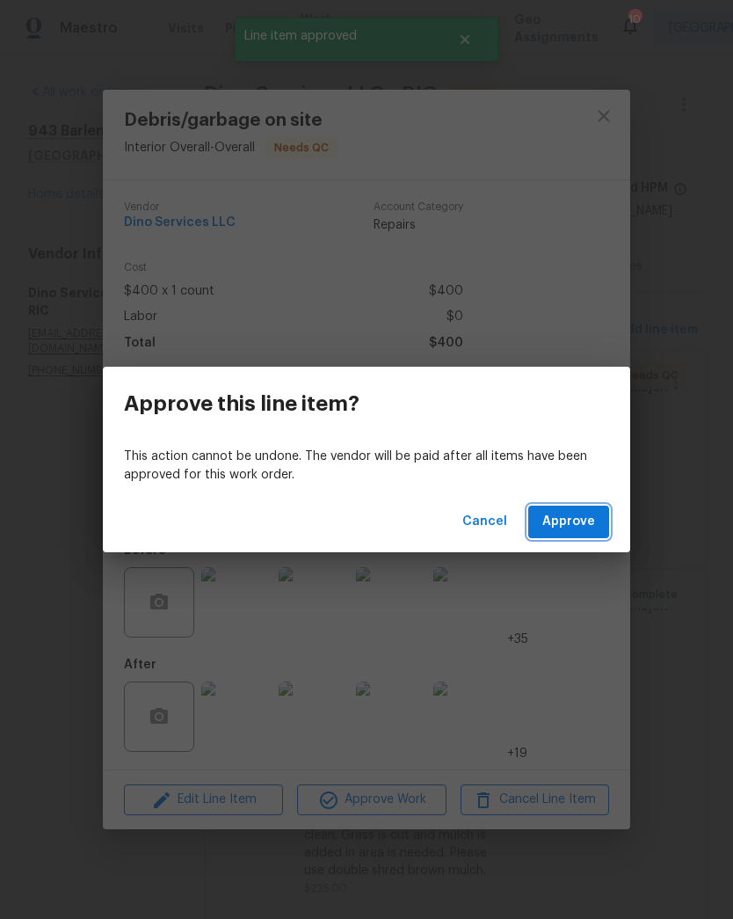
click at [592, 508] on button "Approve" at bounding box center [568, 522] width 81 height 33
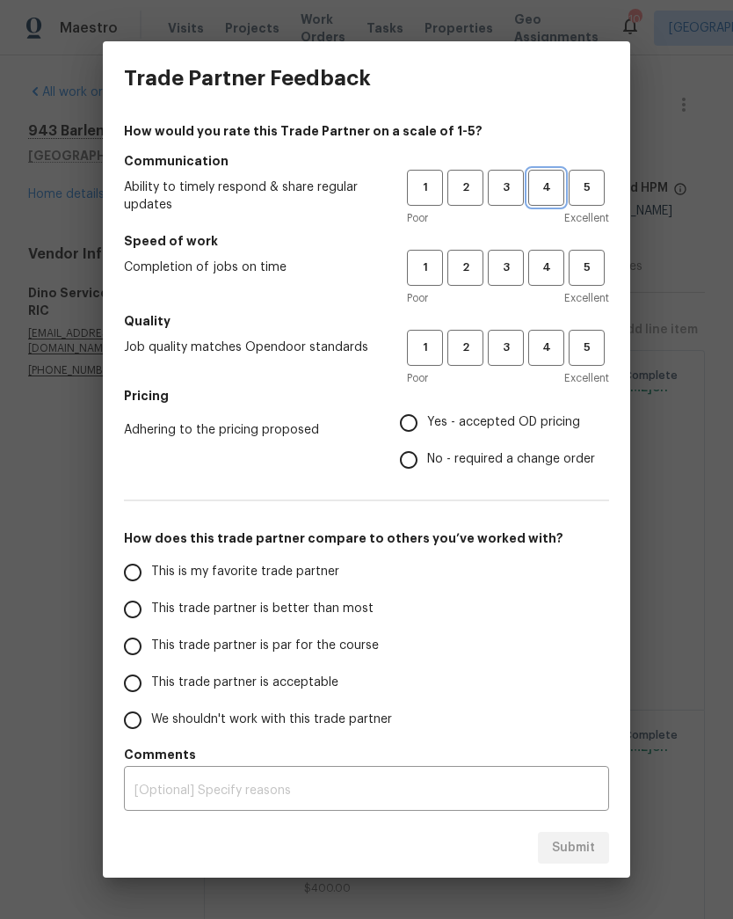
click at [544, 187] on span "4" at bounding box center [546, 188] width 33 height 20
click at [546, 256] on button "4" at bounding box center [546, 268] width 36 height 36
click at [529, 319] on h5 "Quality" at bounding box center [366, 321] width 485 height 18
click at [411, 419] on input "Yes - accepted OD pricing" at bounding box center [408, 422] width 37 height 37
radio input "true"
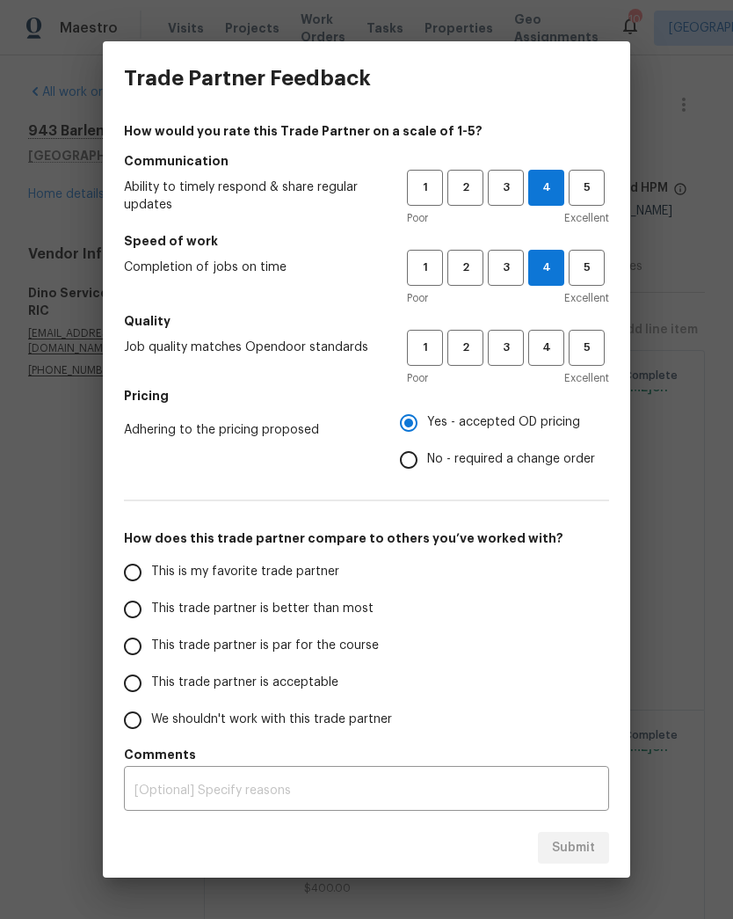
click at [143, 605] on input "This trade partner is better than most" at bounding box center [132, 609] width 37 height 37
click at [546, 352] on span "4" at bounding box center [546, 348] width 33 height 20
radio input "true"
click at [559, 848] on span "Submit" at bounding box center [573, 848] width 43 height 22
radio input "false"
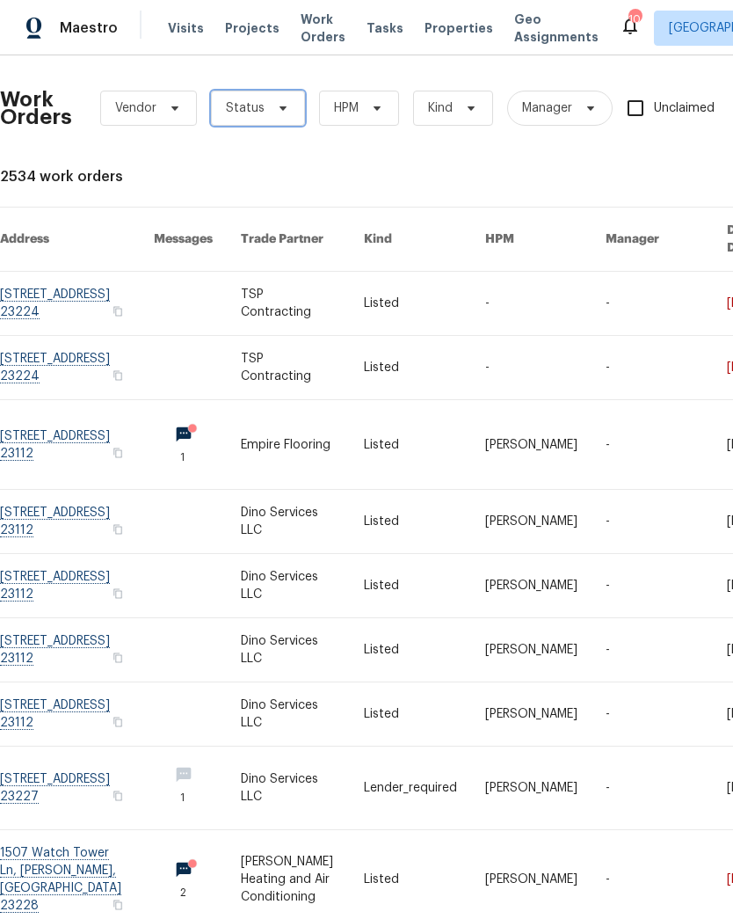
click at [273, 115] on span "Status" at bounding box center [258, 108] width 94 height 35
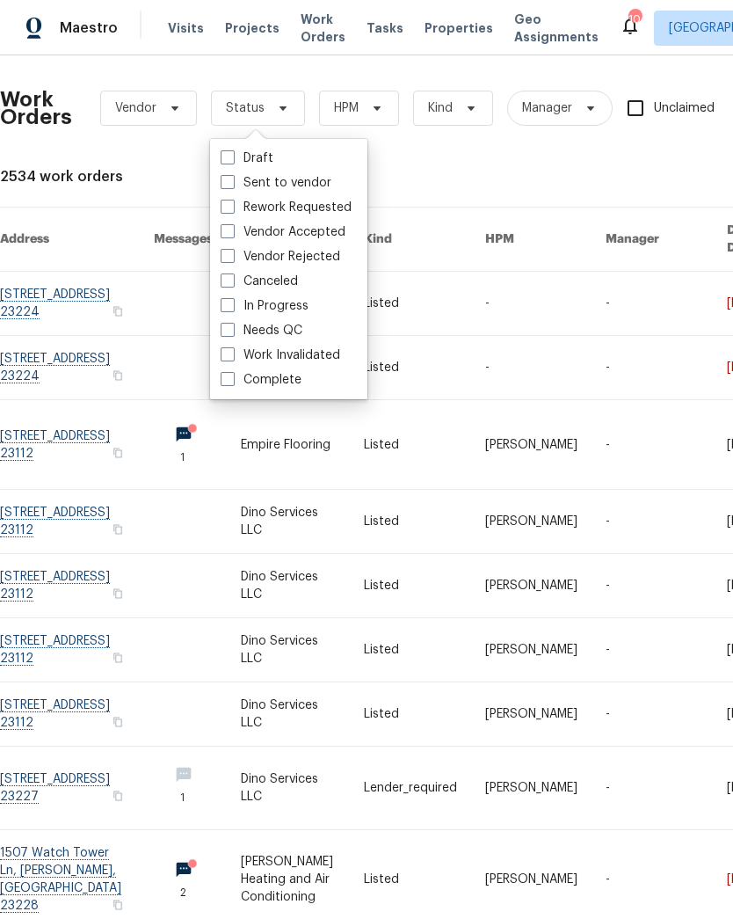
click at [227, 333] on span at bounding box center [228, 330] width 14 height 14
click at [227, 333] on input "Needs QC" at bounding box center [226, 327] width 11 height 11
checkbox input "true"
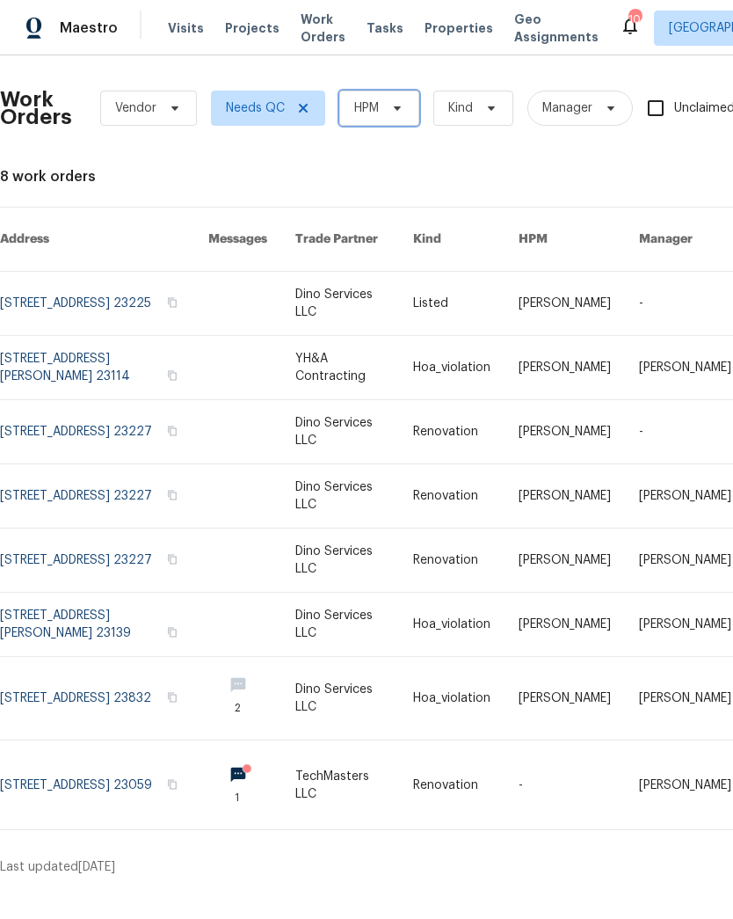
click at [372, 111] on span "HPM" at bounding box center [366, 108] width 25 height 18
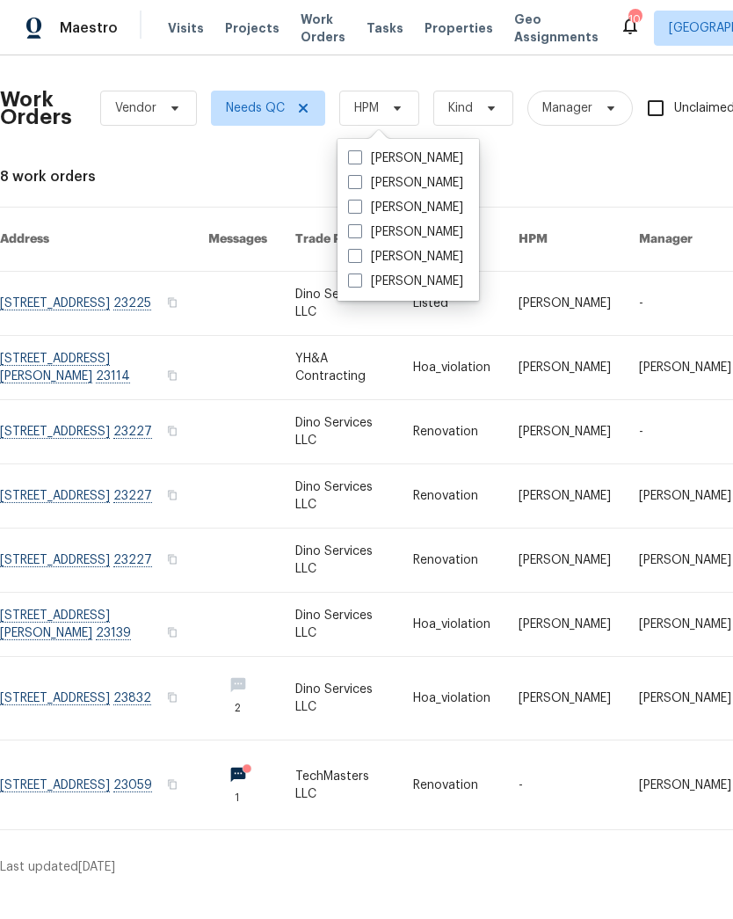
click at [353, 150] on span at bounding box center [355, 157] width 14 height 14
click at [353, 149] on input "[PERSON_NAME]" at bounding box center [353, 154] width 11 height 11
checkbox input "true"
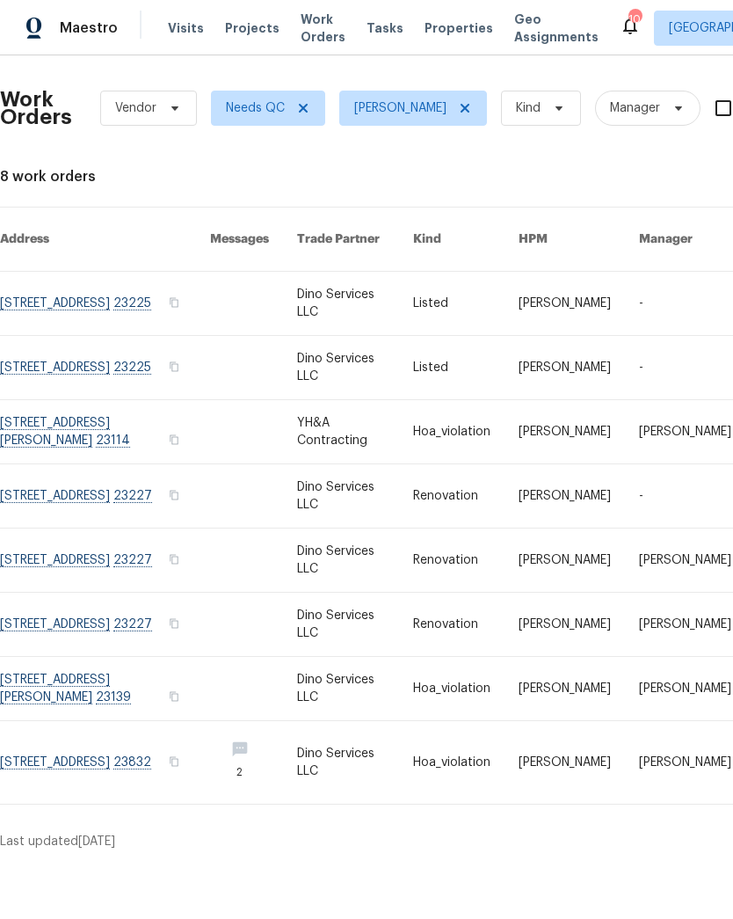
click at [37, 359] on link at bounding box center [105, 367] width 210 height 63
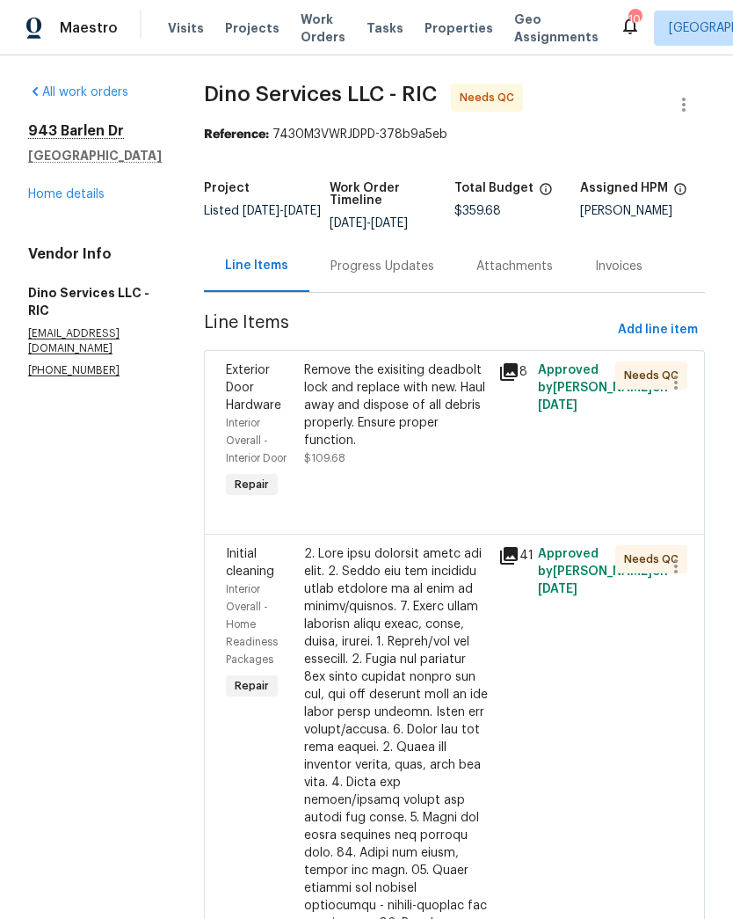
click at [331, 439] on div "Remove the exisiting deadbolt lock and replace with new. Haul away and dispose …" at bounding box center [396, 405] width 185 height 88
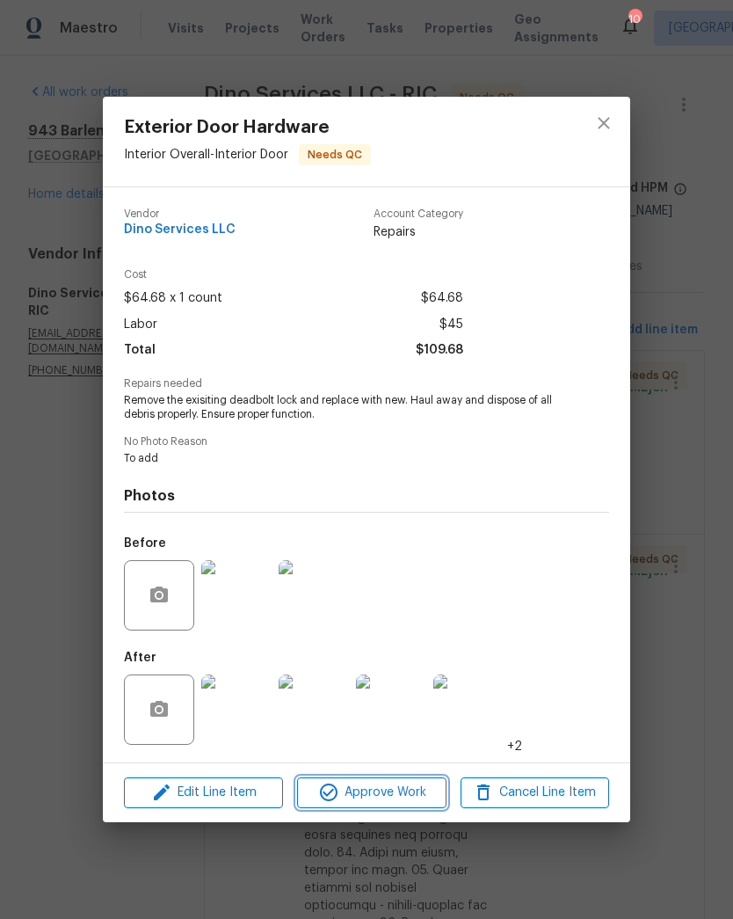
click at [341, 792] on span "Approve Work" at bounding box center [371, 793] width 138 height 22
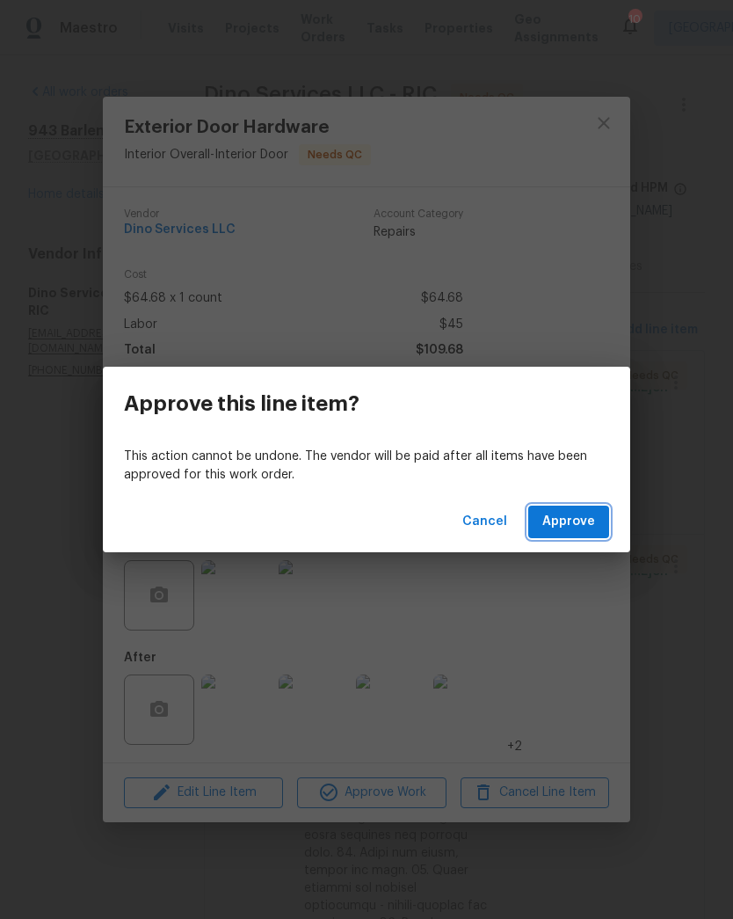
click at [568, 522] on span "Approve" at bounding box center [568, 522] width 53 height 22
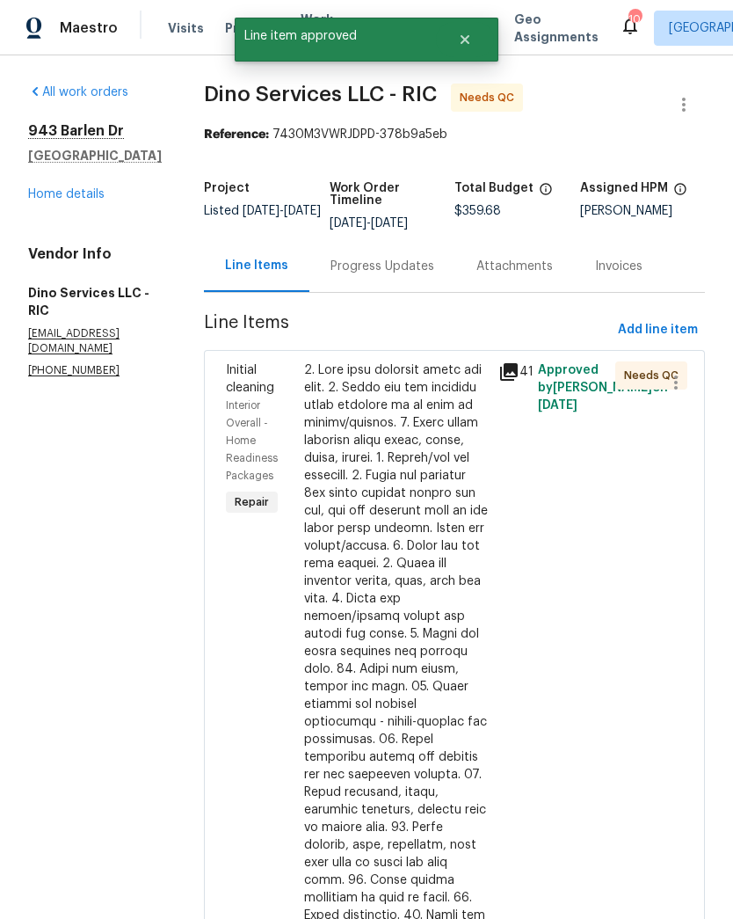
click at [361, 552] on div at bounding box center [396, 783] width 185 height 844
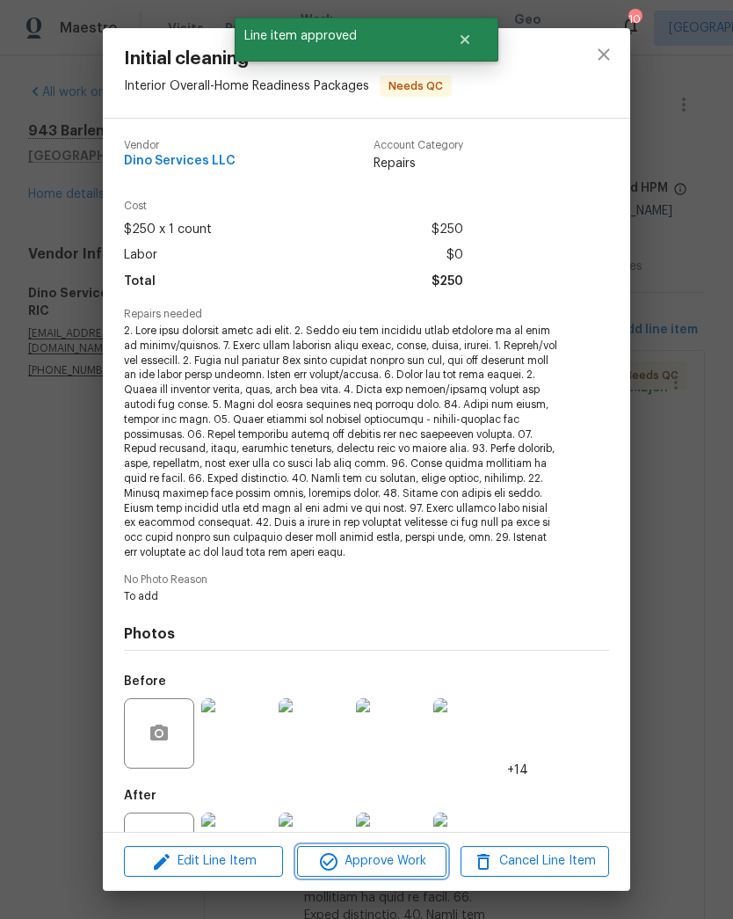
click at [338, 858] on icon "button" at bounding box center [328, 861] width 21 height 21
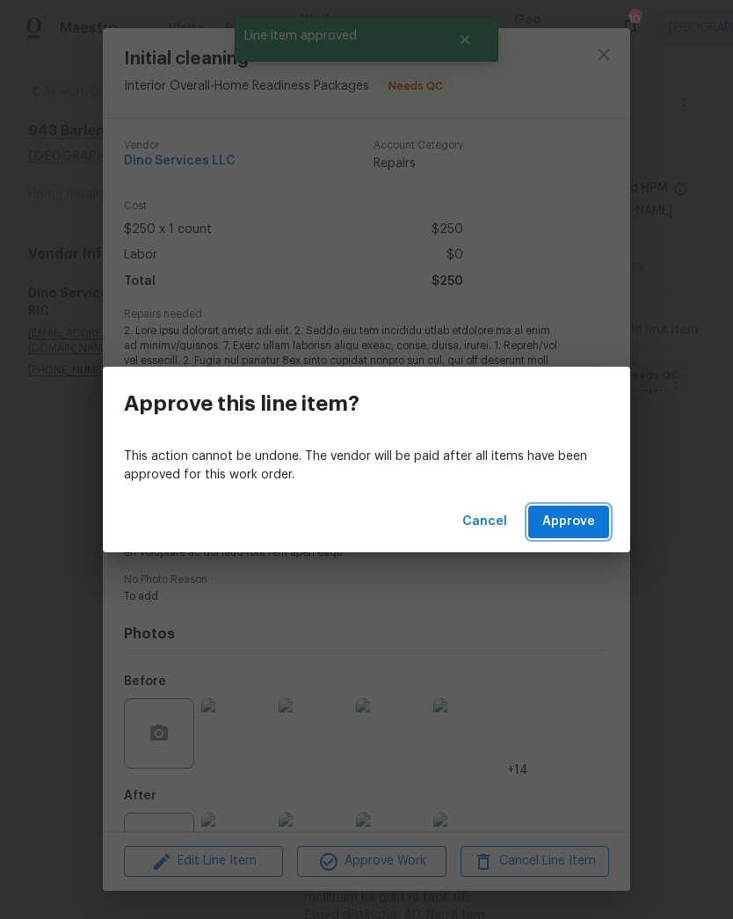
click at [560, 520] on span "Approve" at bounding box center [568, 522] width 53 height 22
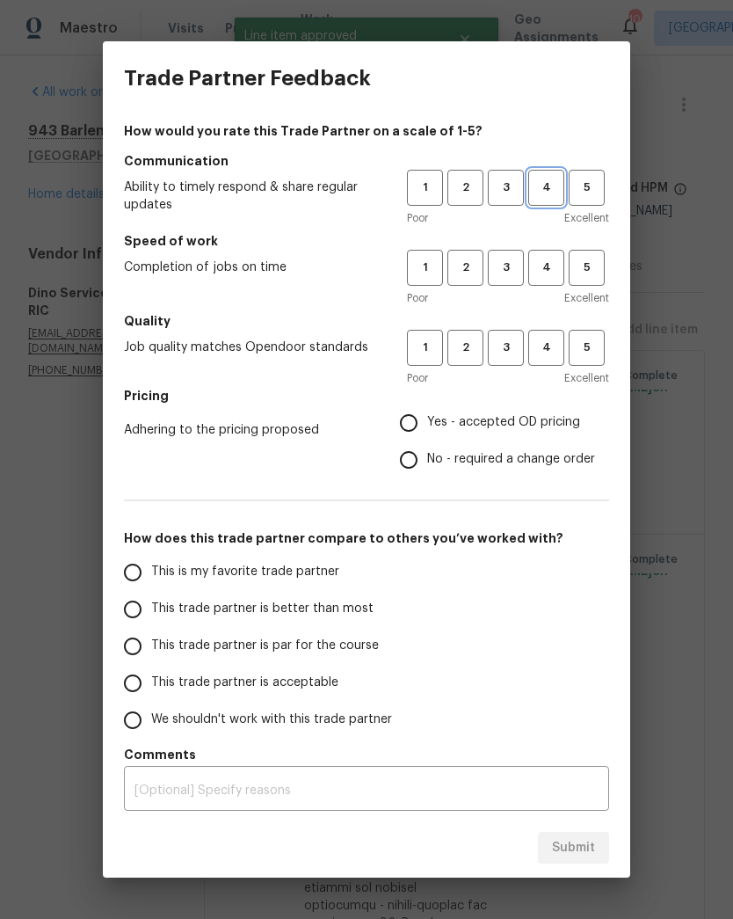
click at [542, 195] on span "4" at bounding box center [546, 188] width 33 height 20
click at [547, 272] on span "4" at bounding box center [546, 268] width 33 height 20
click at [556, 346] on span "4" at bounding box center [546, 348] width 33 height 20
click at [470, 421] on span "Yes - accepted OD pricing" at bounding box center [503, 422] width 153 height 18
click at [427, 421] on input "Yes - accepted OD pricing" at bounding box center [408, 422] width 37 height 37
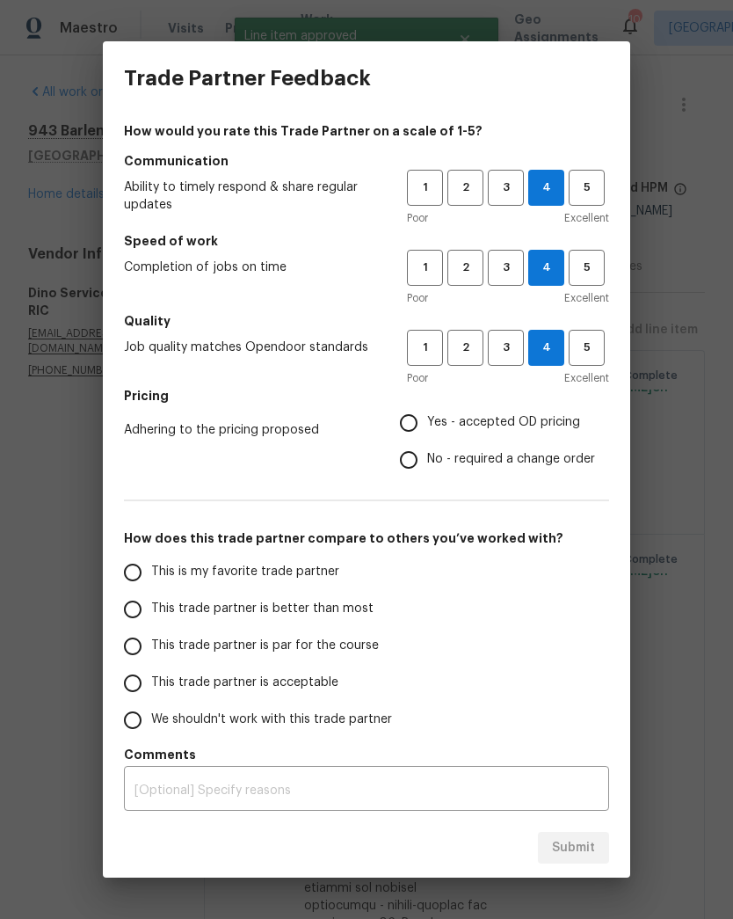
radio input "true"
click at [135, 615] on input "This trade partner is better than most" at bounding box center [132, 609] width 37 height 37
click at [557, 858] on button "Submit" at bounding box center [573, 848] width 71 height 33
radio input "true"
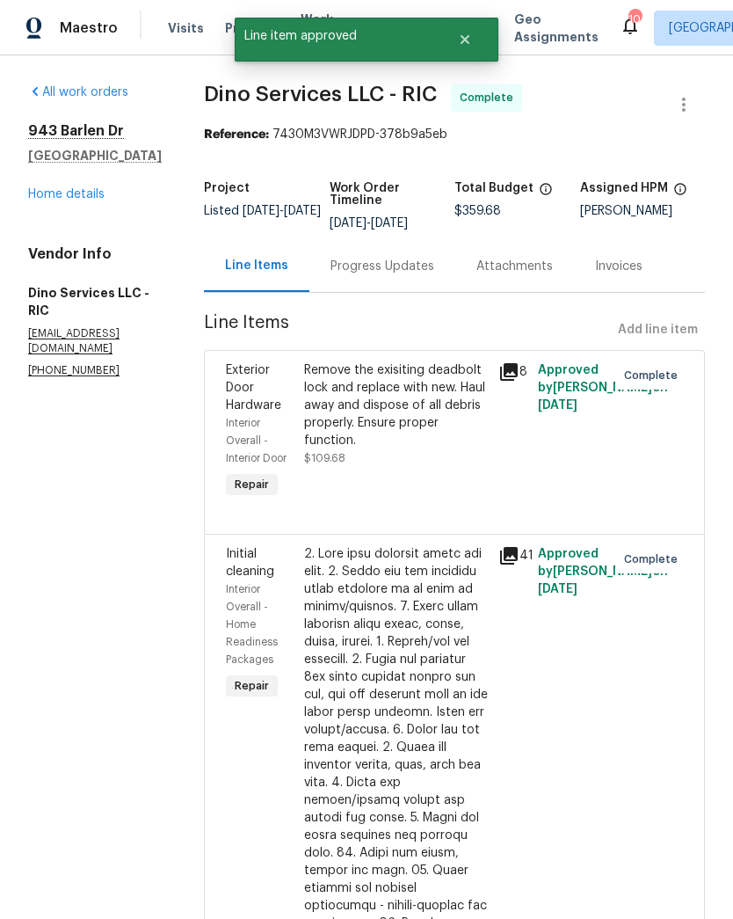
radio input "false"
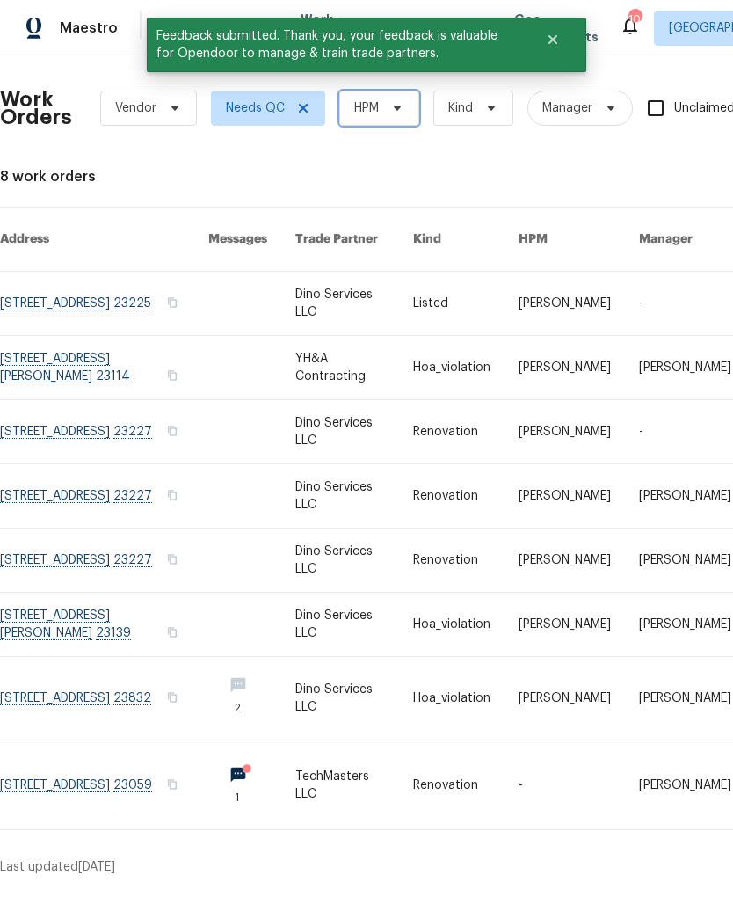
click at [378, 110] on span "HPM" at bounding box center [366, 108] width 25 height 18
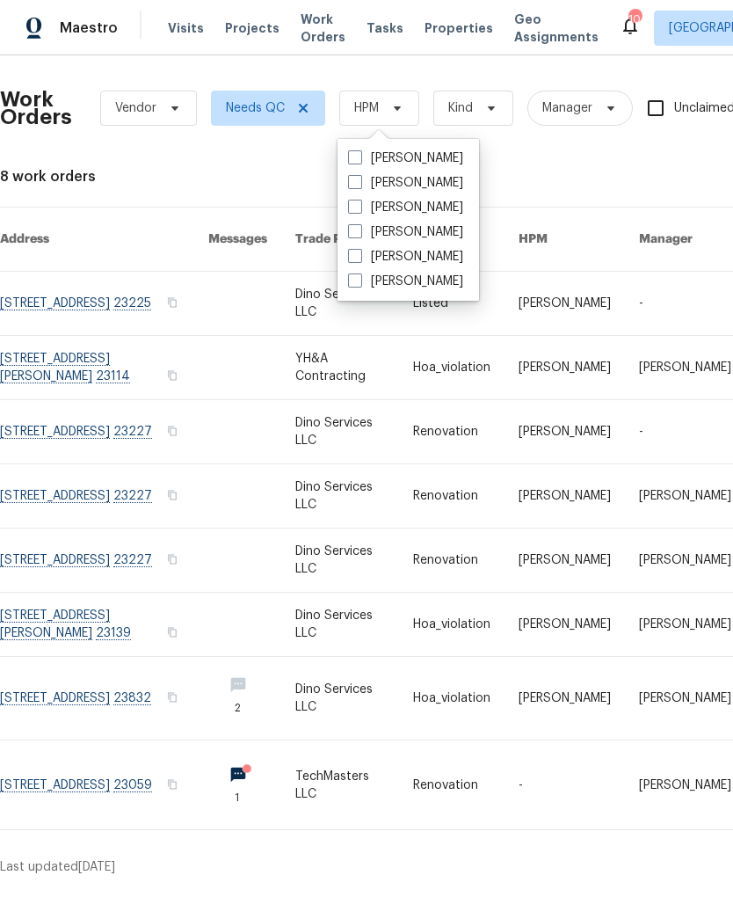
click at [359, 154] on span at bounding box center [355, 157] width 14 height 14
click at [359, 154] on input "[PERSON_NAME]" at bounding box center [353, 154] width 11 height 11
checkbox input "true"
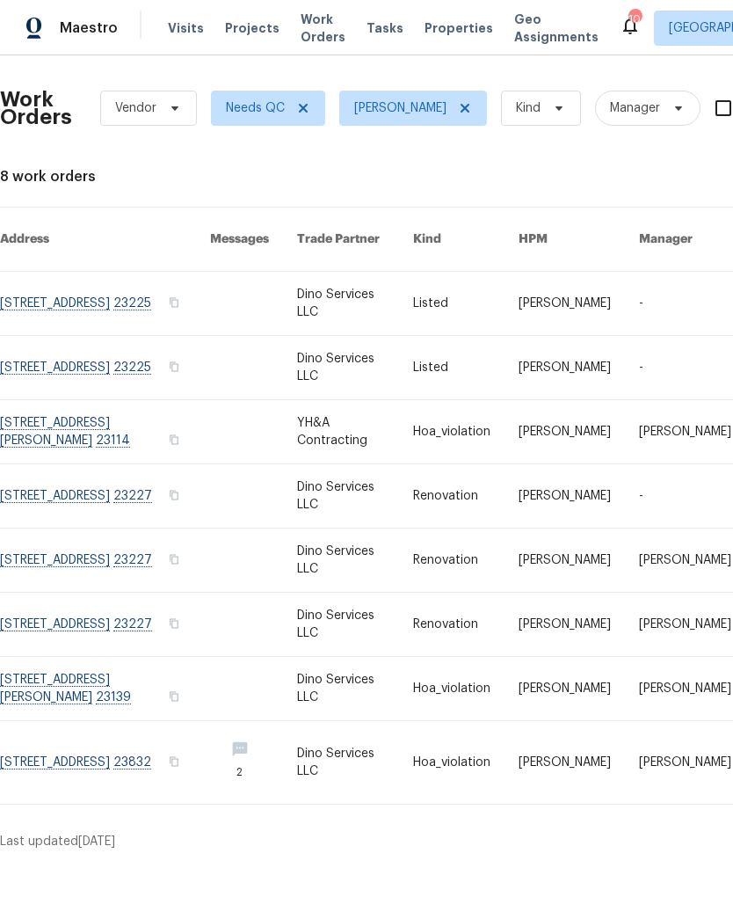
click at [76, 491] on link at bounding box center [105, 495] width 210 height 63
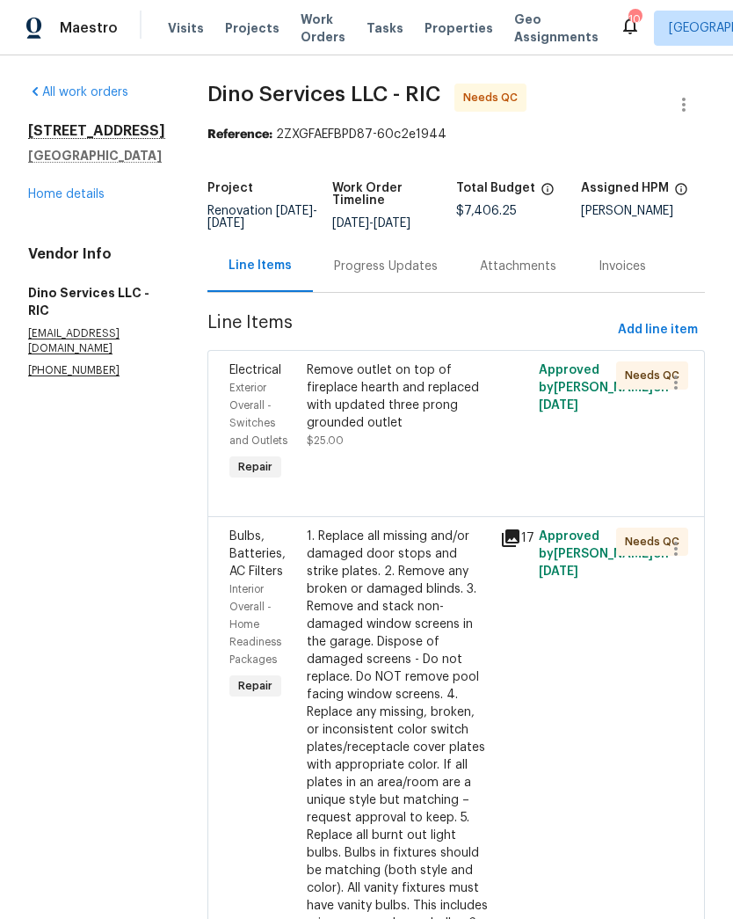
click at [434, 443] on div "Remove outlet on top of fireplace hearth and replaced with updated three prong …" at bounding box center [398, 405] width 183 height 88
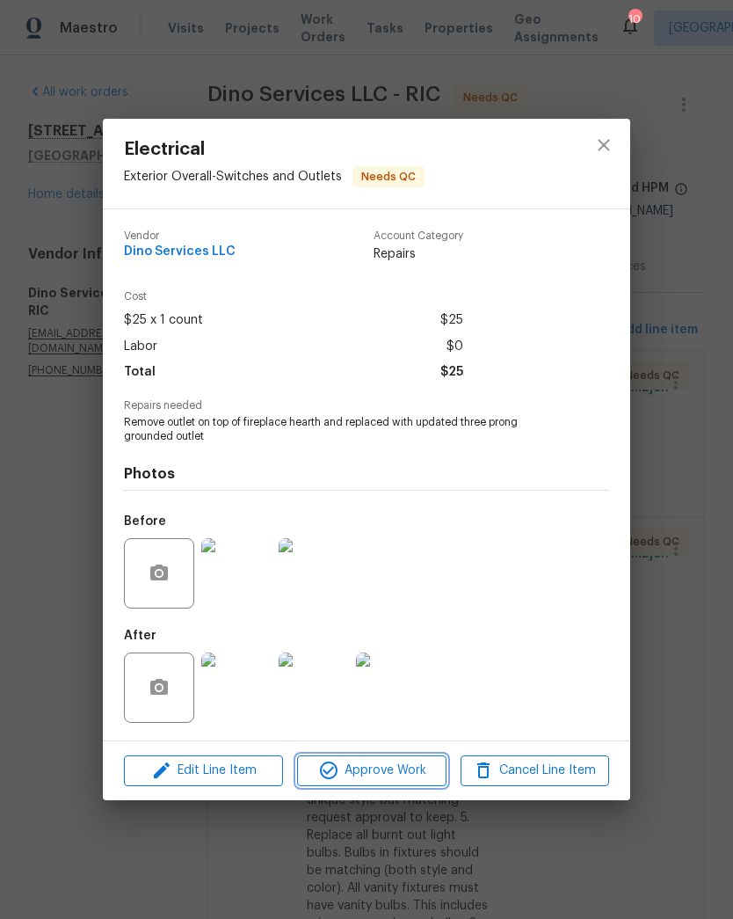
click at [426, 782] on span "Approve Work" at bounding box center [371, 771] width 138 height 22
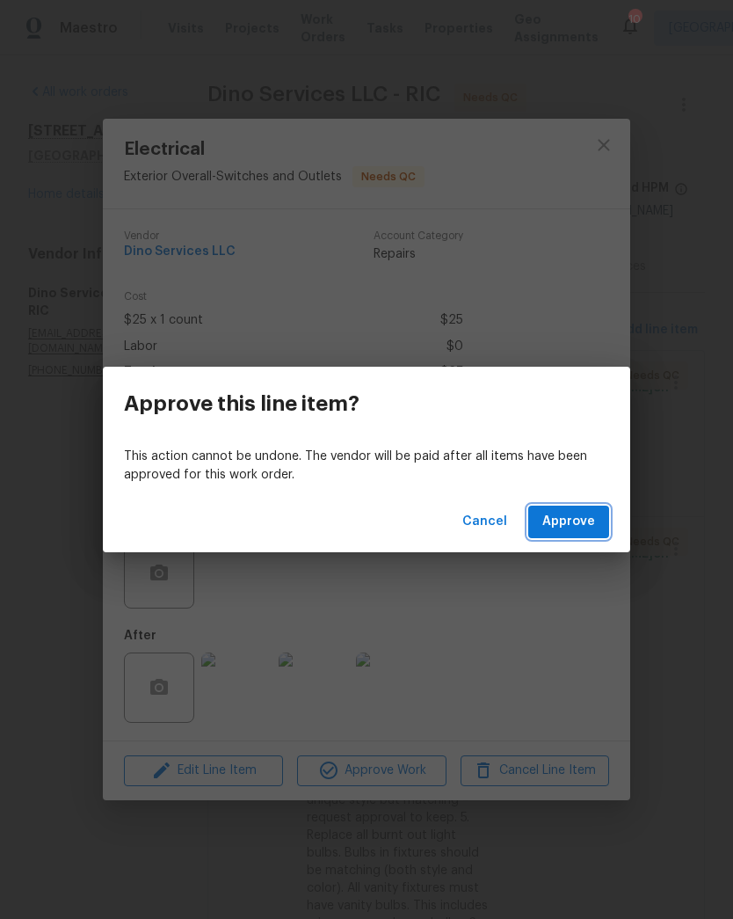
click at [592, 527] on span "Approve" at bounding box center [568, 522] width 53 height 22
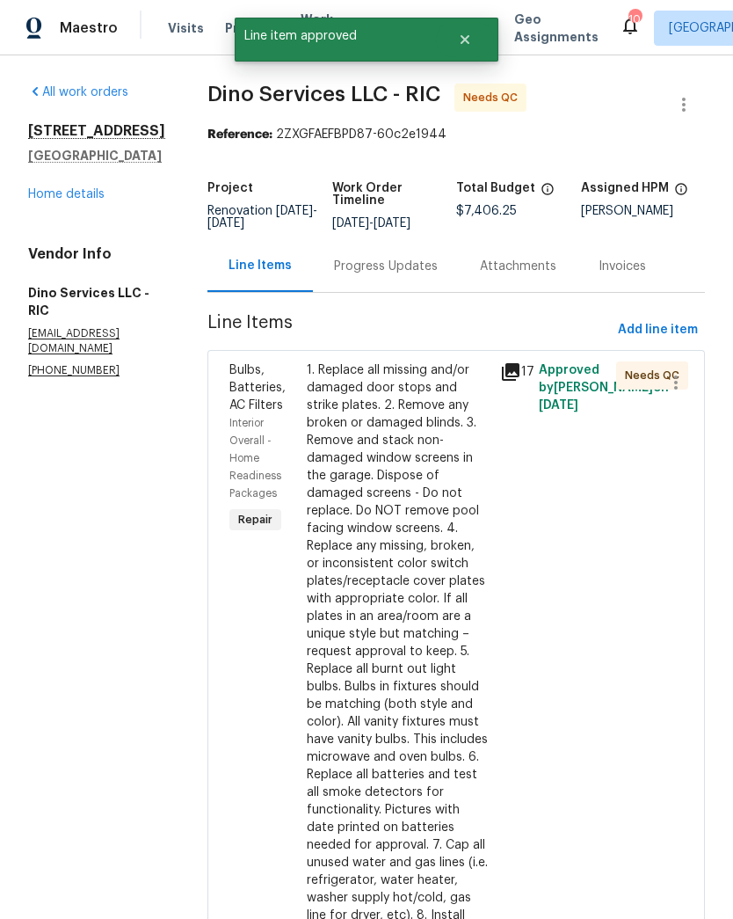
click at [423, 535] on div "1. Replace all missing and/or damaged door stops and strike plates. 2. Remove a…" at bounding box center [398, 651] width 183 height 580
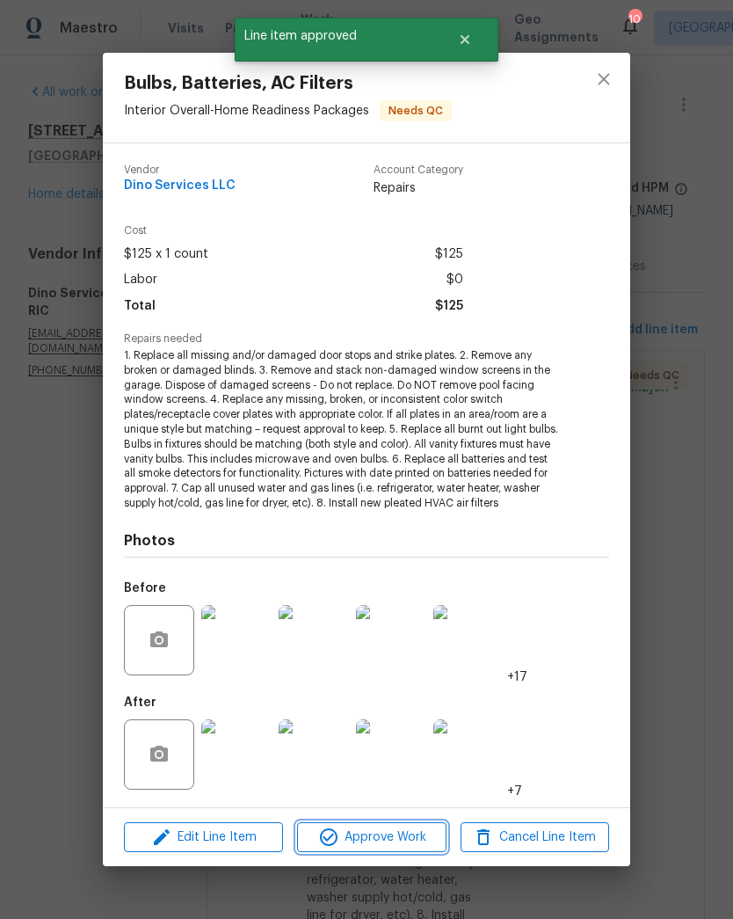
click at [400, 840] on span "Approve Work" at bounding box center [371, 837] width 138 height 22
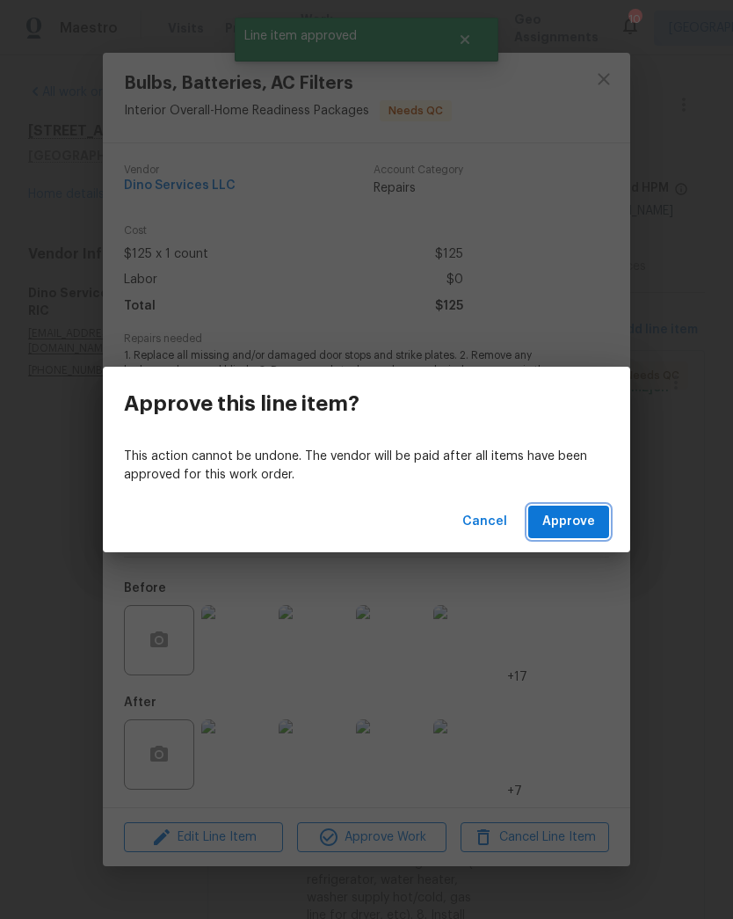
click at [600, 533] on button "Approve" at bounding box center [568, 522] width 81 height 33
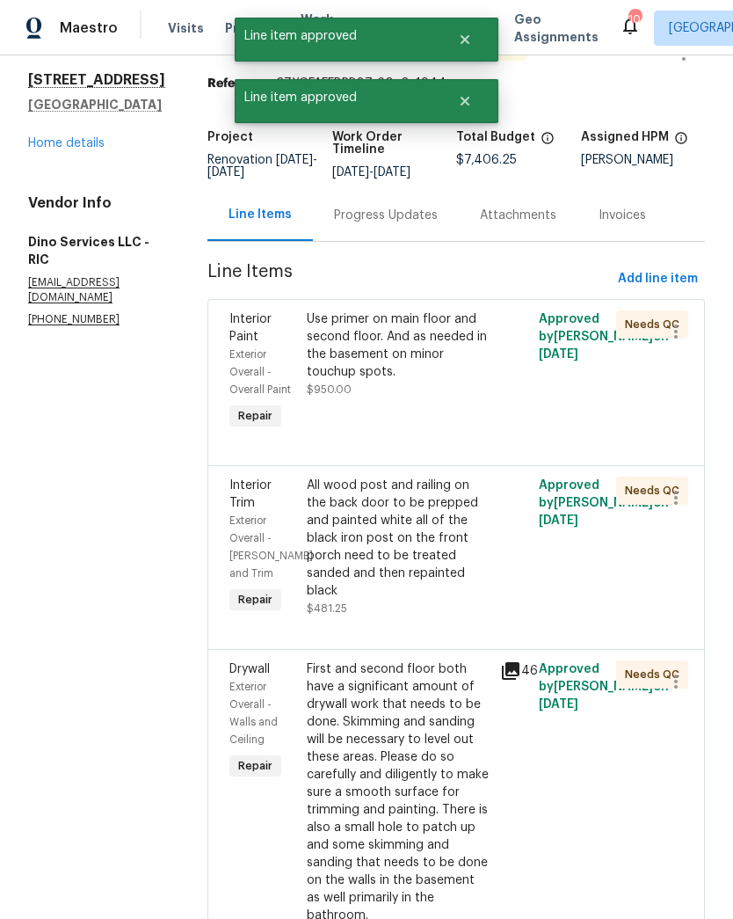
scroll to position [71, 0]
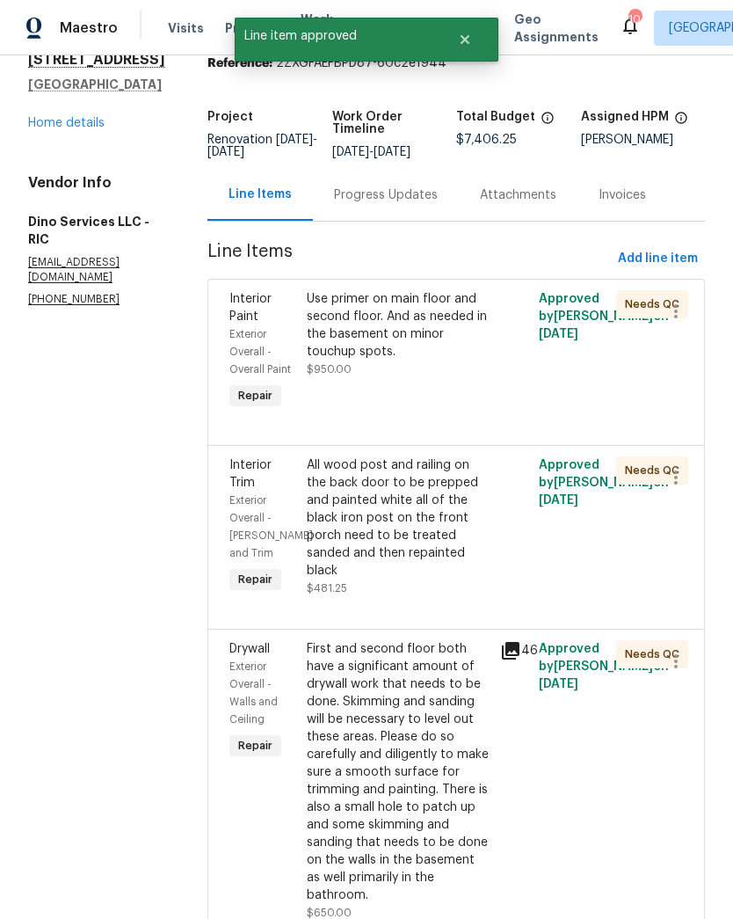
click at [460, 400] on div "Use primer on main floor and second floor. And as needed in the basement on min…" at bounding box center [398, 352] width 193 height 134
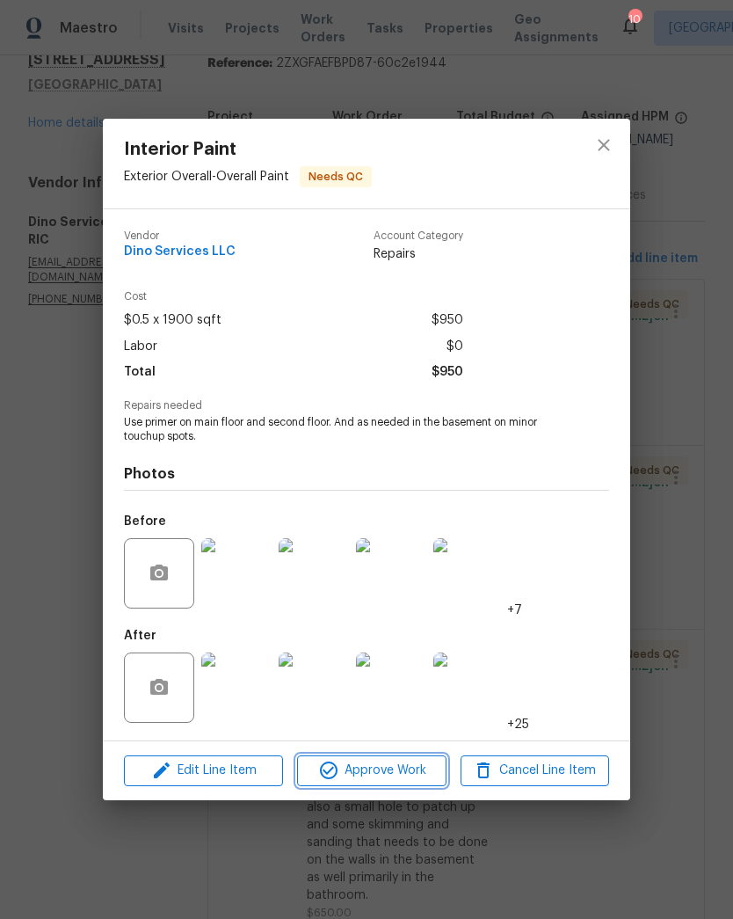
click at [413, 774] on span "Approve Work" at bounding box center [371, 771] width 138 height 22
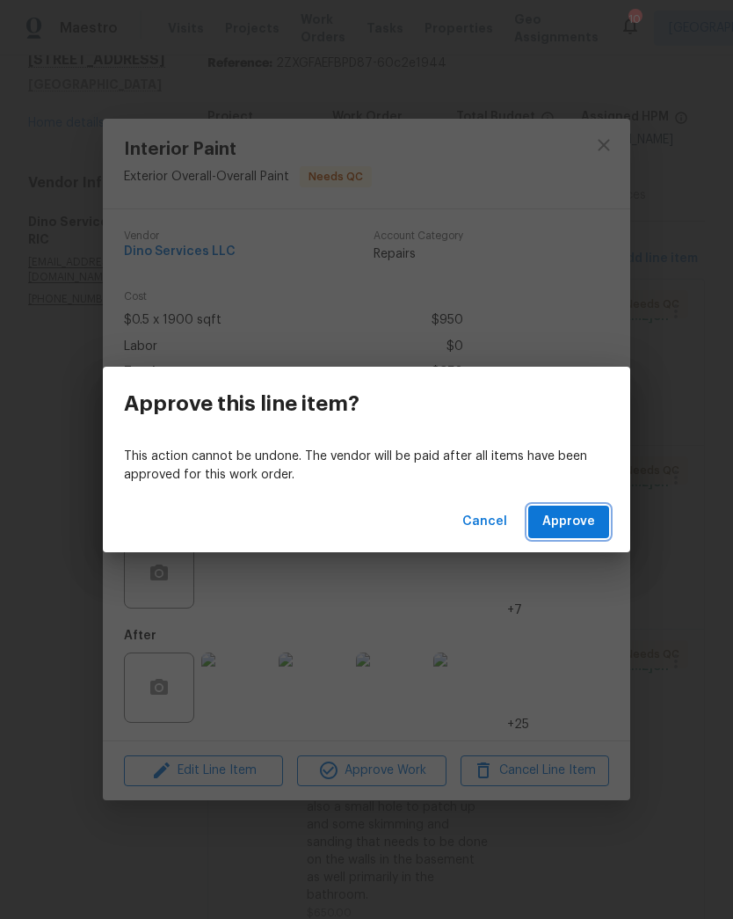
click at [608, 533] on button "Approve" at bounding box center [568, 522] width 81 height 33
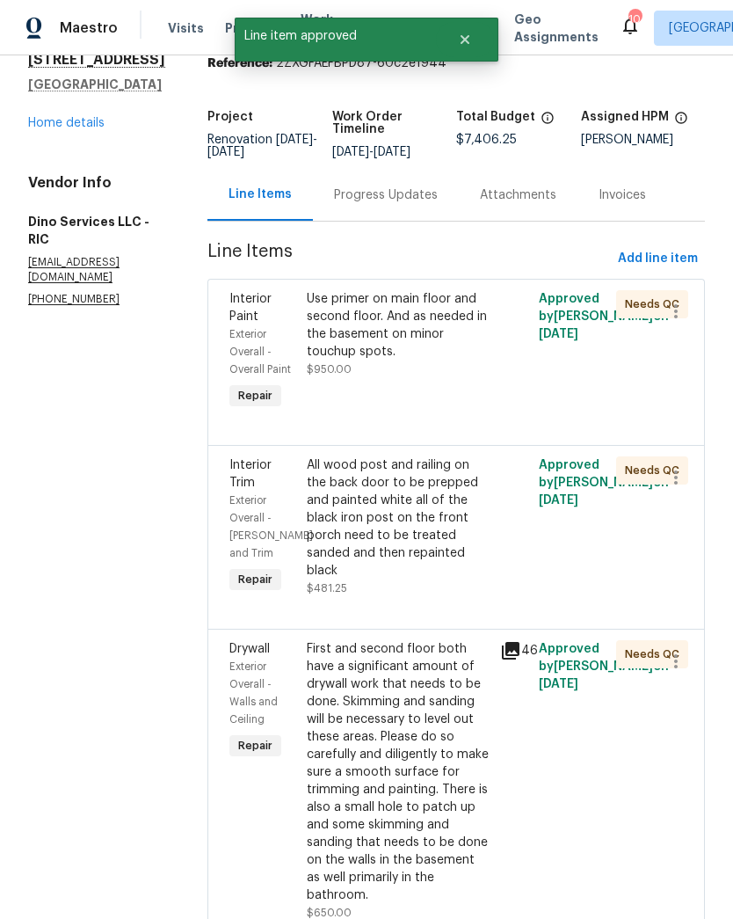
scroll to position [0, 0]
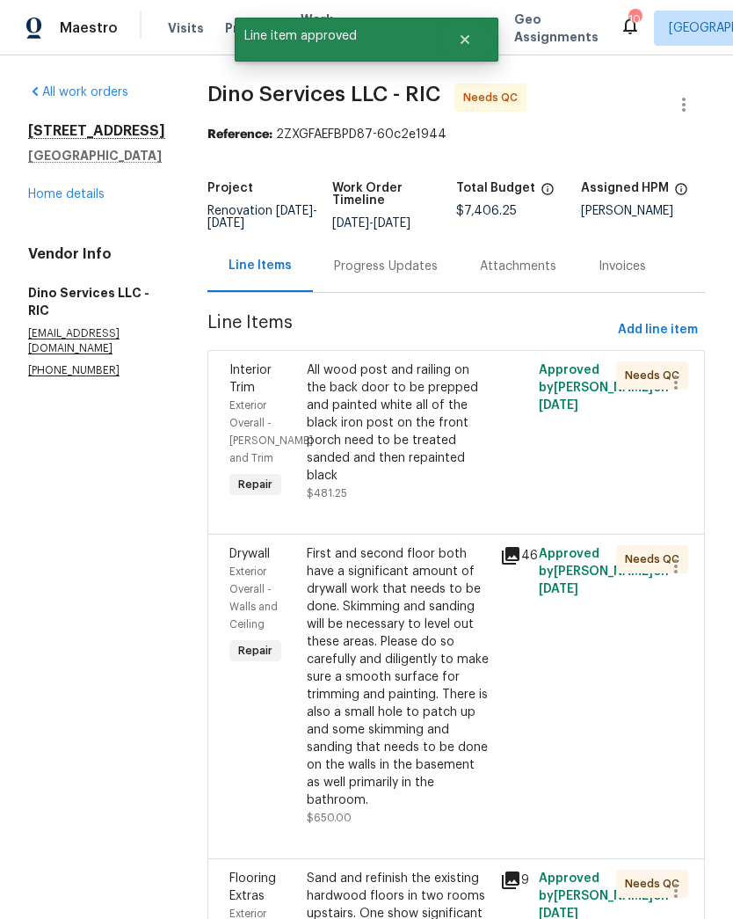
click at [432, 478] on div "All wood post and railing on the back door to be prepped and painted white all …" at bounding box center [398, 431] width 183 height 141
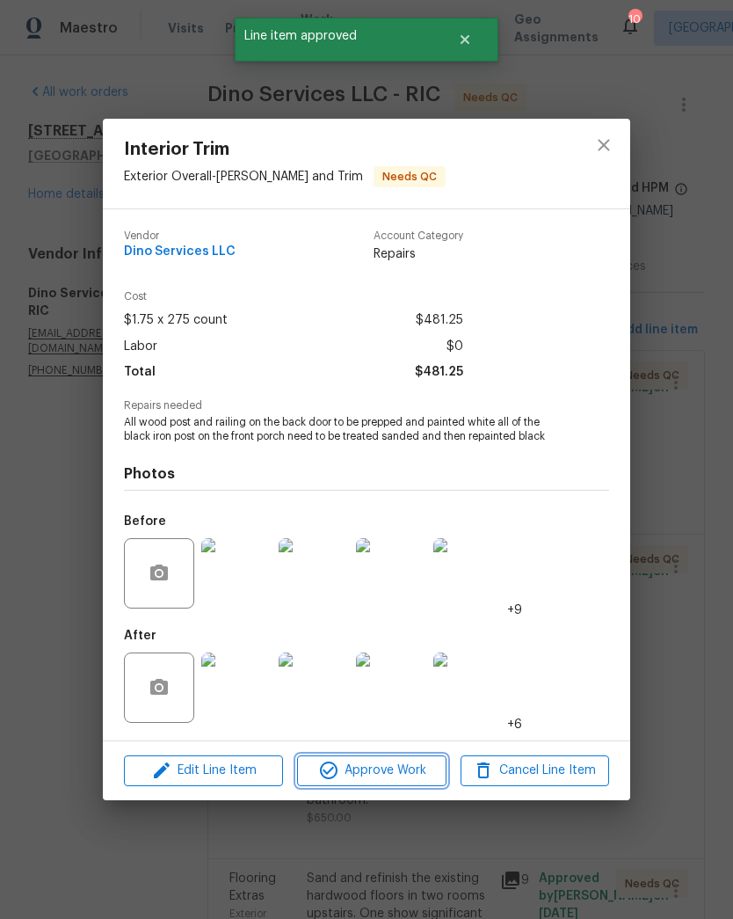
click at [421, 781] on span "Approve Work" at bounding box center [371, 771] width 138 height 22
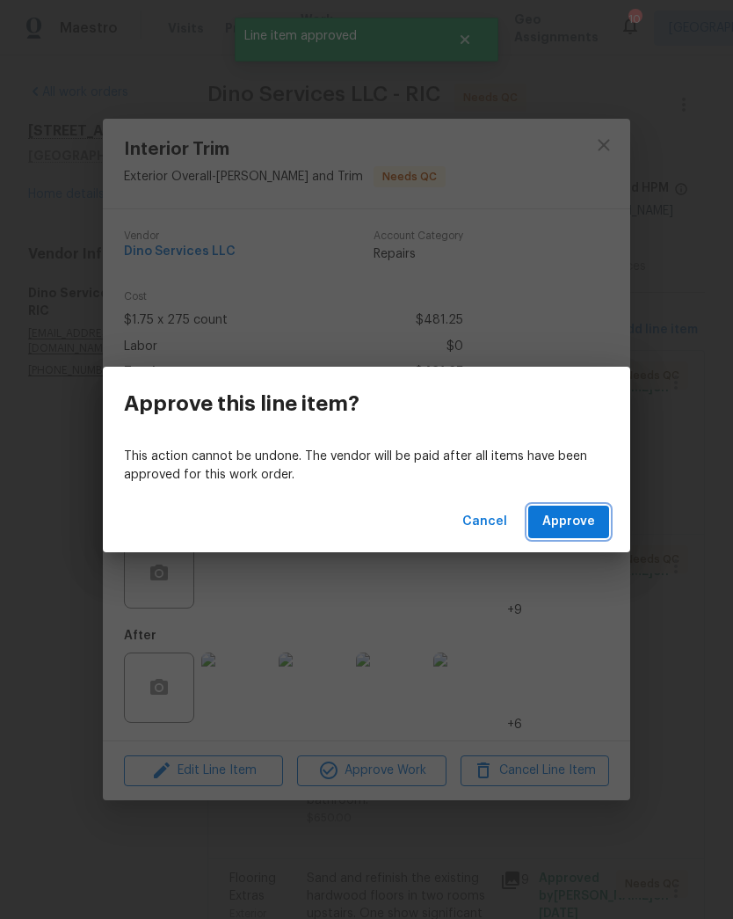
click at [598, 533] on button "Approve" at bounding box center [568, 522] width 81 height 33
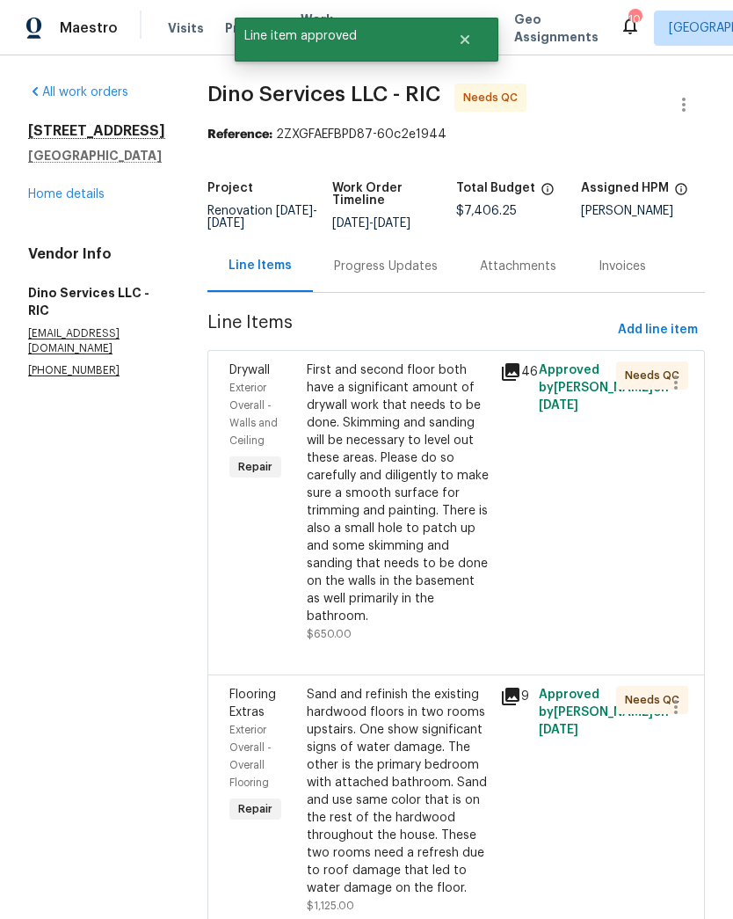
click at [414, 562] on div "First and second floor both have a significant amount of drywall work that need…" at bounding box center [398, 493] width 183 height 264
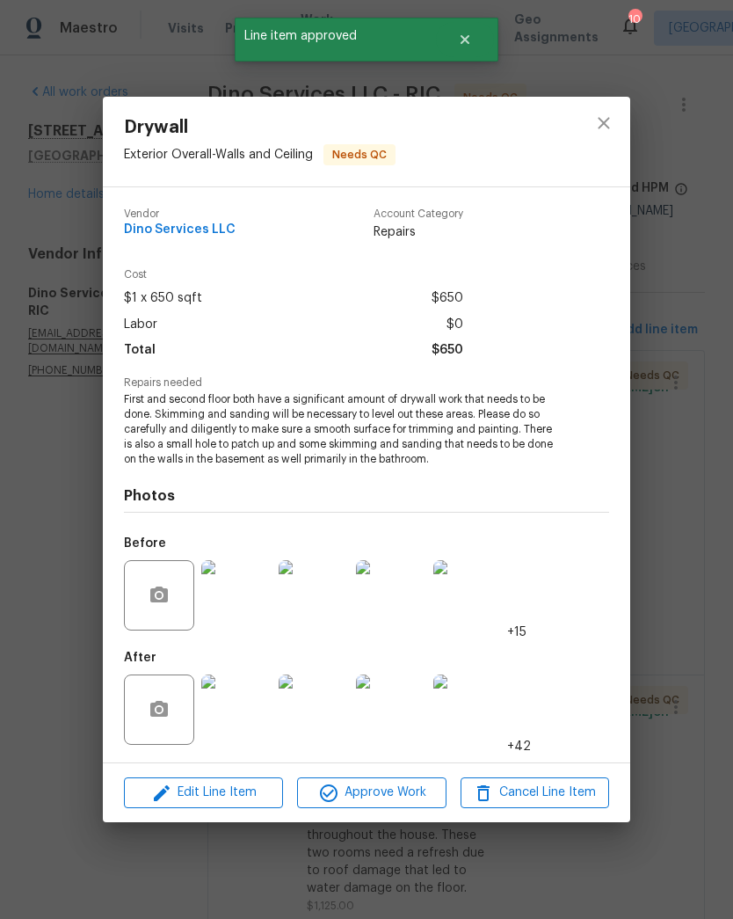
click at [424, 794] on span "Approve Work" at bounding box center [371, 793] width 138 height 22
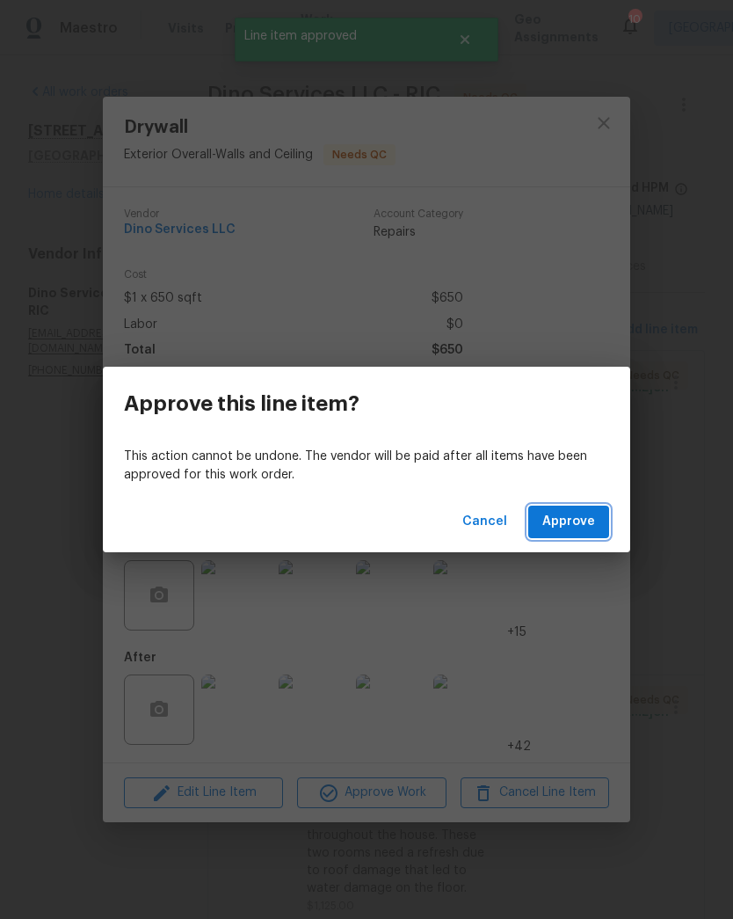
click at [587, 528] on span "Approve" at bounding box center [568, 522] width 53 height 22
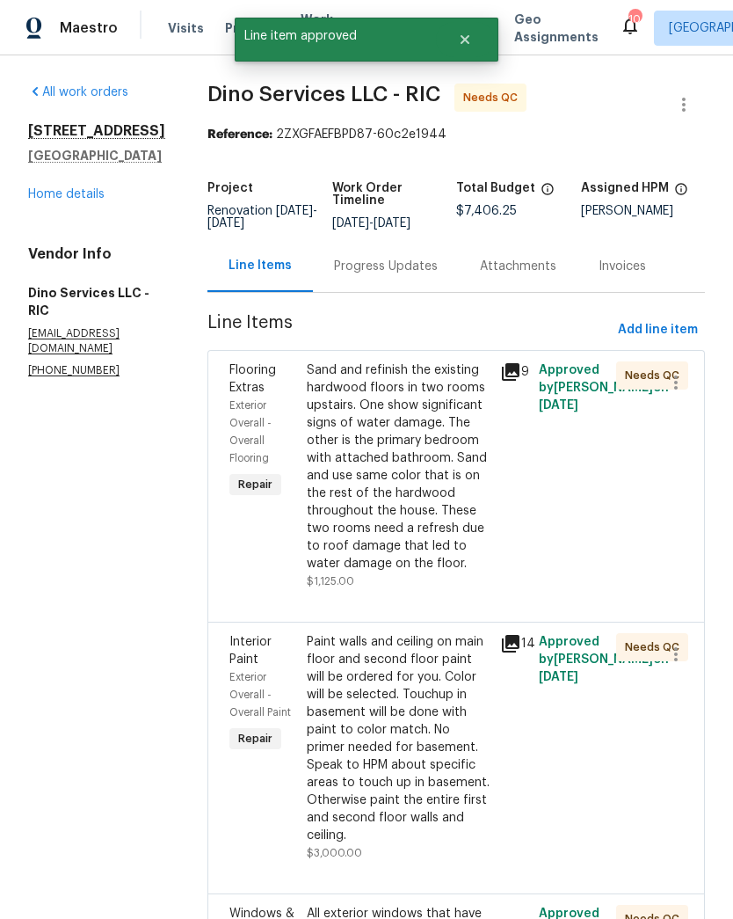
click at [421, 540] on div "Sand and refinish the existing hardwood floors in two rooms upstairs. One show …" at bounding box center [398, 466] width 183 height 211
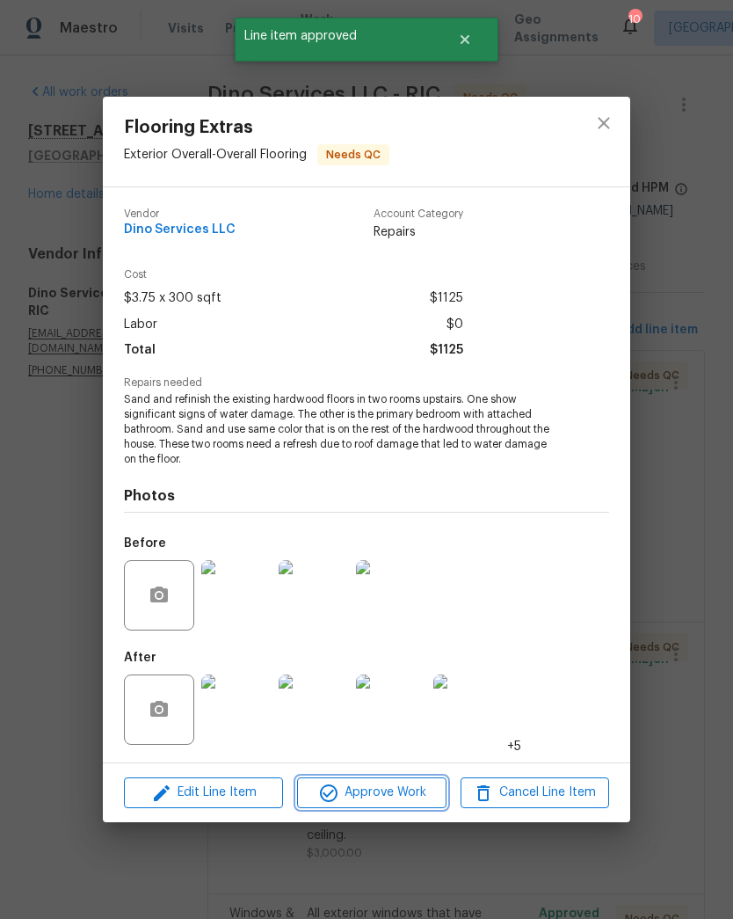
click at [415, 795] on span "Approve Work" at bounding box center [371, 793] width 138 height 22
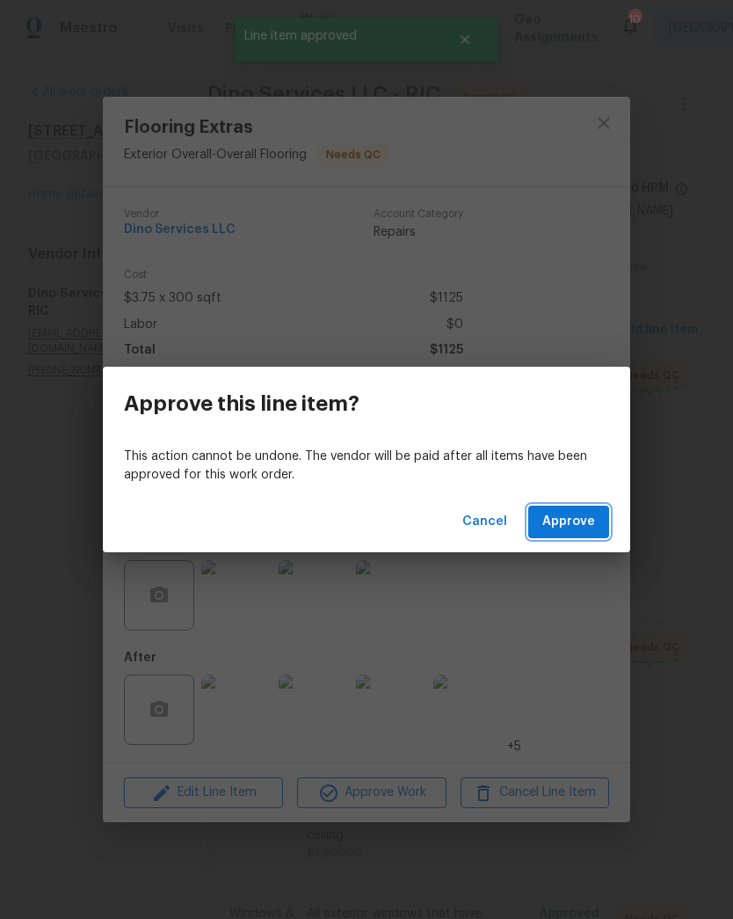
click at [595, 527] on button "Approve" at bounding box center [568, 522] width 81 height 33
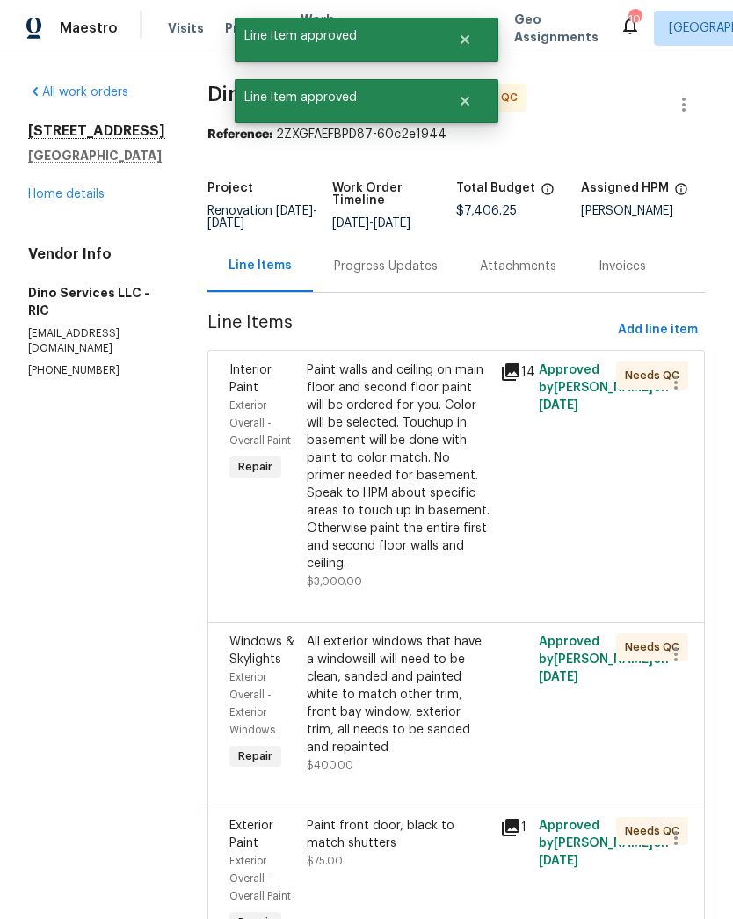
click at [408, 498] on div "Paint walls and ceiling on main floor and second floor paint will be ordered fo…" at bounding box center [398, 466] width 183 height 211
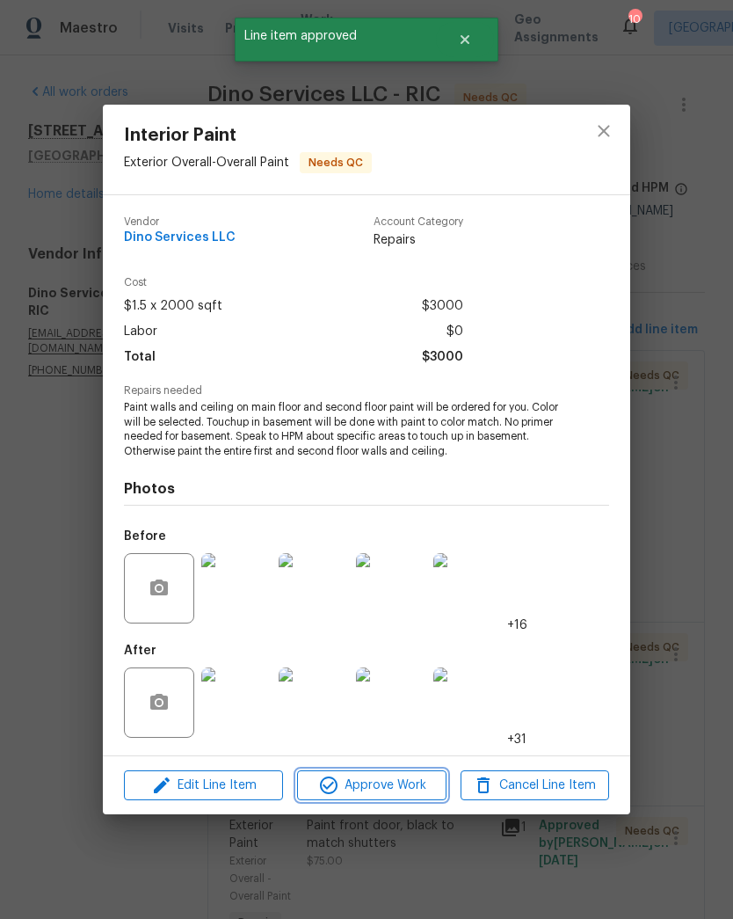
click at [418, 790] on span "Approve Work" at bounding box center [371, 786] width 138 height 22
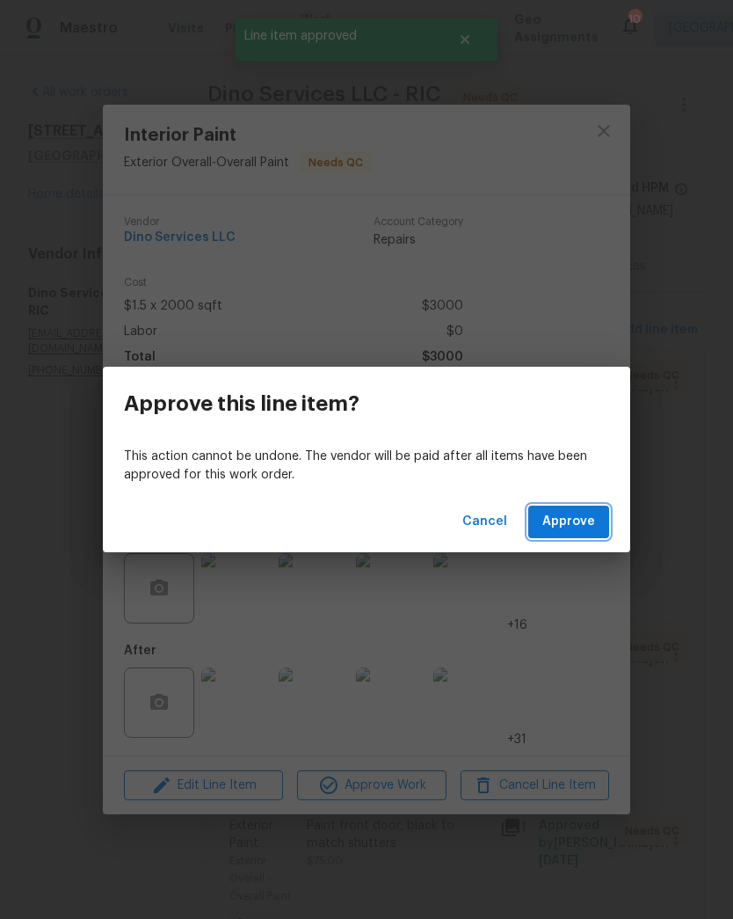
click at [601, 532] on button "Approve" at bounding box center [568, 522] width 81 height 33
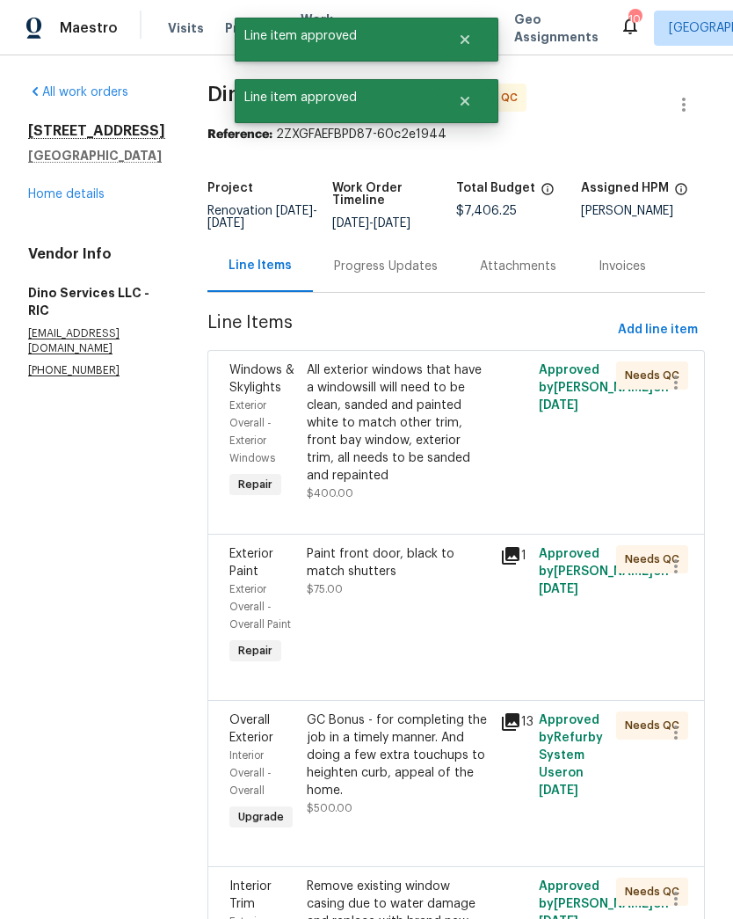
click at [433, 464] on div "All exterior windows that have a windowsill will need to be clean, sanded and p…" at bounding box center [398, 422] width 183 height 123
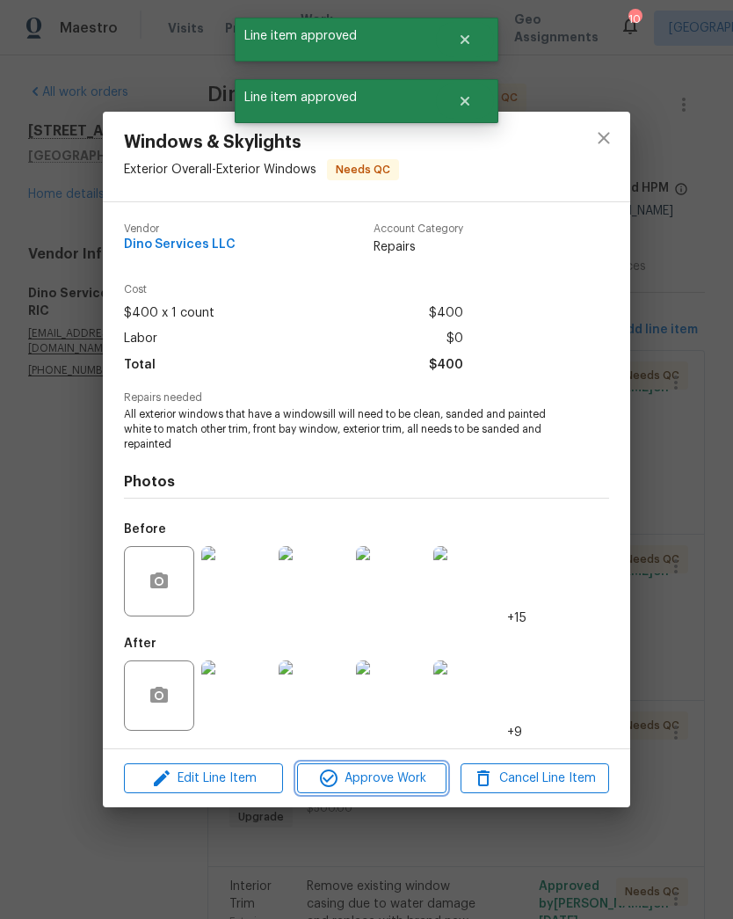
click at [430, 782] on span "Approve Work" at bounding box center [371, 779] width 138 height 22
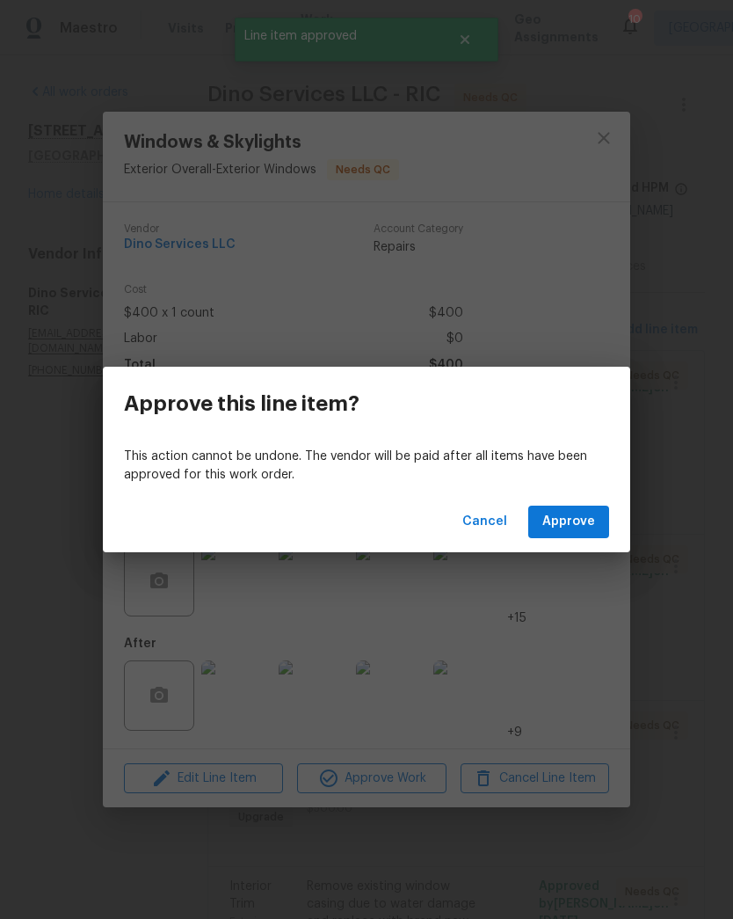
click at [584, 525] on span "Approve" at bounding box center [568, 522] width 53 height 22
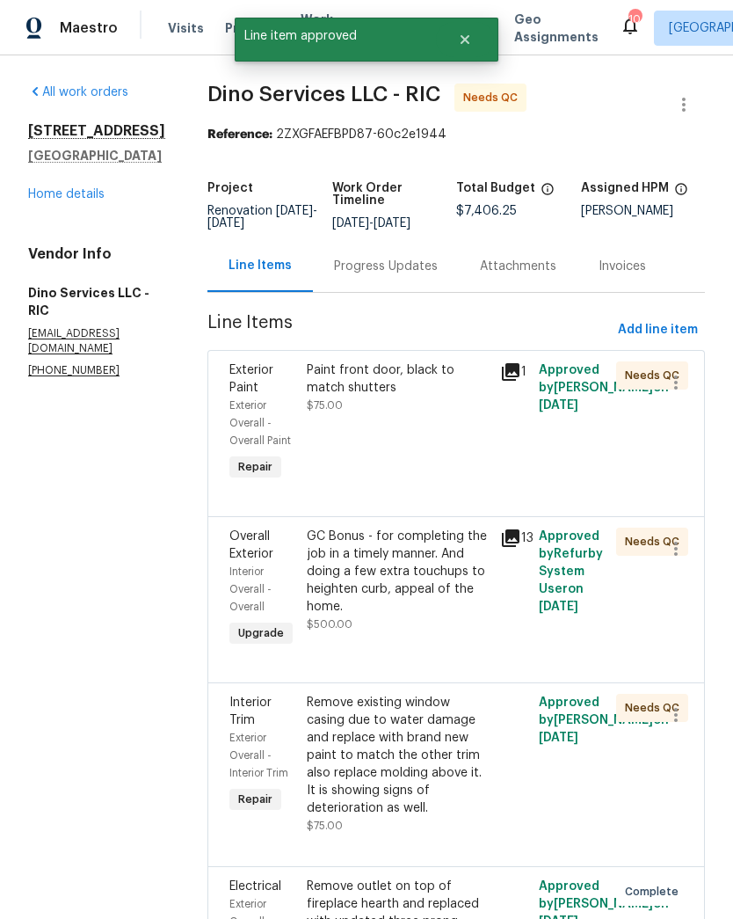
click at [416, 455] on div "Paint front door, black to match shutters $75.00" at bounding box center [398, 423] width 193 height 134
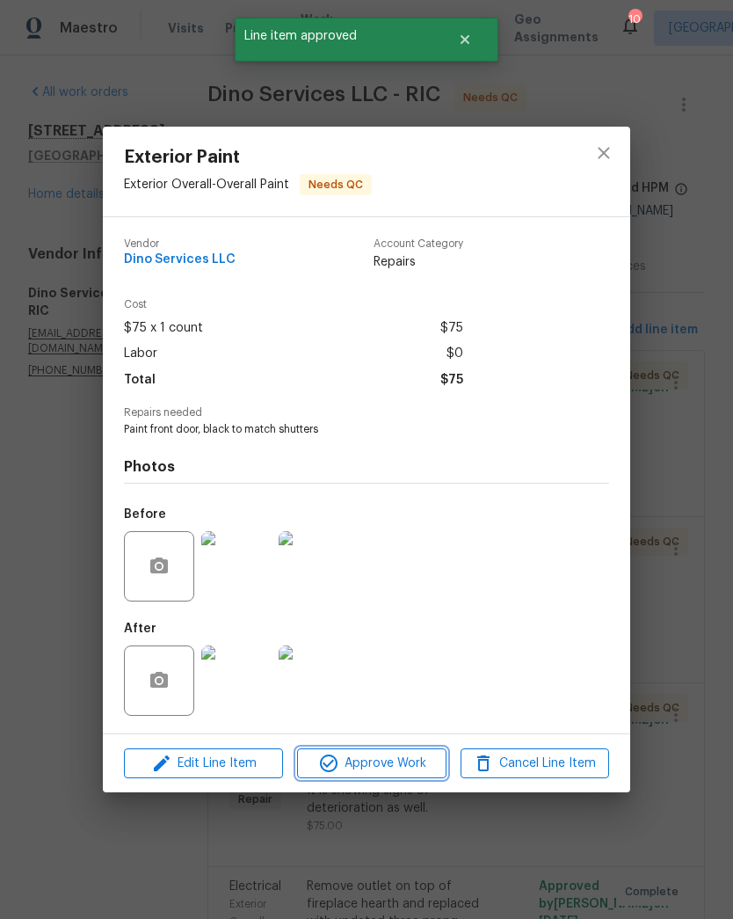
click at [420, 778] on button "Approve Work" at bounding box center [371, 763] width 149 height 31
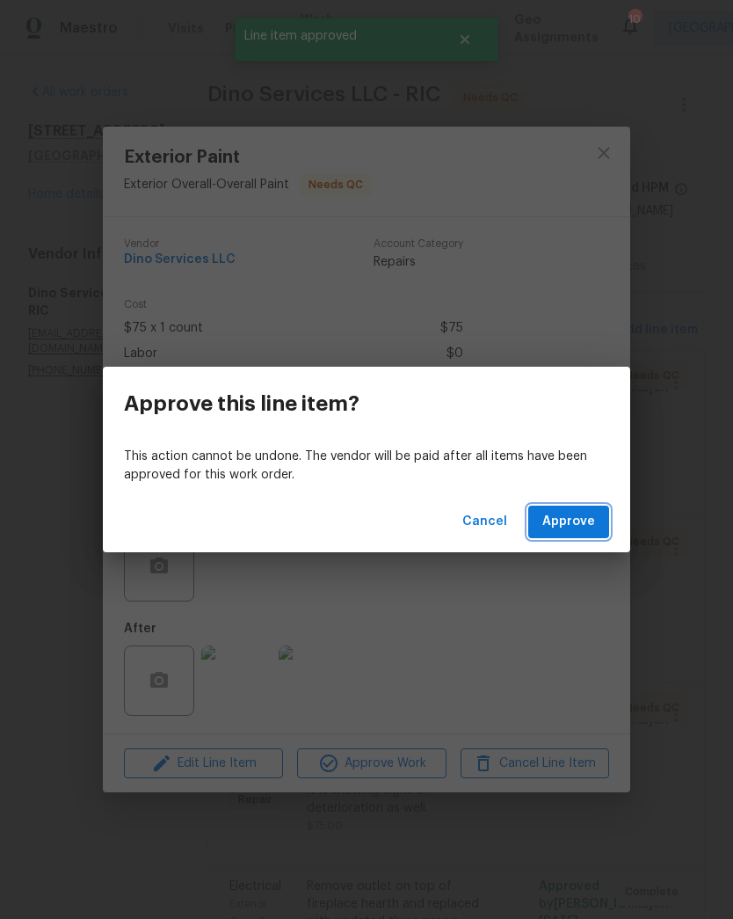
click at [594, 524] on span "Approve" at bounding box center [568, 522] width 53 height 22
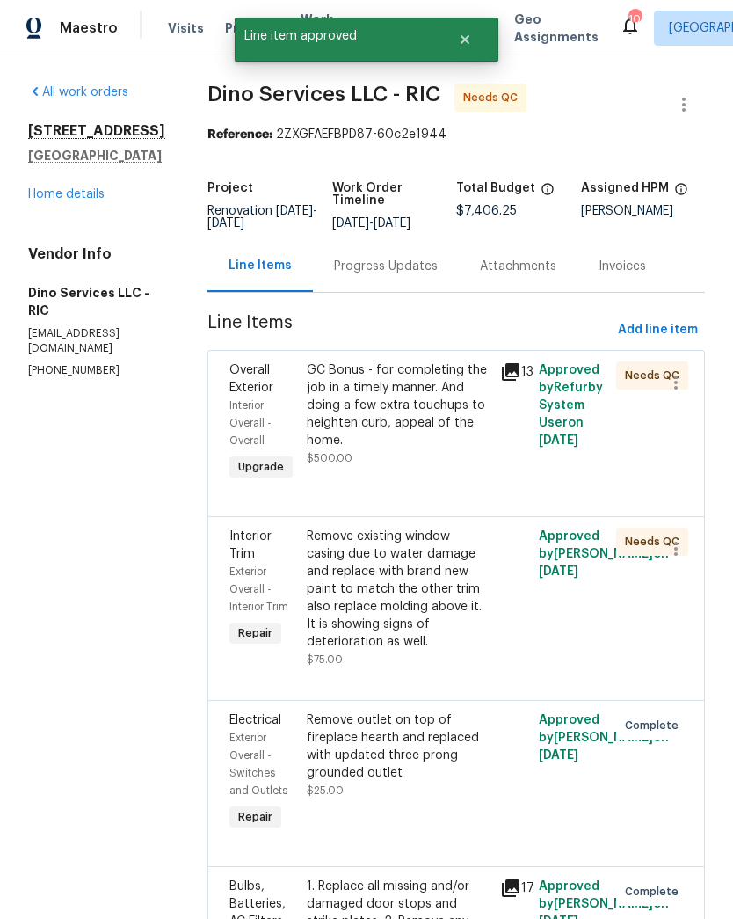
click at [431, 473] on div "GC Bonus - for completing the job in a timely manner. And doing a few extra tou…" at bounding box center [398, 423] width 193 height 134
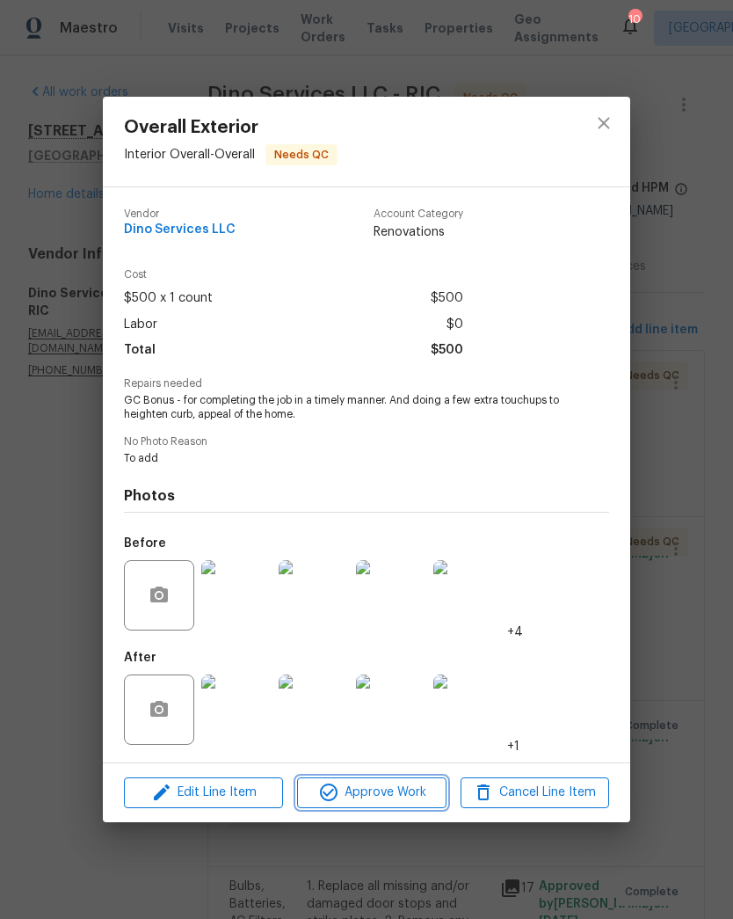
click at [411, 797] on span "Approve Work" at bounding box center [371, 793] width 138 height 22
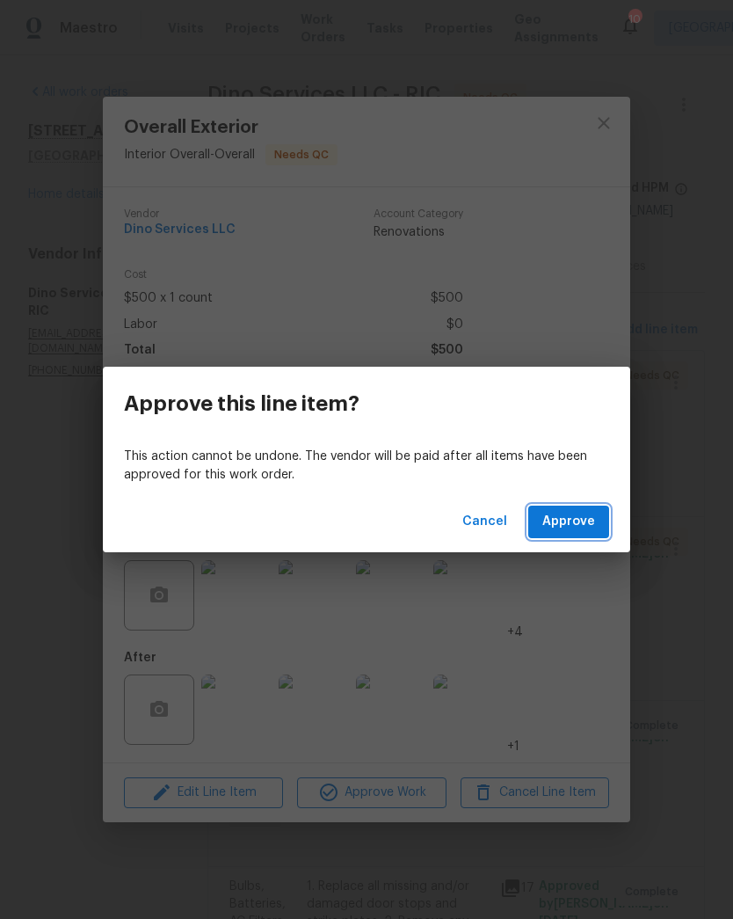
click at [579, 524] on span "Approve" at bounding box center [568, 522] width 53 height 22
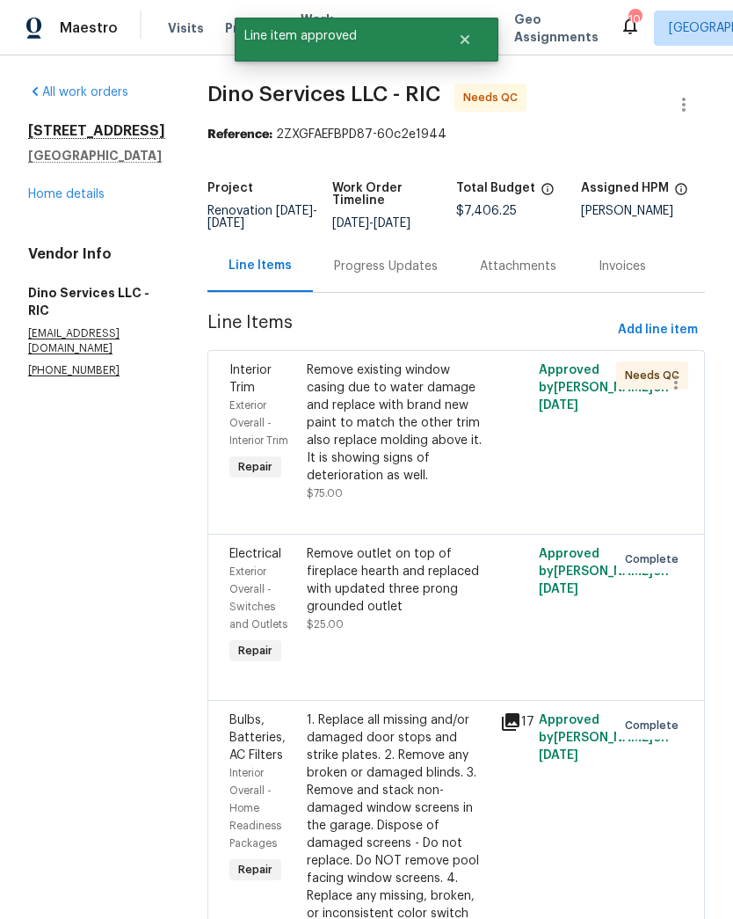
click at [444, 461] on div "Remove existing window casing due to water damage and replace with brand new pa…" at bounding box center [398, 422] width 183 height 123
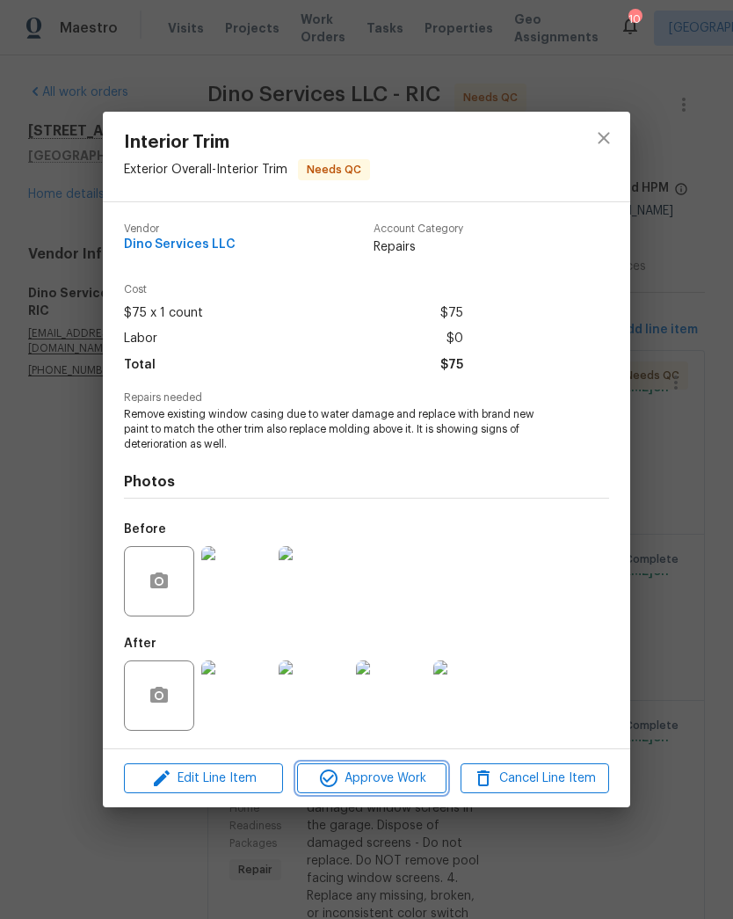
click at [418, 775] on span "Approve Work" at bounding box center [371, 779] width 138 height 22
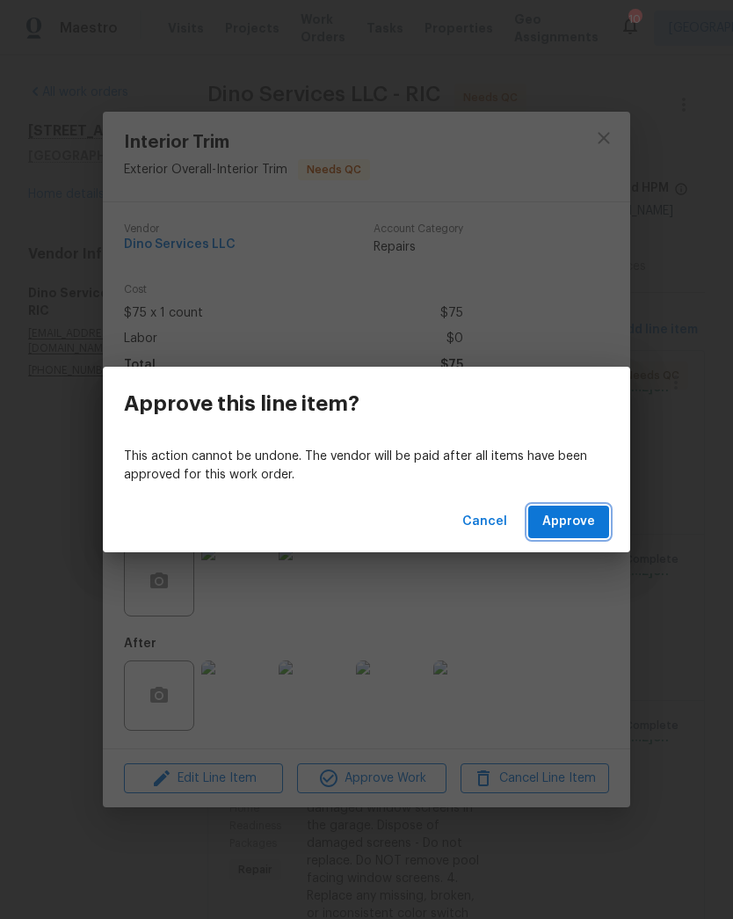
click at [600, 520] on button "Approve" at bounding box center [568, 522] width 81 height 33
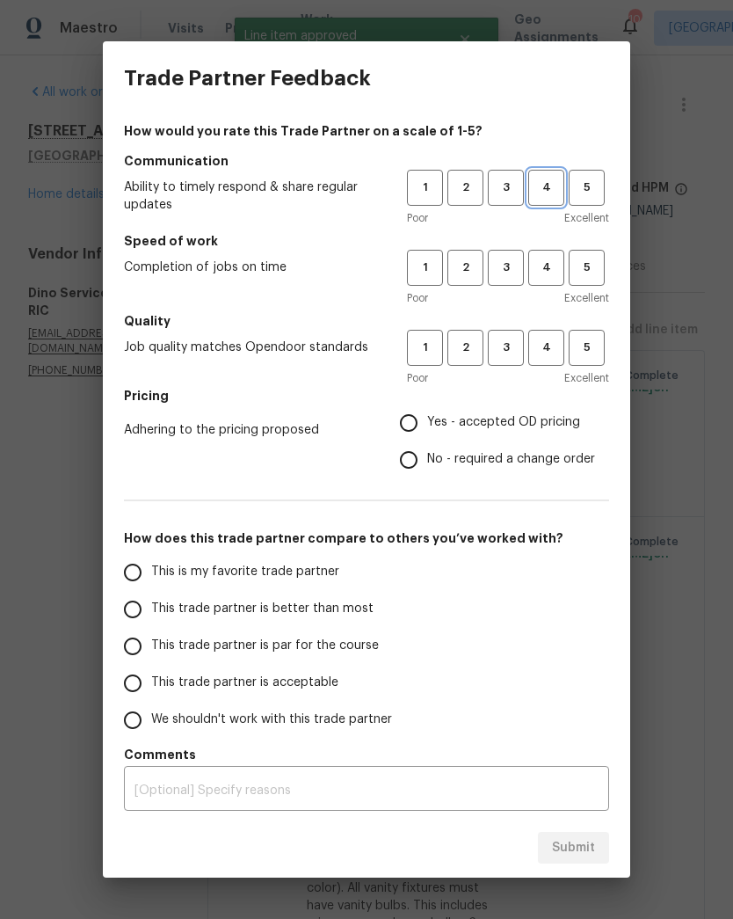
click at [547, 176] on button "4" at bounding box center [546, 188] width 36 height 36
click at [551, 259] on span "4" at bounding box center [546, 268] width 33 height 20
click at [563, 348] on button "4" at bounding box center [546, 348] width 36 height 36
click at [532, 421] on span "Yes - accepted OD pricing" at bounding box center [503, 422] width 153 height 18
click at [427, 421] on input "Yes - accepted OD pricing" at bounding box center [408, 422] width 37 height 37
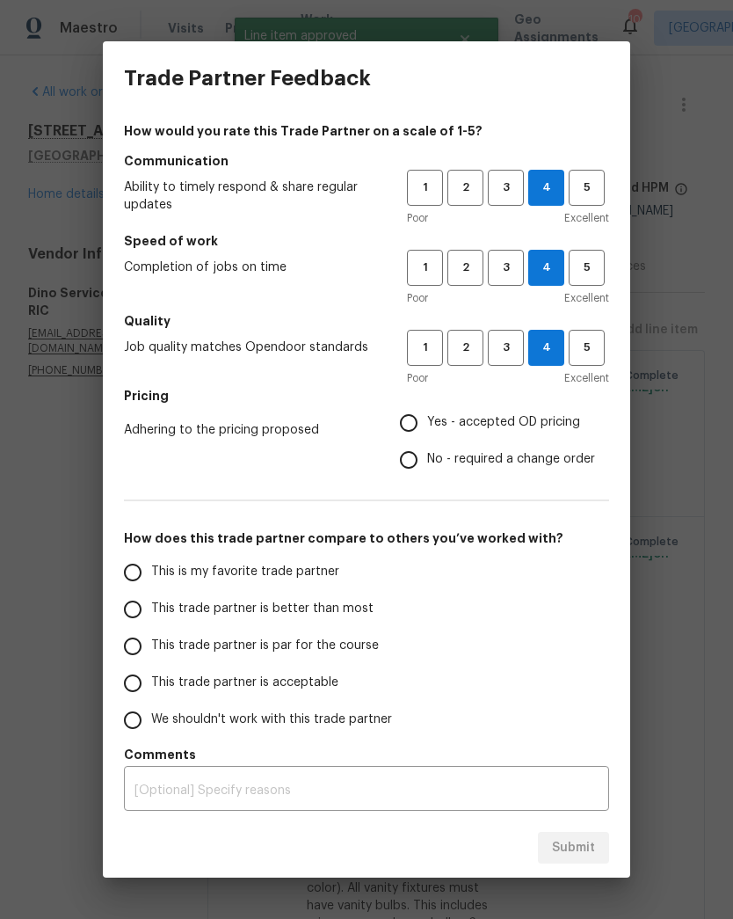
radio input "true"
click at [343, 612] on span "This trade partner is better than most" at bounding box center [262, 609] width 222 height 18
click at [151, 612] on input "This trade partner is better than most" at bounding box center [132, 609] width 37 height 37
click at [583, 856] on span "Submit" at bounding box center [573, 848] width 43 height 22
radio input "true"
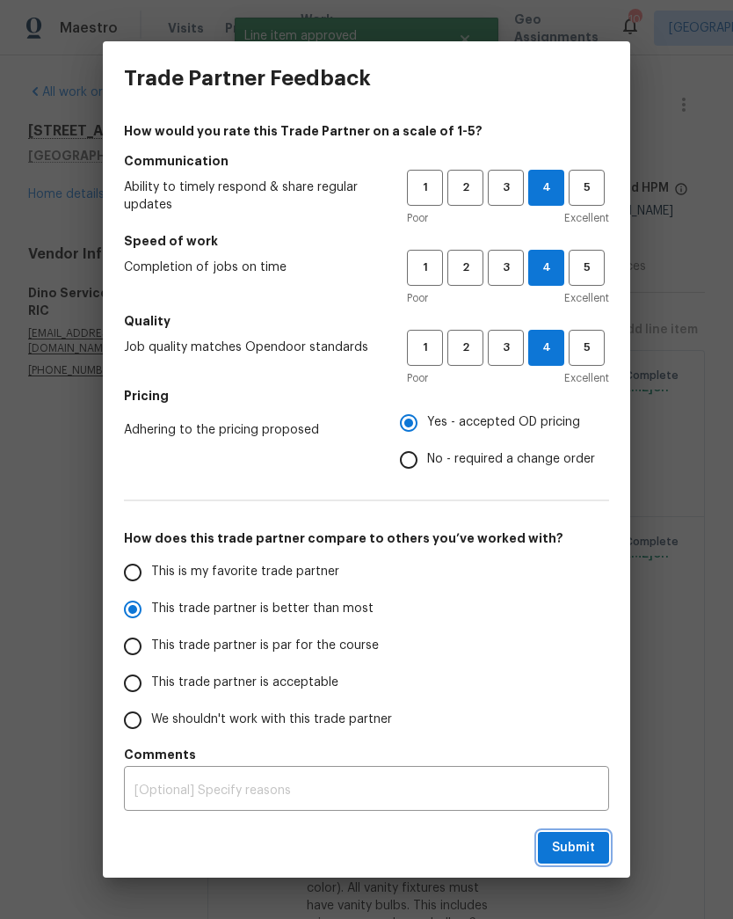
radio input "false"
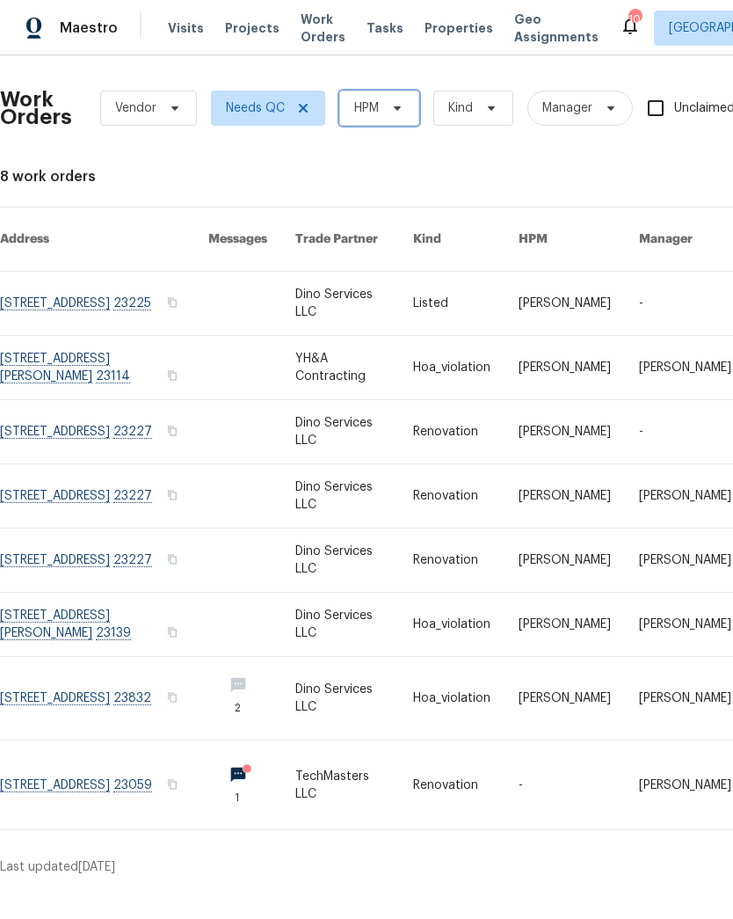
click at [400, 105] on icon at bounding box center [397, 108] width 14 height 14
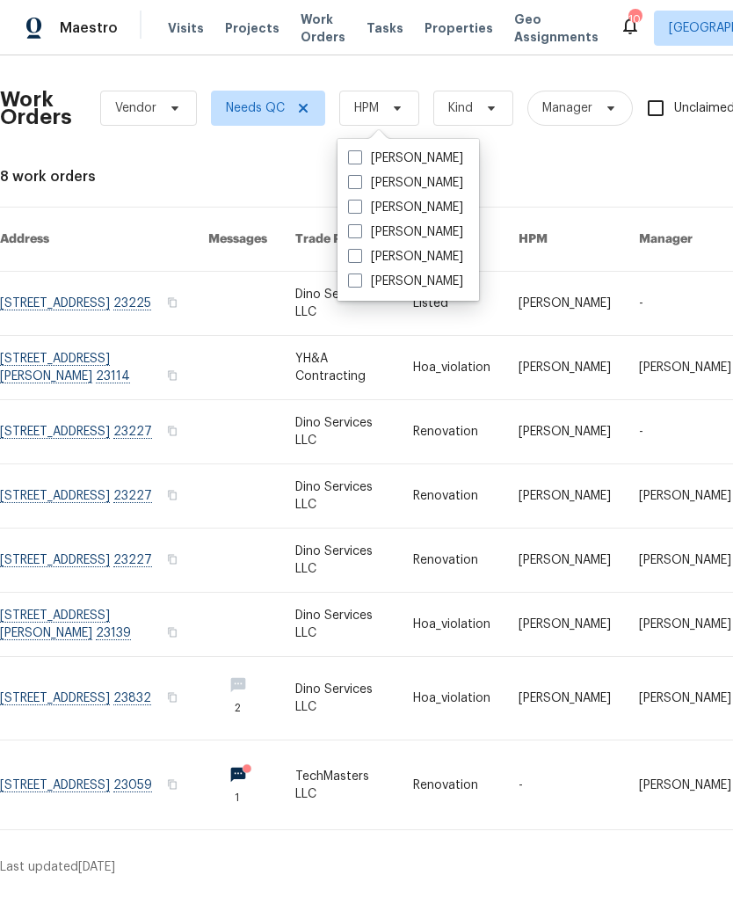
click at [463, 156] on label "[PERSON_NAME]" at bounding box center [405, 158] width 115 height 18
click at [360, 156] on input "[PERSON_NAME]" at bounding box center [353, 154] width 11 height 11
checkbox input "true"
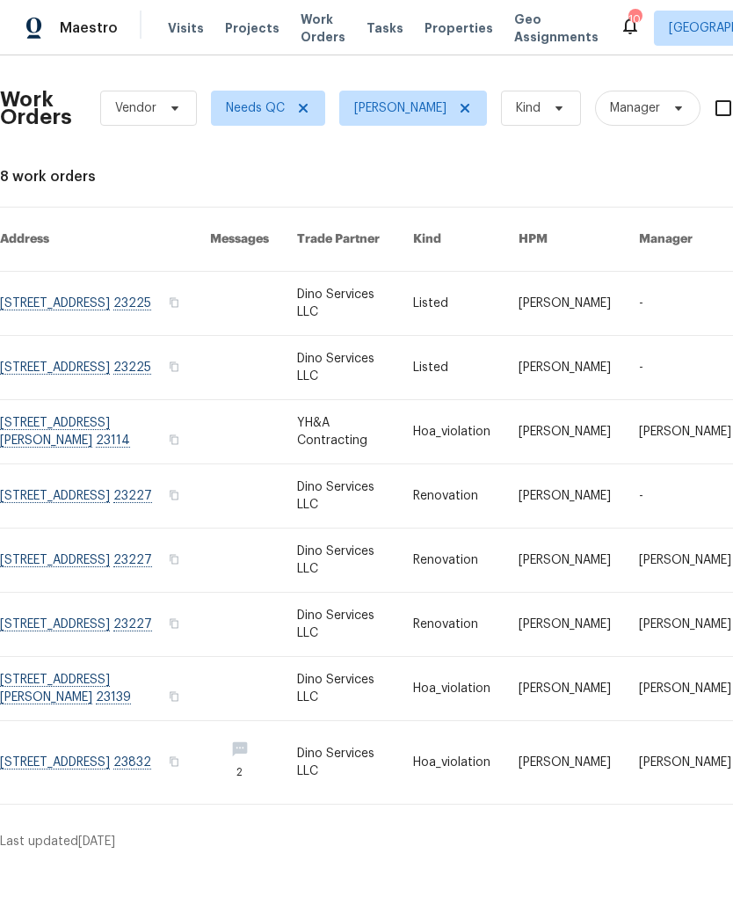
click at [142, 552] on link at bounding box center [105, 559] width 210 height 63
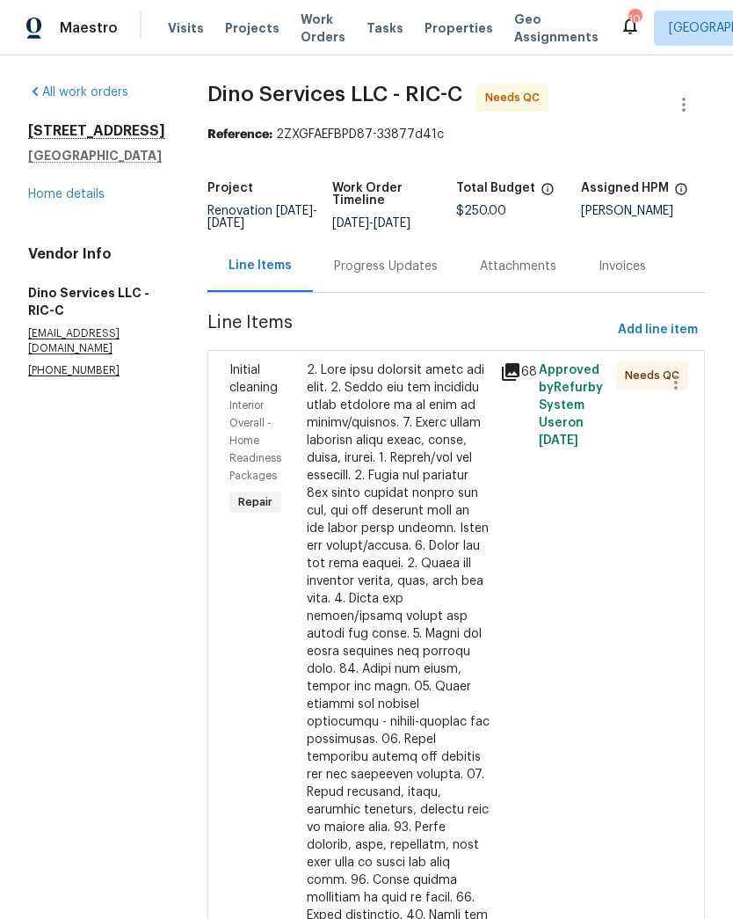
click at [426, 492] on div at bounding box center [398, 783] width 183 height 844
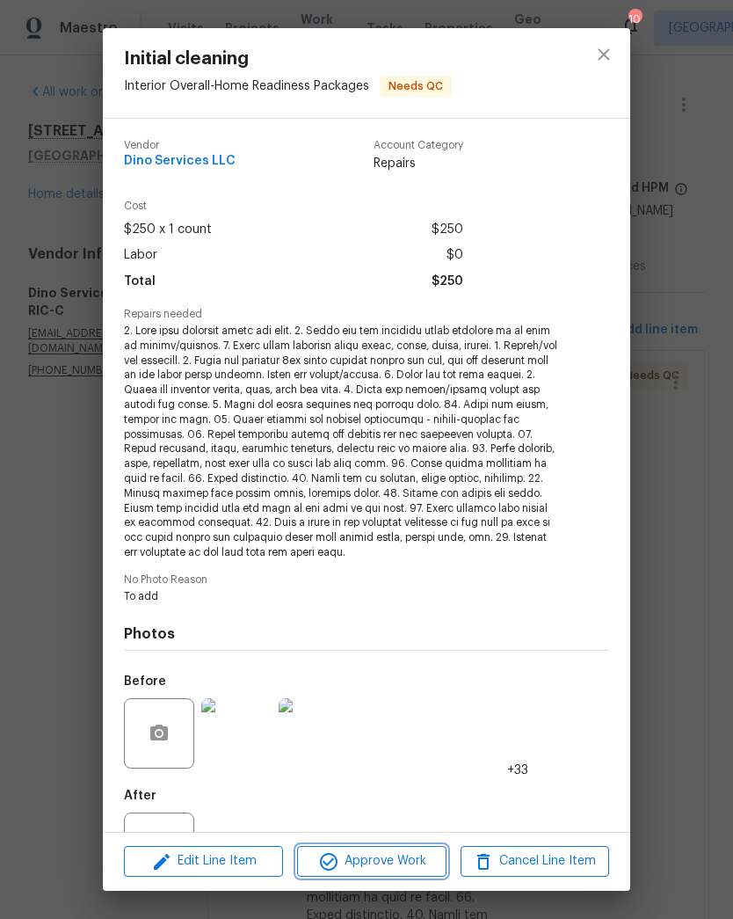
click at [401, 863] on span "Approve Work" at bounding box center [371, 861] width 138 height 22
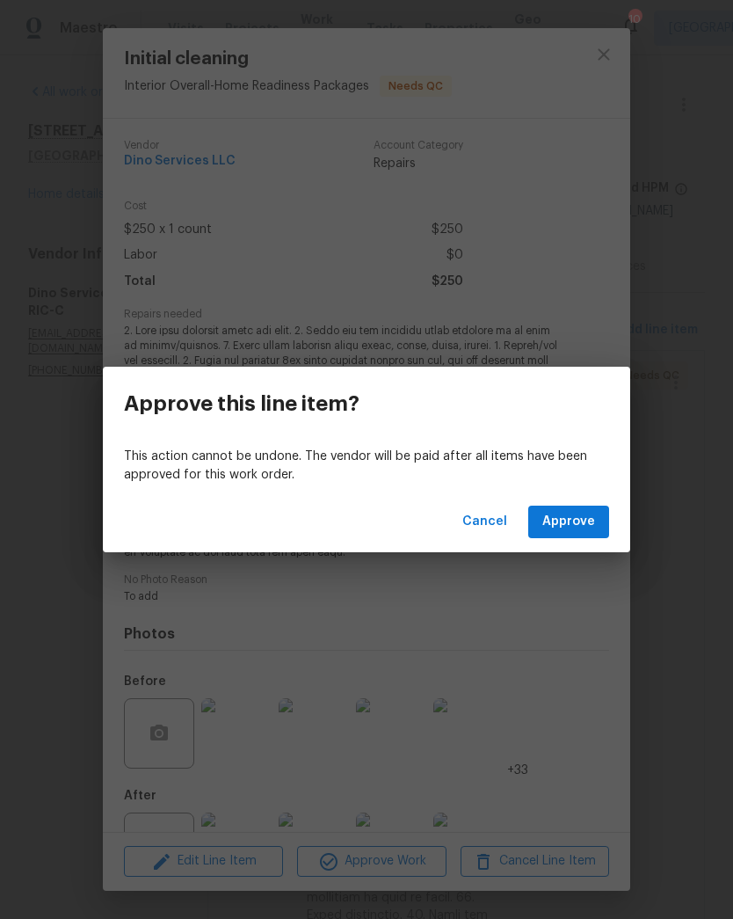
click at [593, 502] on div "Cancel Approve" at bounding box center [366, 521] width 527 height 61
click at [591, 527] on span "Approve" at bounding box center [568, 522] width 53 height 22
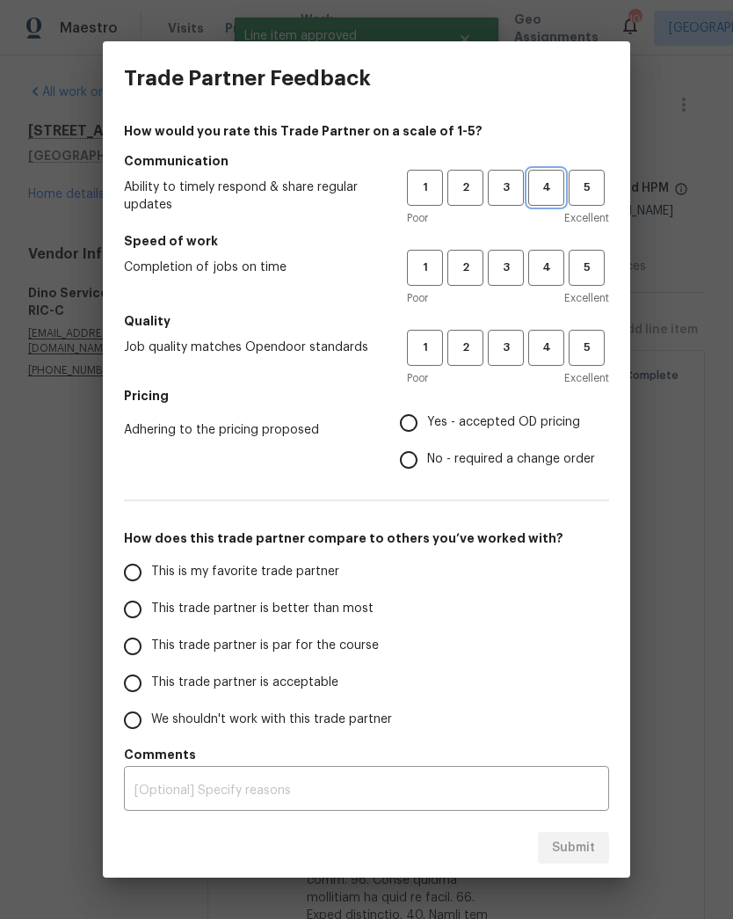
click at [545, 191] on span "4" at bounding box center [546, 188] width 33 height 20
click at [550, 264] on span "4" at bounding box center [546, 268] width 33 height 20
click at [558, 344] on span "4" at bounding box center [546, 348] width 33 height 20
click at [524, 425] on span "Yes - accepted OD pricing" at bounding box center [503, 422] width 153 height 18
click at [427, 425] on input "Yes - accepted OD pricing" at bounding box center [408, 422] width 37 height 37
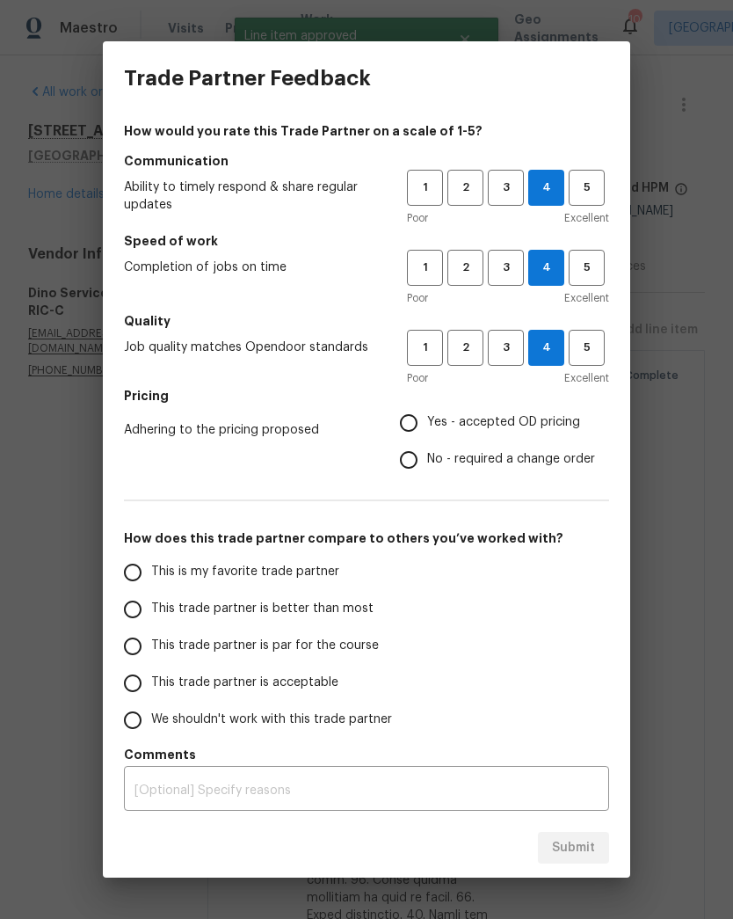
radio input "true"
click at [341, 605] on span "This trade partner is better than most" at bounding box center [262, 609] width 222 height 18
click at [151, 605] on input "This trade partner is better than most" at bounding box center [132, 609] width 37 height 37
click at [605, 848] on button "Submit" at bounding box center [573, 848] width 71 height 33
radio input "true"
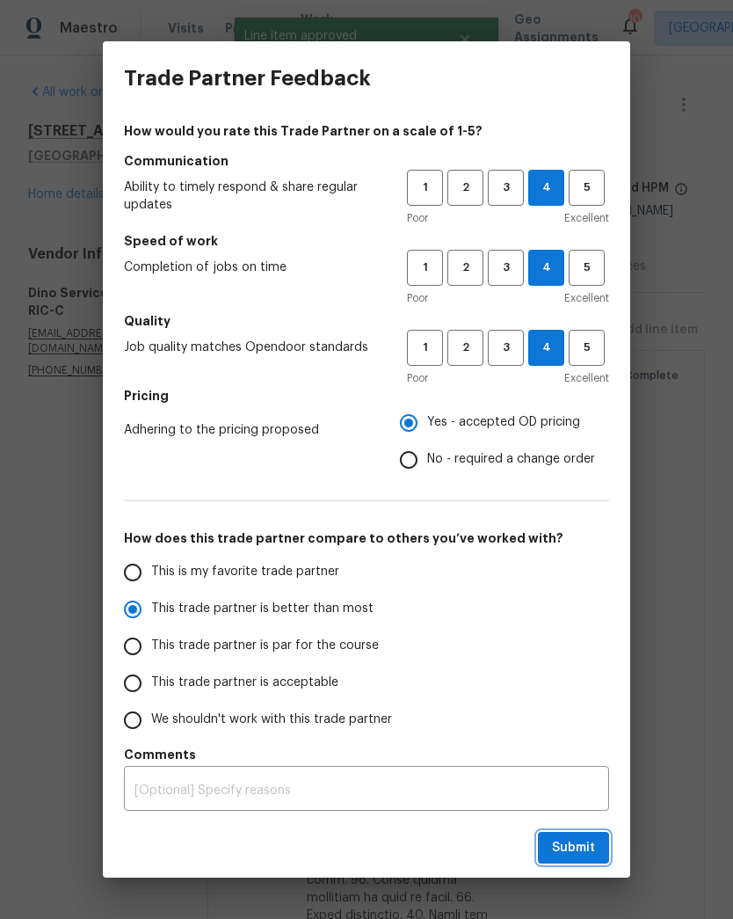
radio input "false"
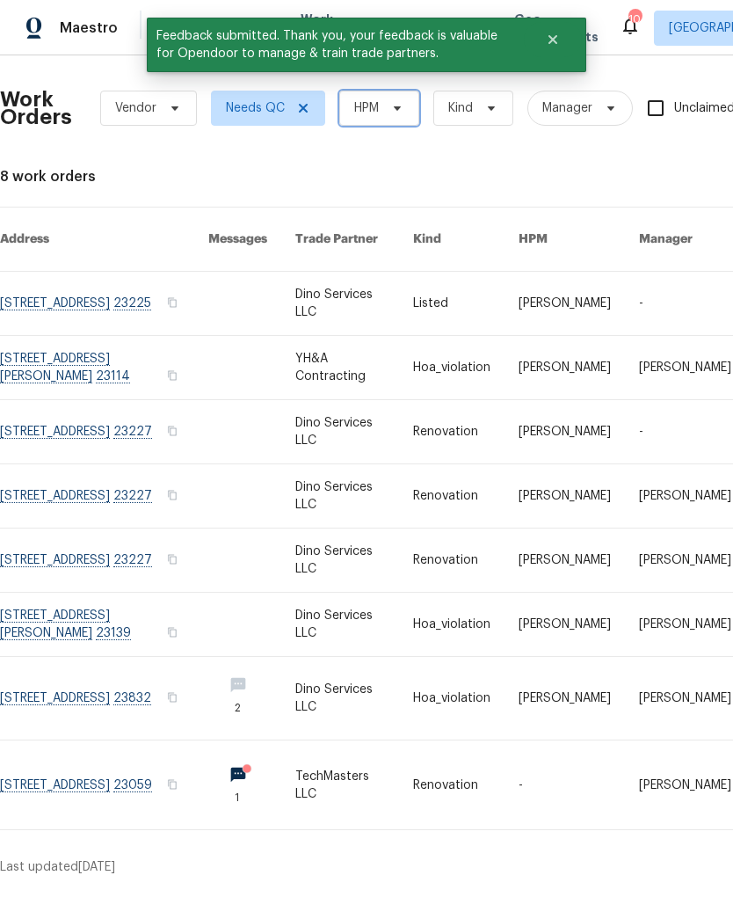
click at [397, 101] on icon at bounding box center [397, 108] width 14 height 14
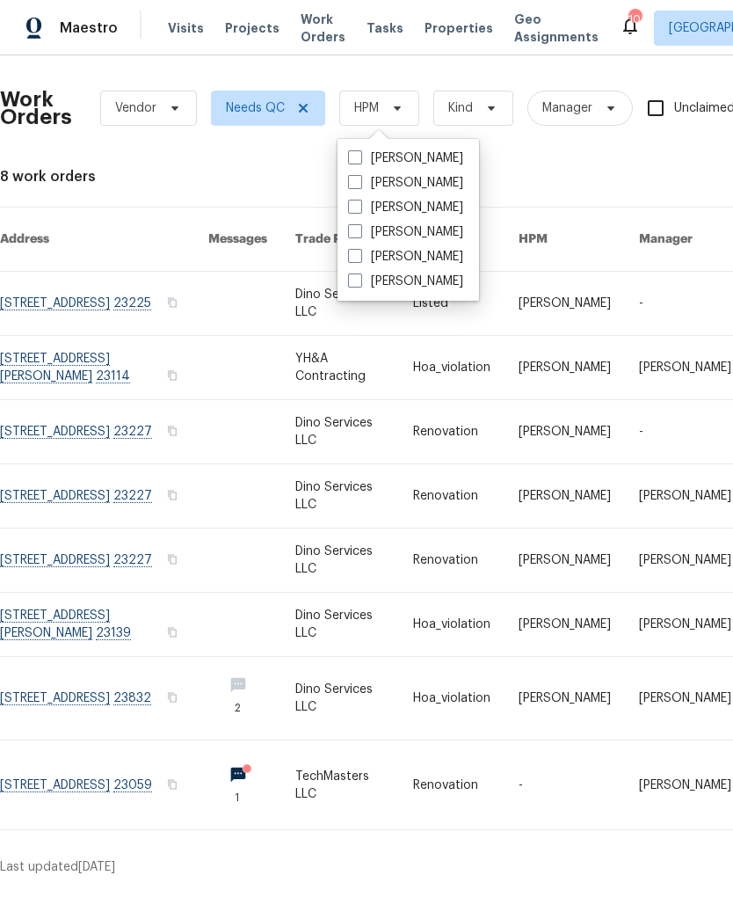
click at [463, 158] on label "[PERSON_NAME]" at bounding box center [405, 158] width 115 height 18
click at [360, 158] on input "[PERSON_NAME]" at bounding box center [353, 154] width 11 height 11
checkbox input "true"
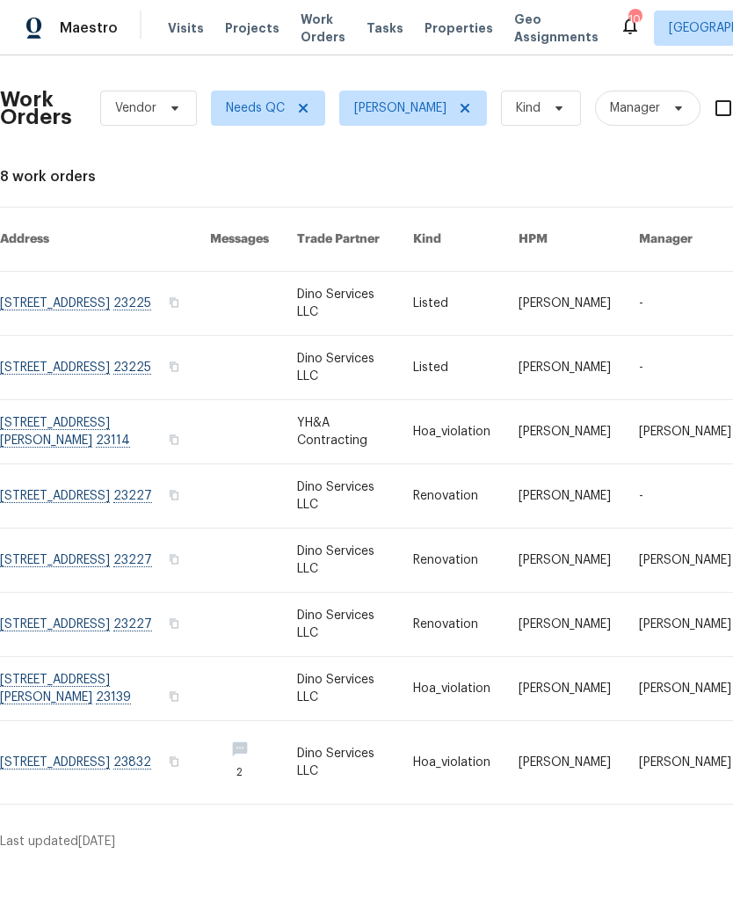
click at [147, 609] on link at bounding box center [105, 624] width 210 height 63
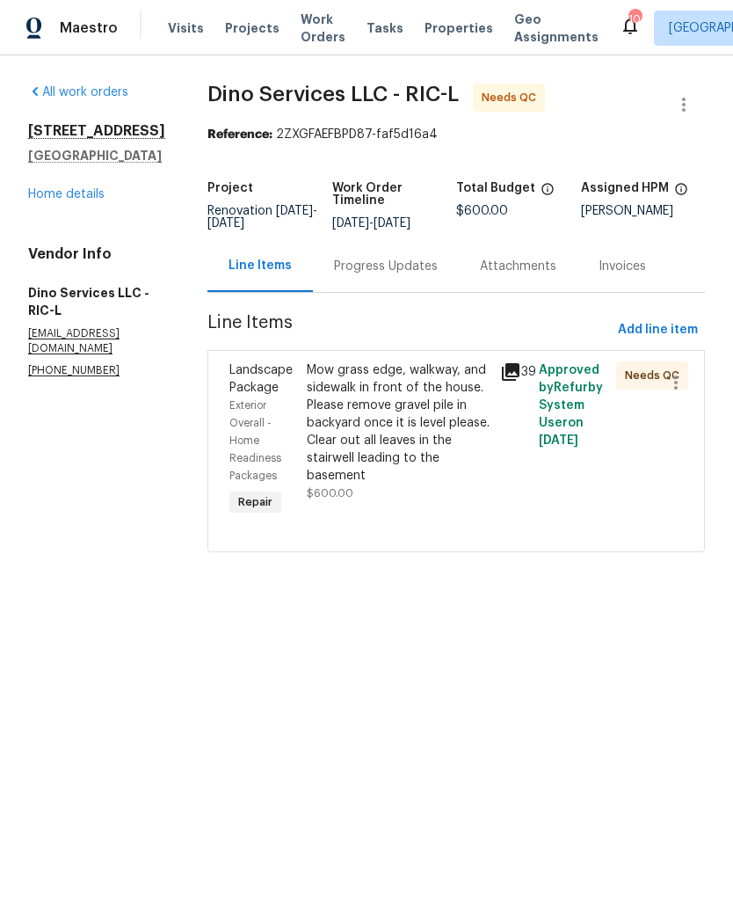
click at [429, 405] on div "Mow grass edge, walkway, and sidewalk in front of the house. Please remove grav…" at bounding box center [398, 422] width 183 height 123
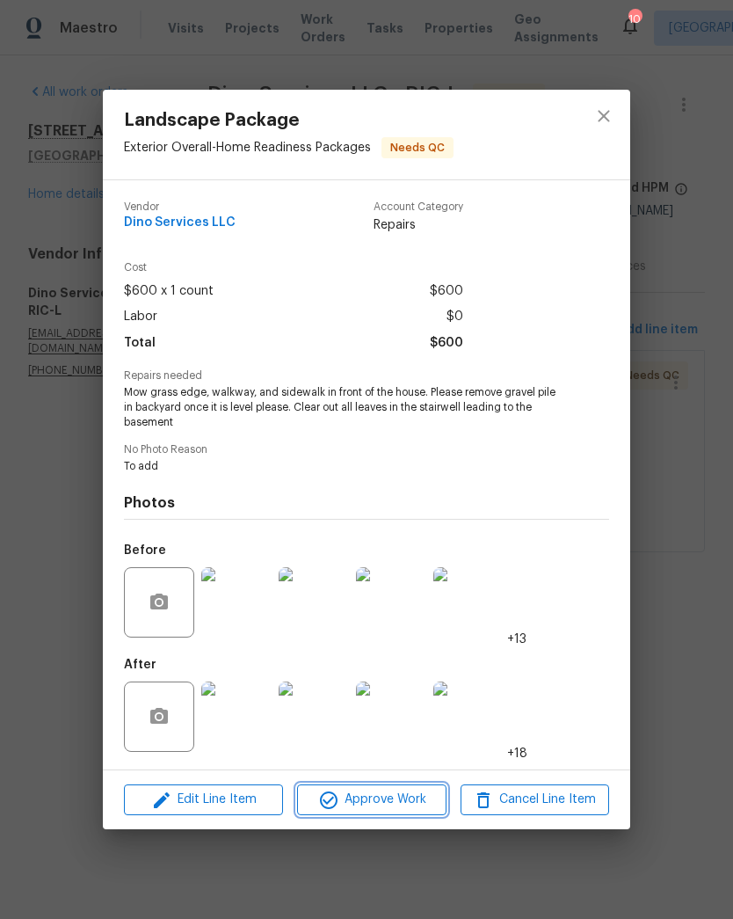
click at [426, 799] on span "Approve Work" at bounding box center [371, 800] width 138 height 22
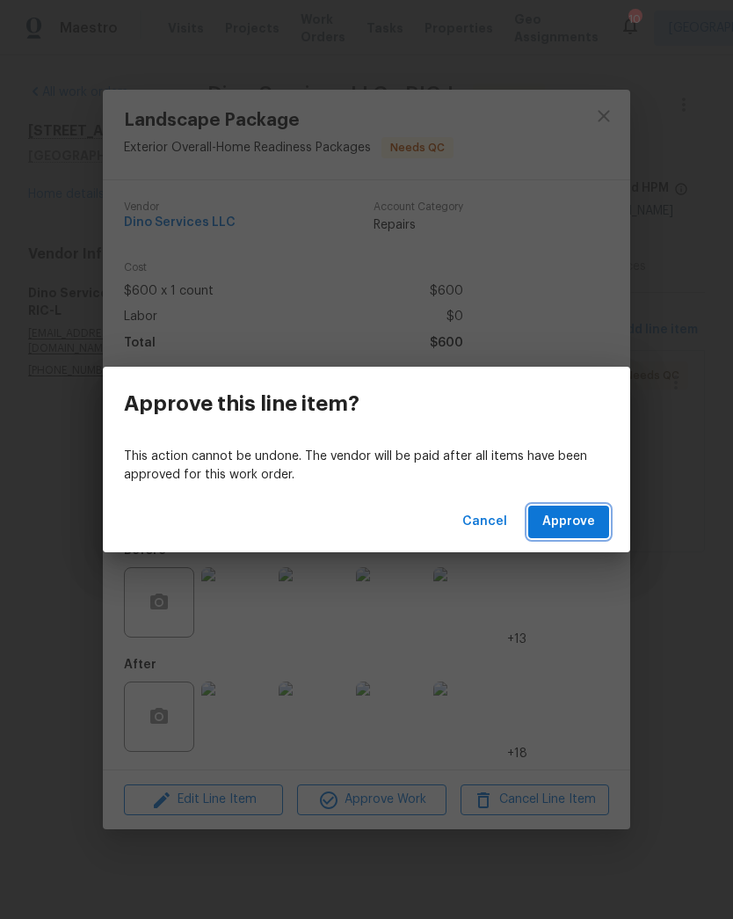
click at [599, 527] on button "Approve" at bounding box center [568, 522] width 81 height 33
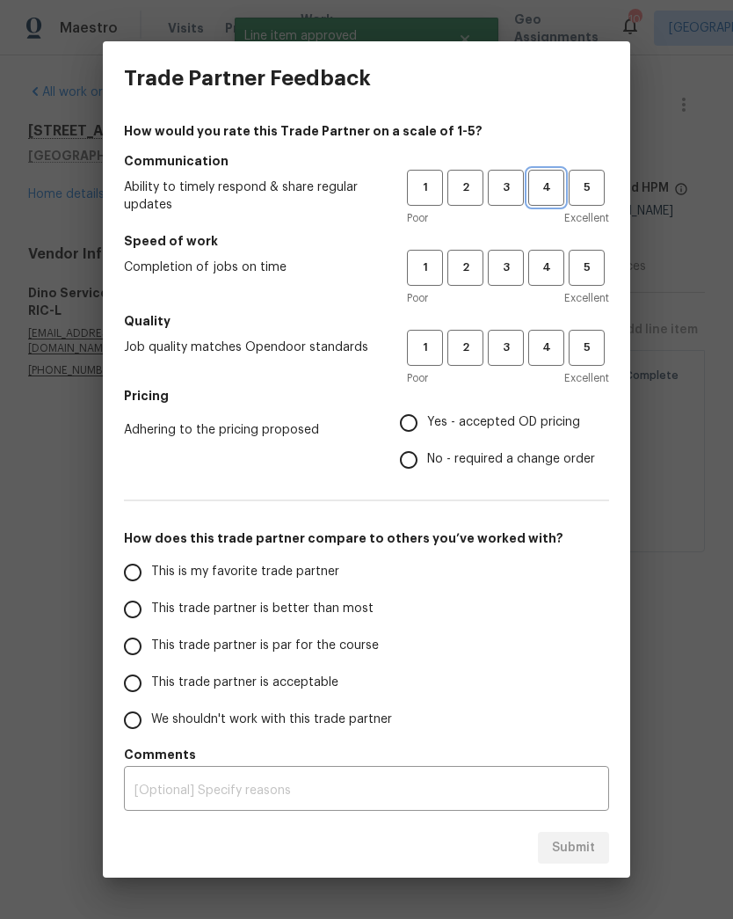
click at [556, 186] on span "4" at bounding box center [546, 188] width 33 height 20
click at [557, 273] on span "4" at bounding box center [546, 268] width 33 height 20
click at [562, 349] on span "4" at bounding box center [546, 348] width 33 height 20
click at [515, 428] on span "Yes - accepted OD pricing" at bounding box center [503, 422] width 153 height 18
click at [427, 428] on input "Yes - accepted OD pricing" at bounding box center [408, 422] width 37 height 37
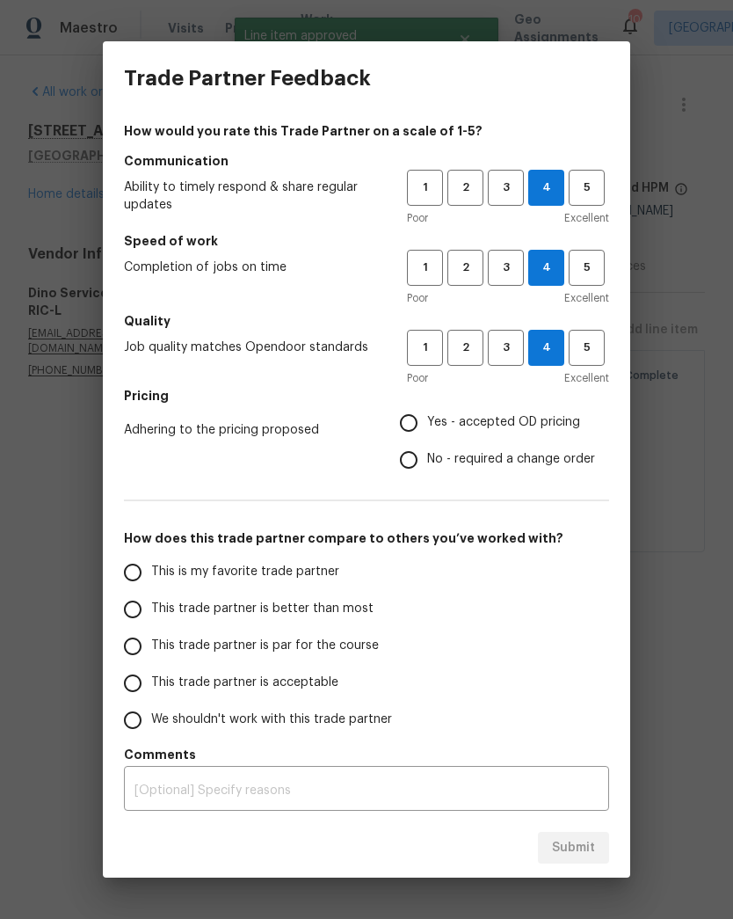
radio input "true"
click at [332, 613] on span "This trade partner is better than most" at bounding box center [262, 609] width 222 height 18
click at [151, 613] on input "This trade partner is better than most" at bounding box center [132, 609] width 37 height 37
click at [586, 849] on span "Submit" at bounding box center [573, 848] width 43 height 22
radio input "true"
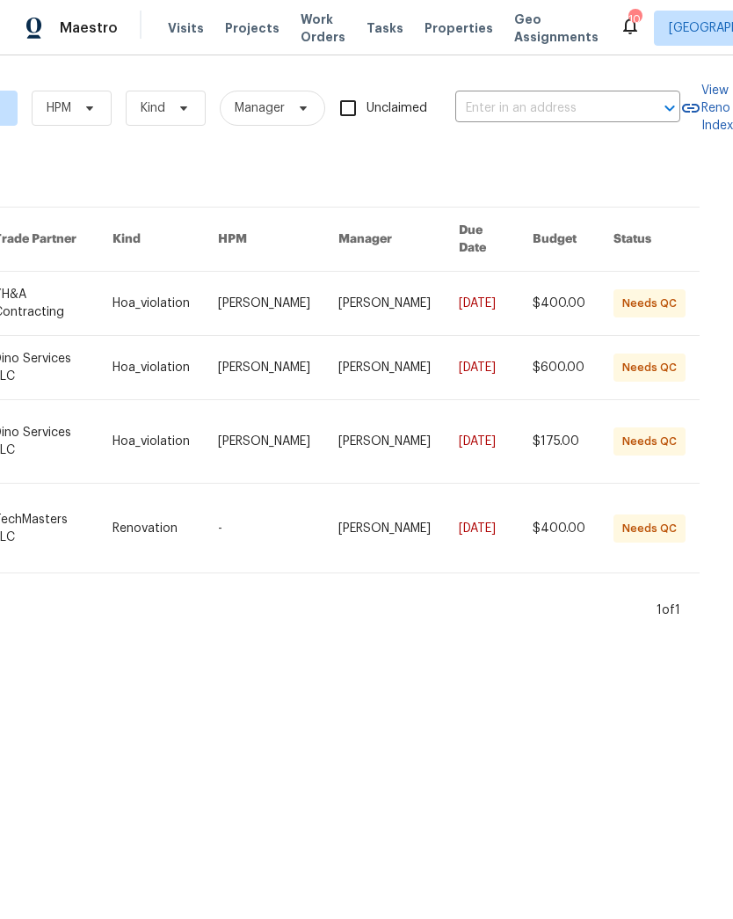
scroll to position [0, 311]
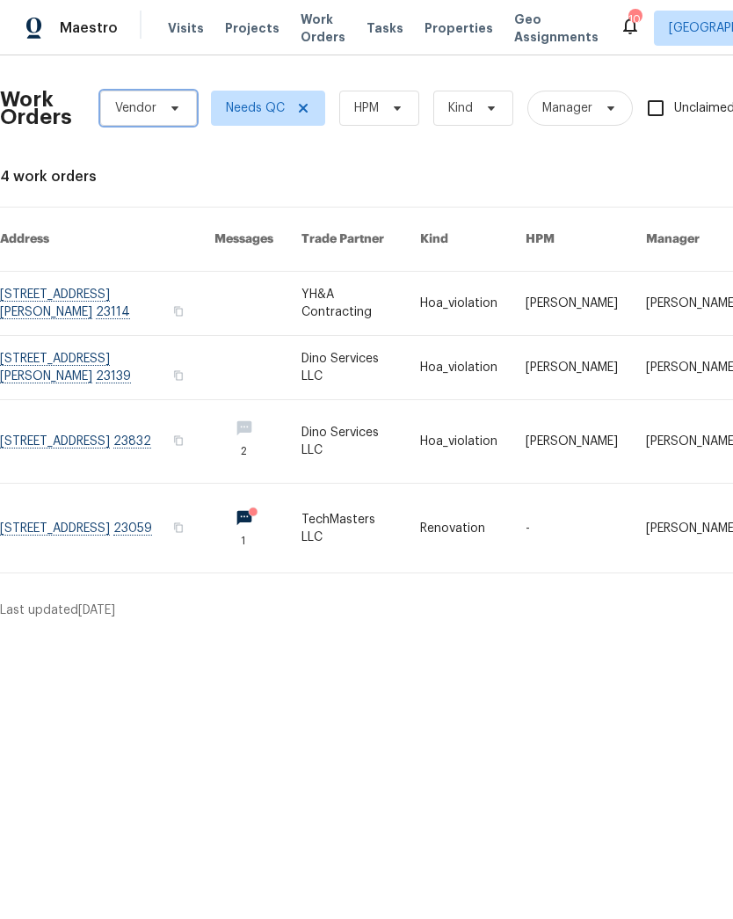
click at [177, 115] on span "Vendor" at bounding box center [148, 108] width 97 height 35
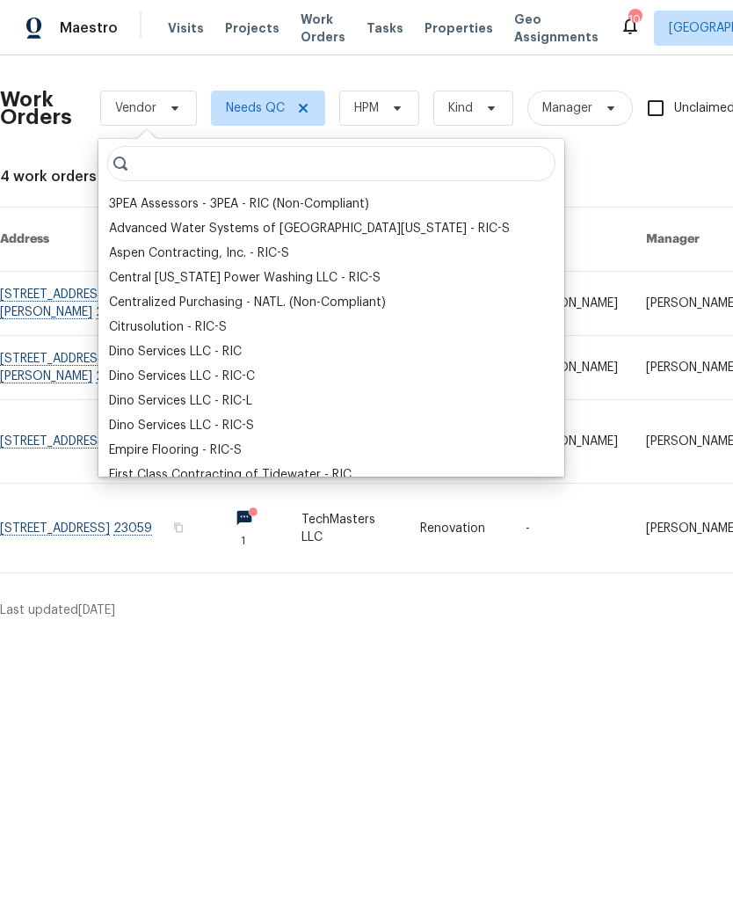
click at [284, 164] on input "search" at bounding box center [331, 163] width 448 height 35
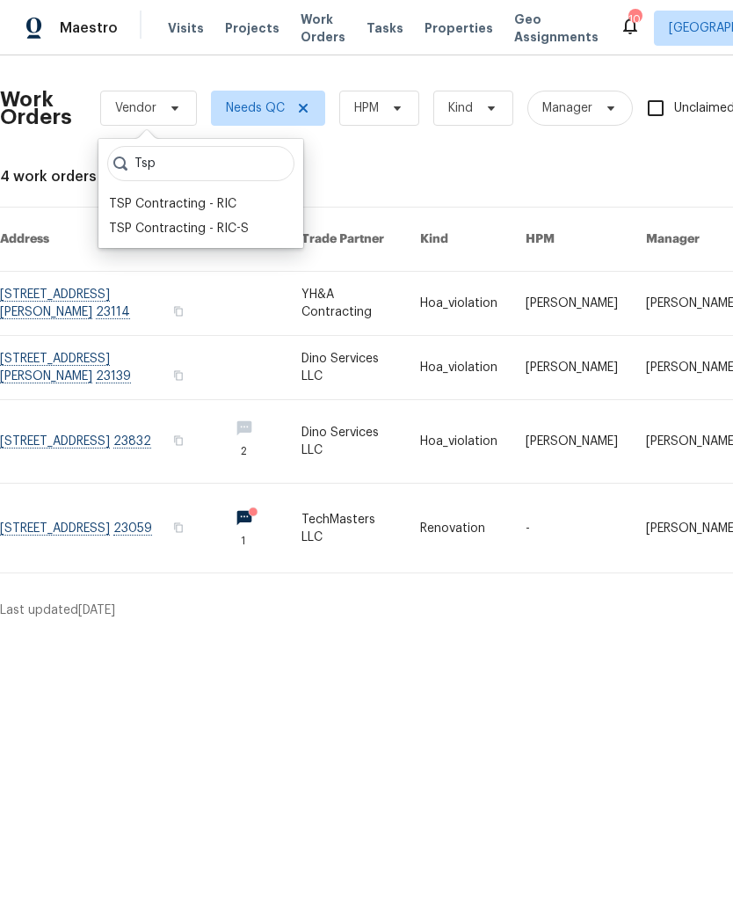
type input "Tsp"
click at [232, 203] on div "TSP Contracting - RIC" at bounding box center [172, 204] width 127 height 18
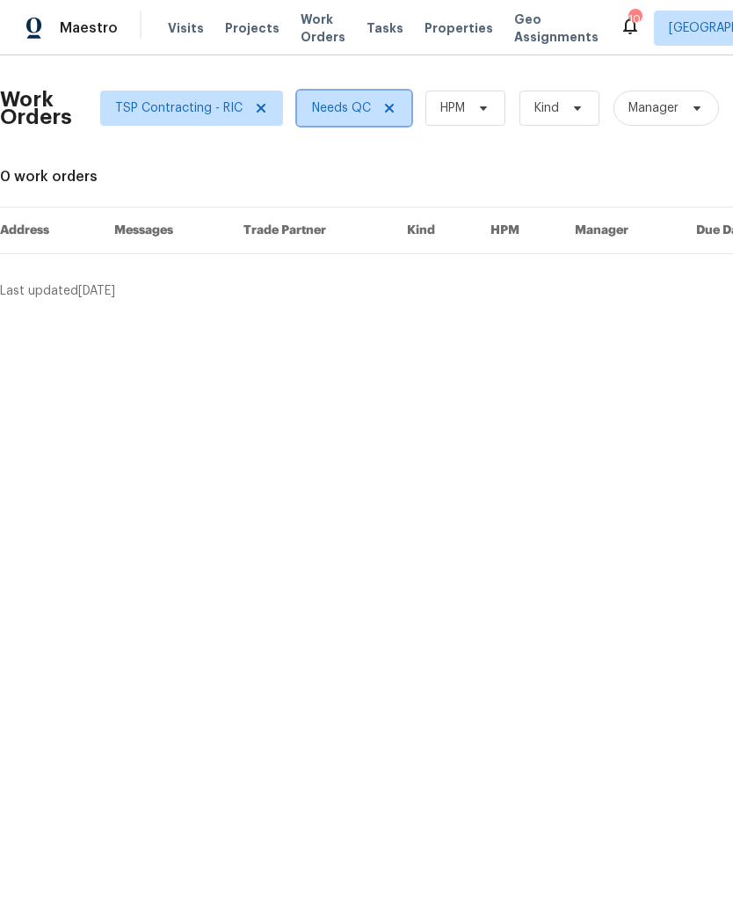
click at [388, 108] on icon at bounding box center [389, 108] width 14 height 14
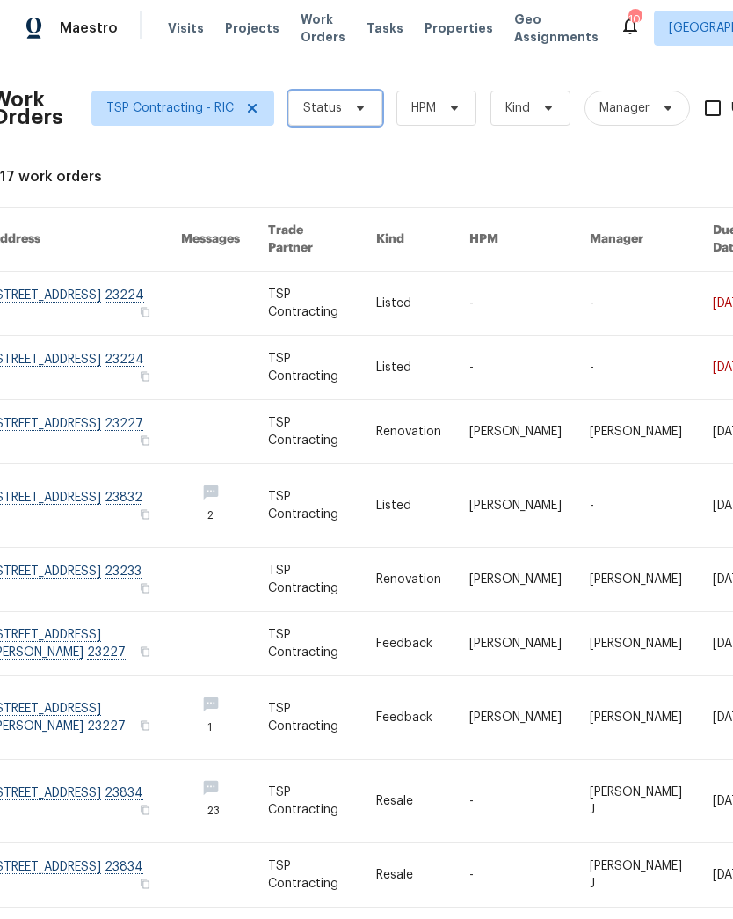
scroll to position [0, 9]
click at [100, 305] on link at bounding box center [86, 303] width 190 height 63
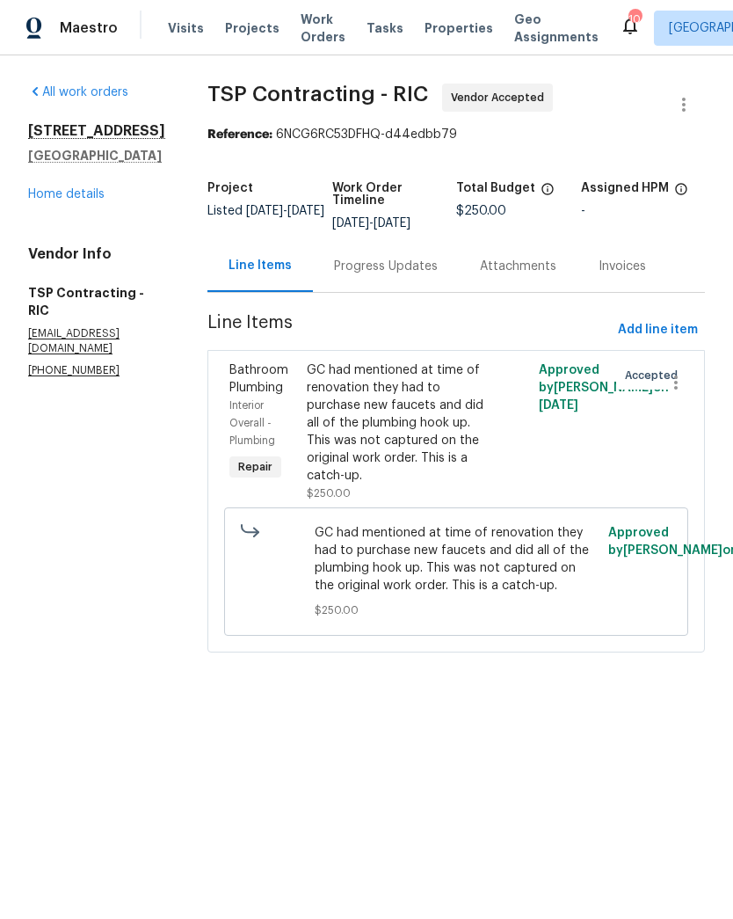
click at [77, 200] on link "Home details" at bounding box center [66, 194] width 76 height 12
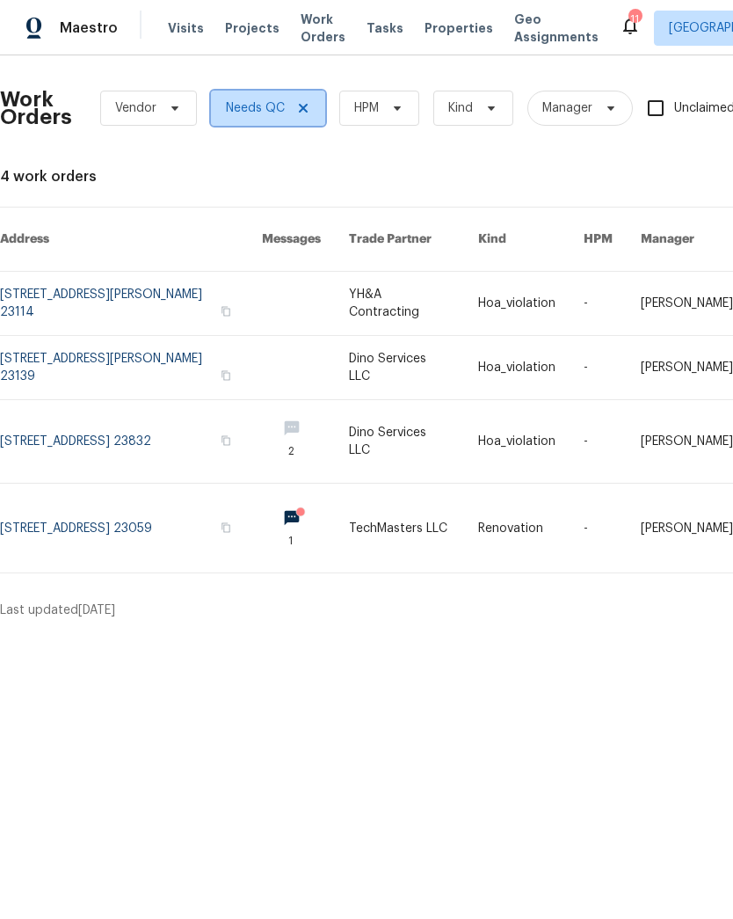
click at [307, 106] on icon at bounding box center [303, 108] width 14 height 14
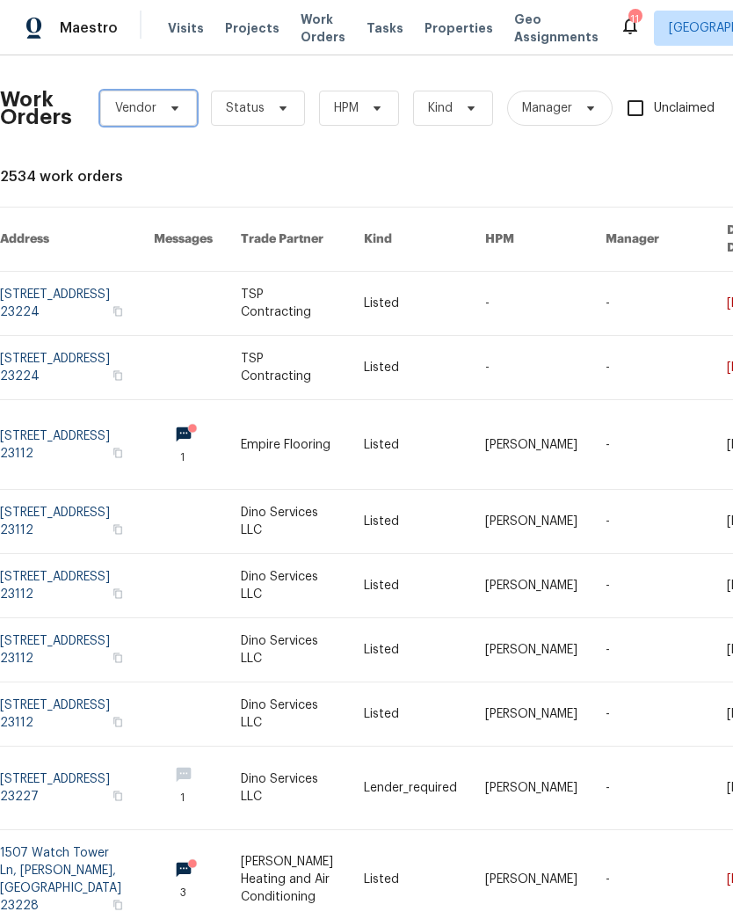
click at [185, 113] on span "Vendor" at bounding box center [148, 108] width 97 height 35
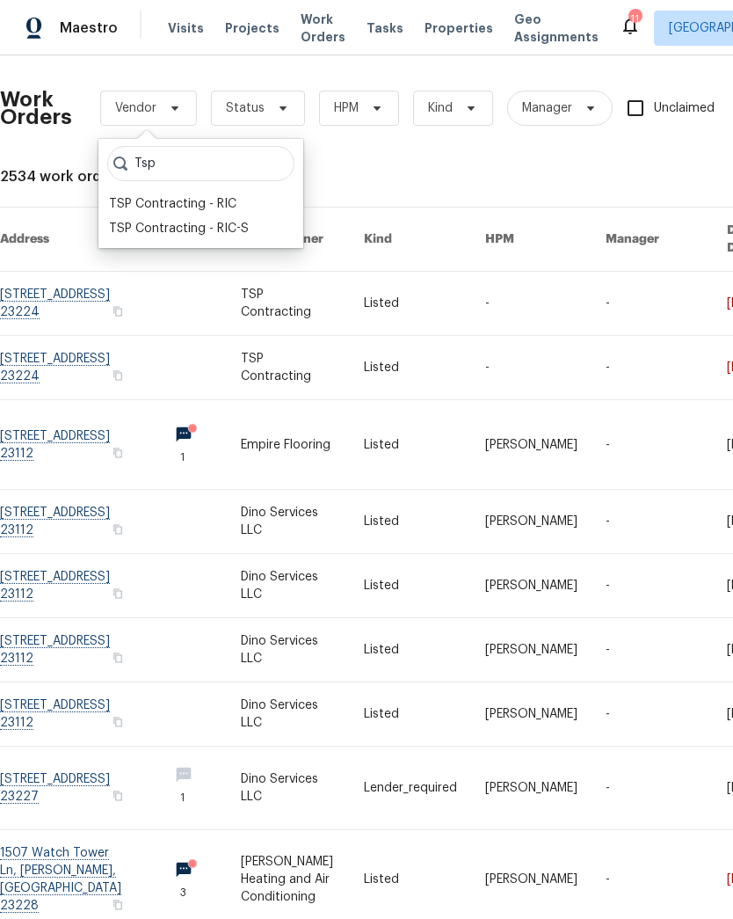
type input "Tsp"
click at [239, 197] on div "TSP Contracting - RIC" at bounding box center [201, 204] width 194 height 25
click at [229, 205] on div "TSP Contracting - RIC" at bounding box center [172, 204] width 127 height 18
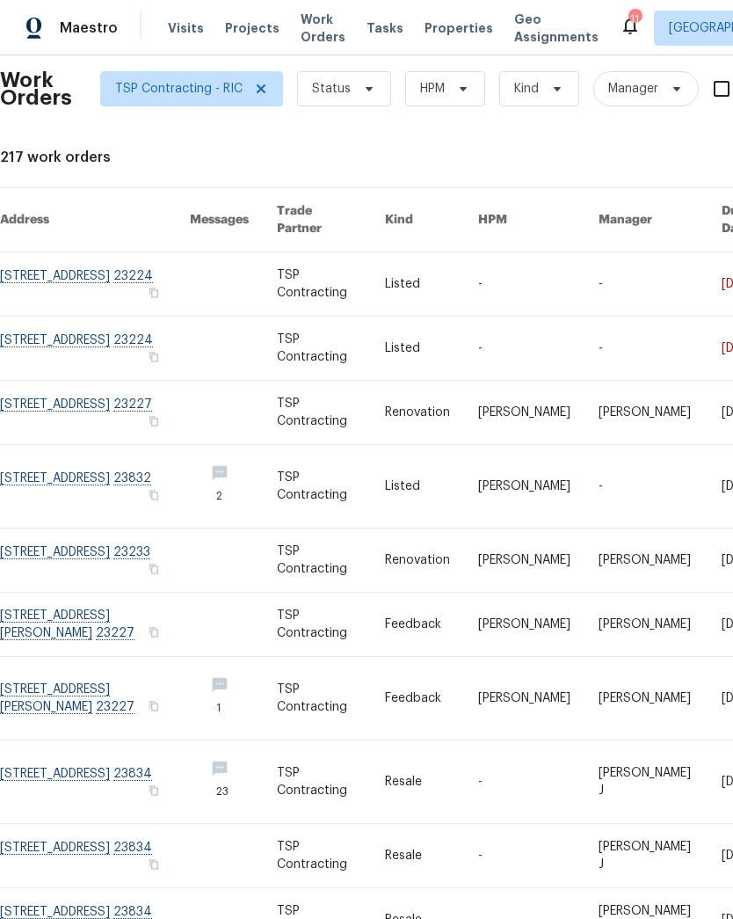
scroll to position [18, 0]
click at [86, 290] on link at bounding box center [95, 284] width 190 height 63
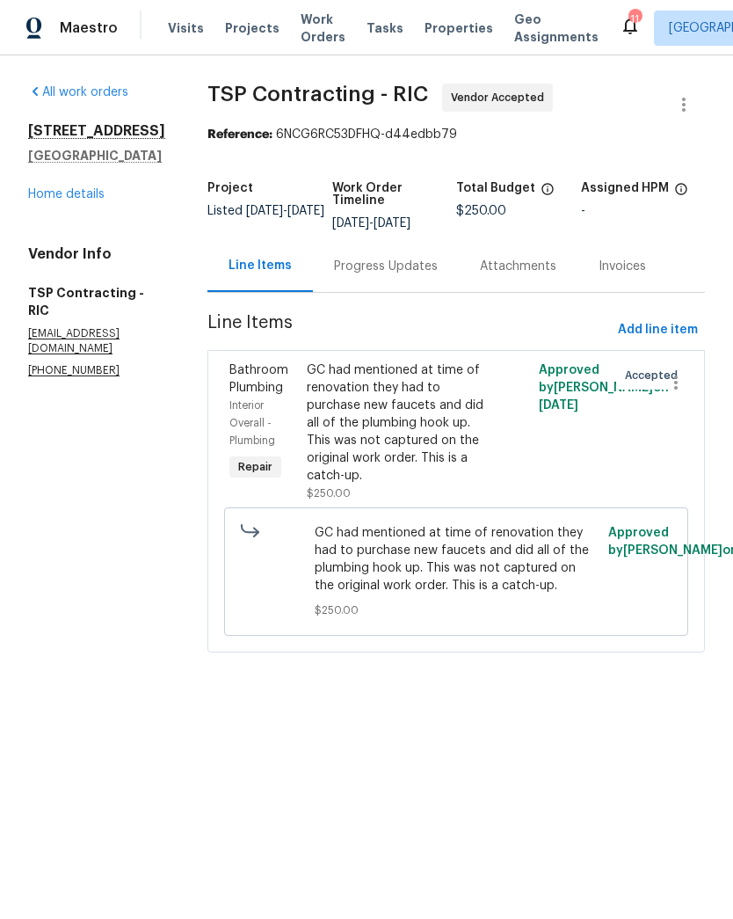
click at [37, 1] on div "Maestro Visits Projects Work Orders Tasks Properties Geo Assignments 11 Richmon…" at bounding box center [366, 27] width 733 height 55
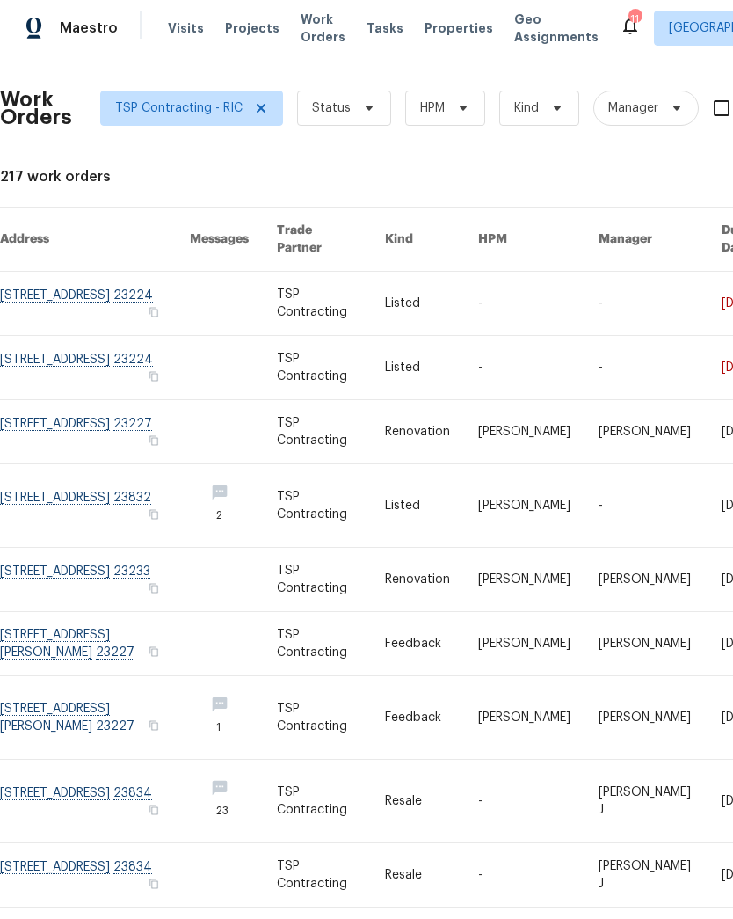
click at [82, 368] on link at bounding box center [95, 367] width 190 height 63
click at [100, 360] on link at bounding box center [95, 367] width 190 height 63
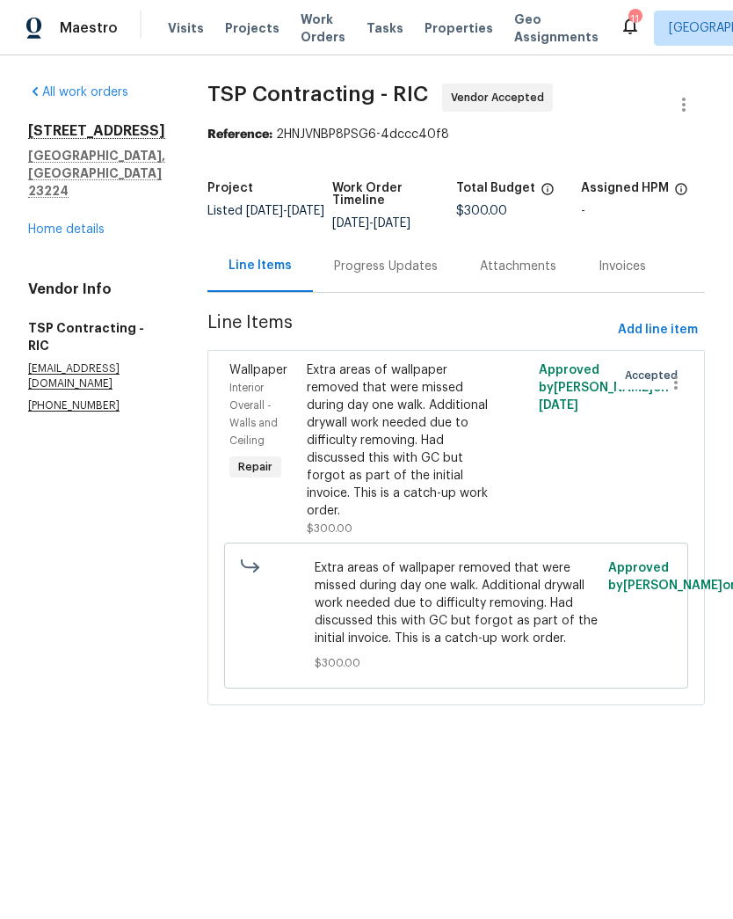
click at [375, 280] on div "Progress Updates" at bounding box center [386, 266] width 146 height 52
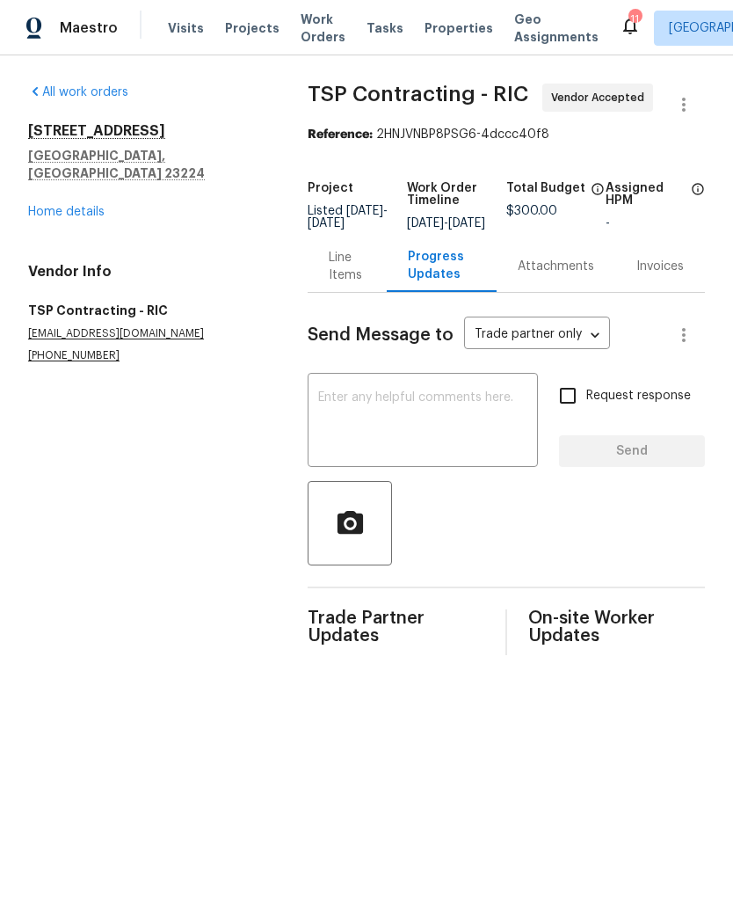
click at [329, 284] on div "Line Items" at bounding box center [347, 266] width 36 height 35
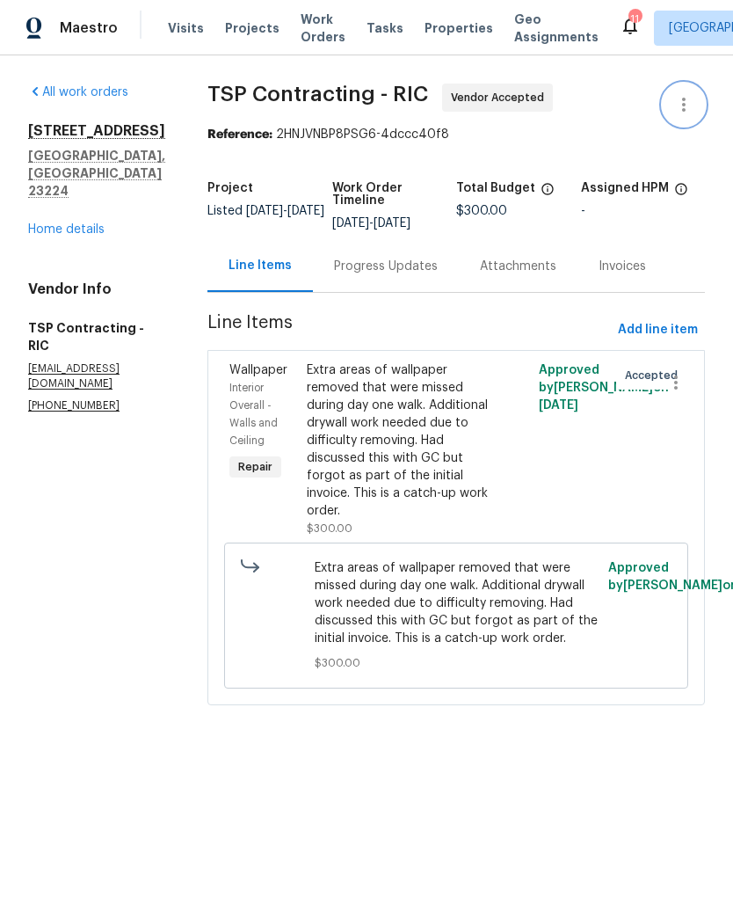
click at [688, 98] on icon "button" at bounding box center [683, 104] width 21 height 21
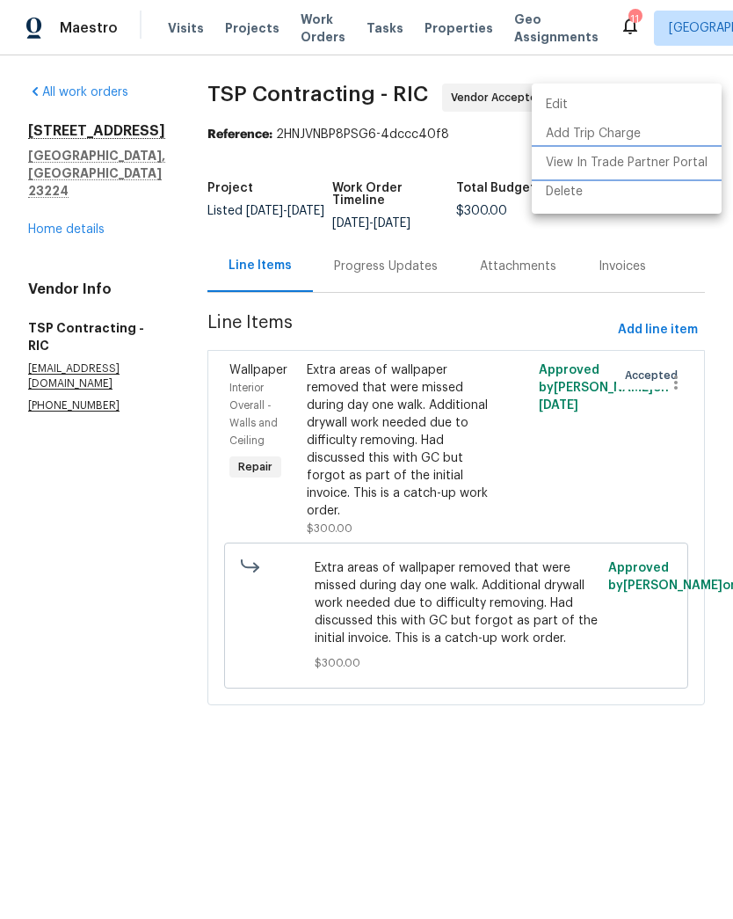
click at [615, 164] on li "View In Trade Partner Portal" at bounding box center [627, 163] width 190 height 29
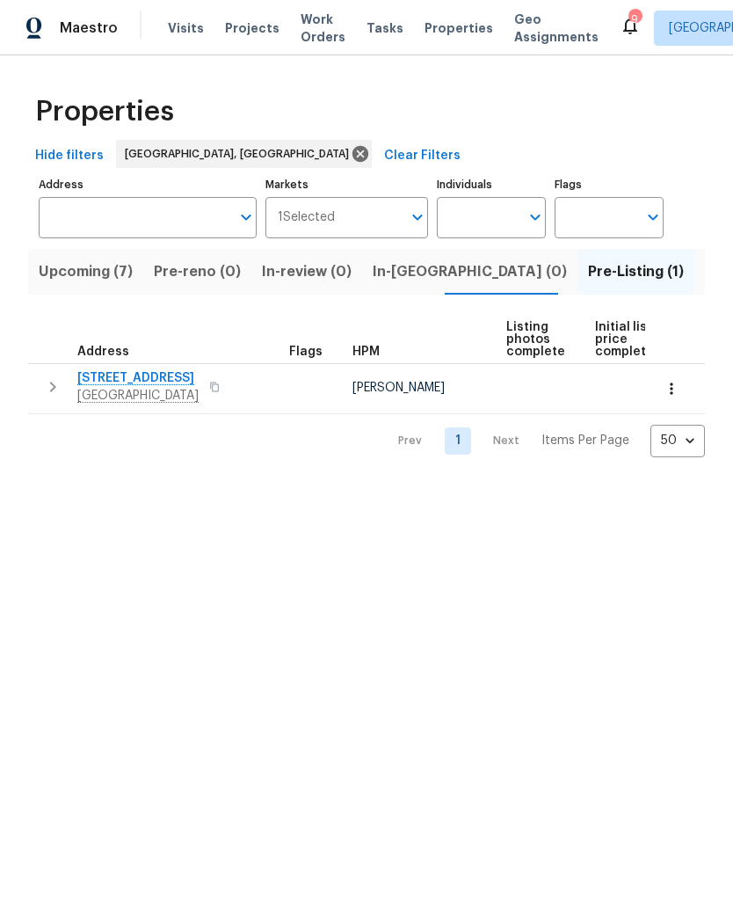
scroll to position [-117, 0]
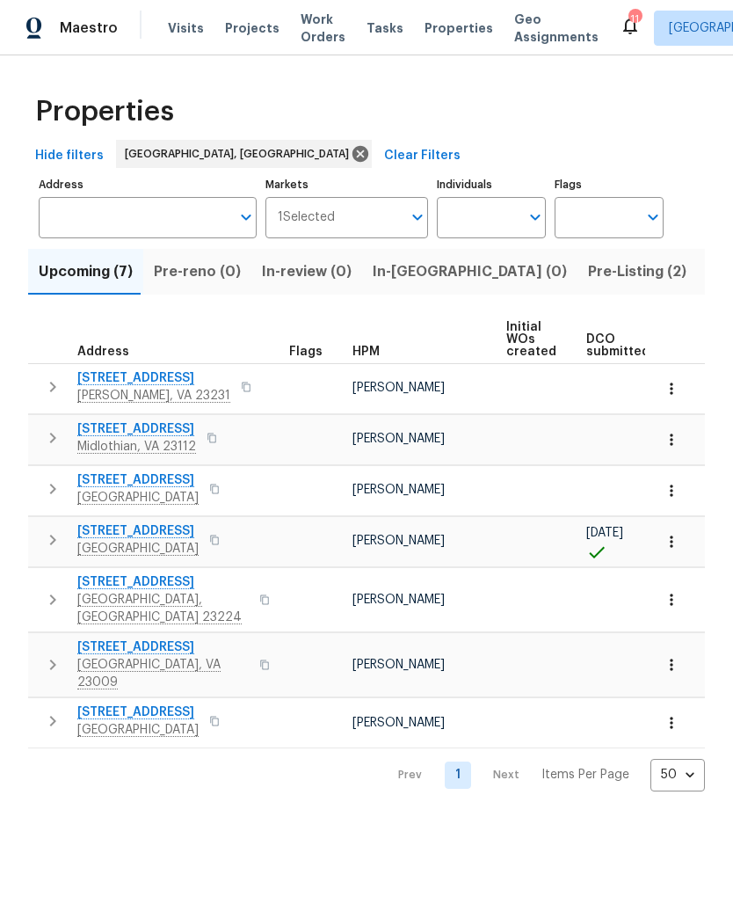
click at [302, 33] on span "Work Orders" at bounding box center [323, 28] width 45 height 35
